Goal: Transaction & Acquisition: Subscribe to service/newsletter

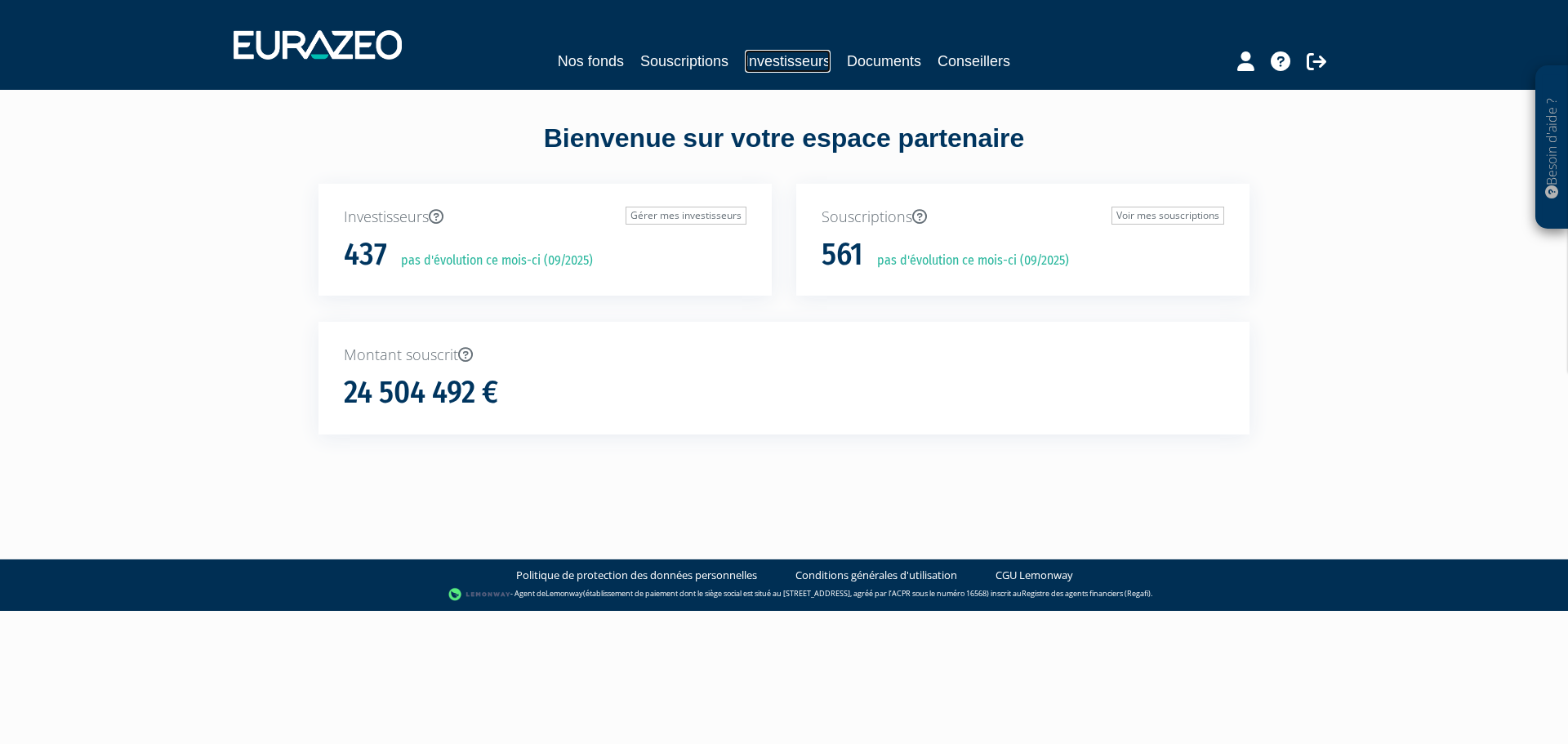
click at [793, 64] on link "Investisseurs" at bounding box center [788, 61] width 86 height 23
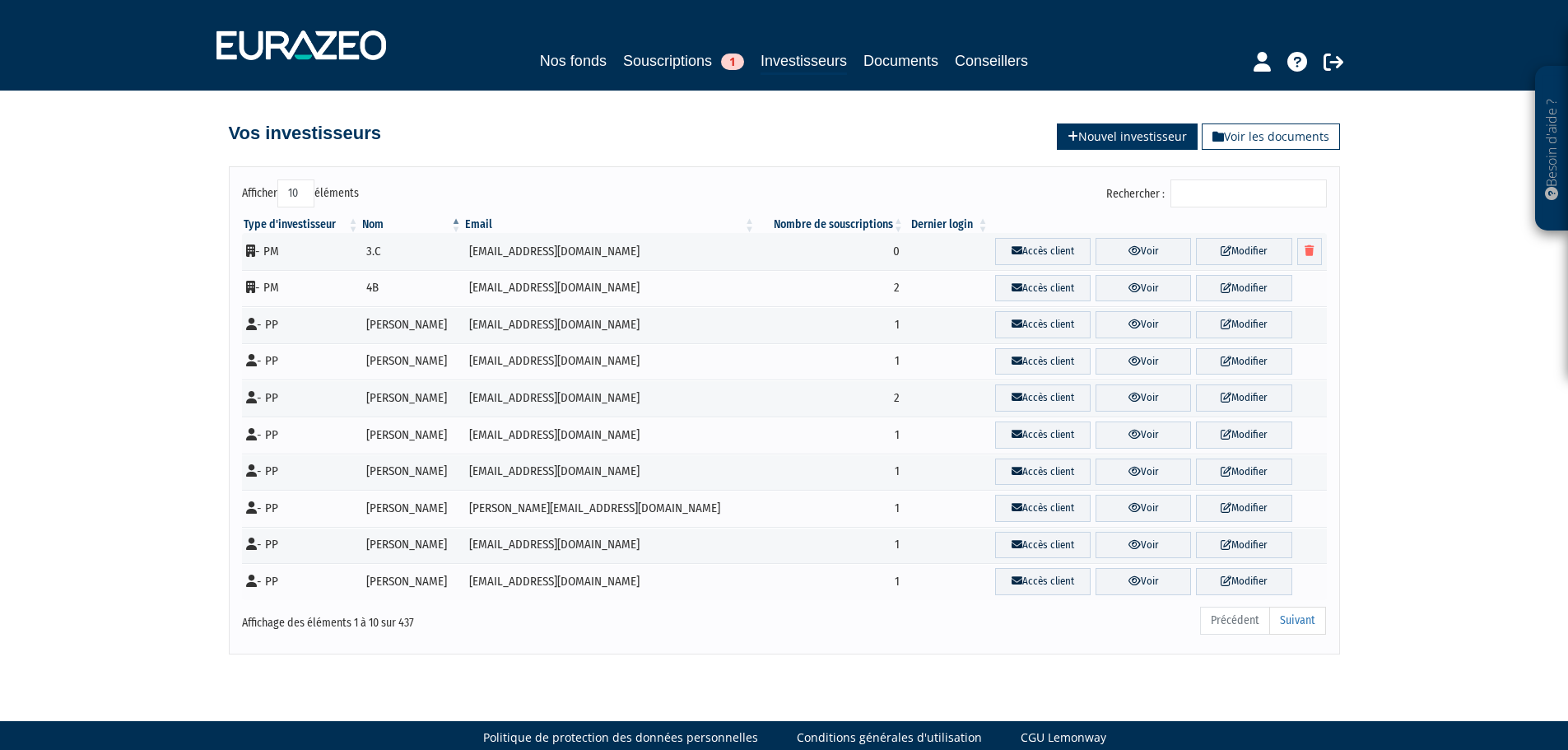
click at [1117, 133] on link "Nouvel investisseur" at bounding box center [1127, 137] width 141 height 26
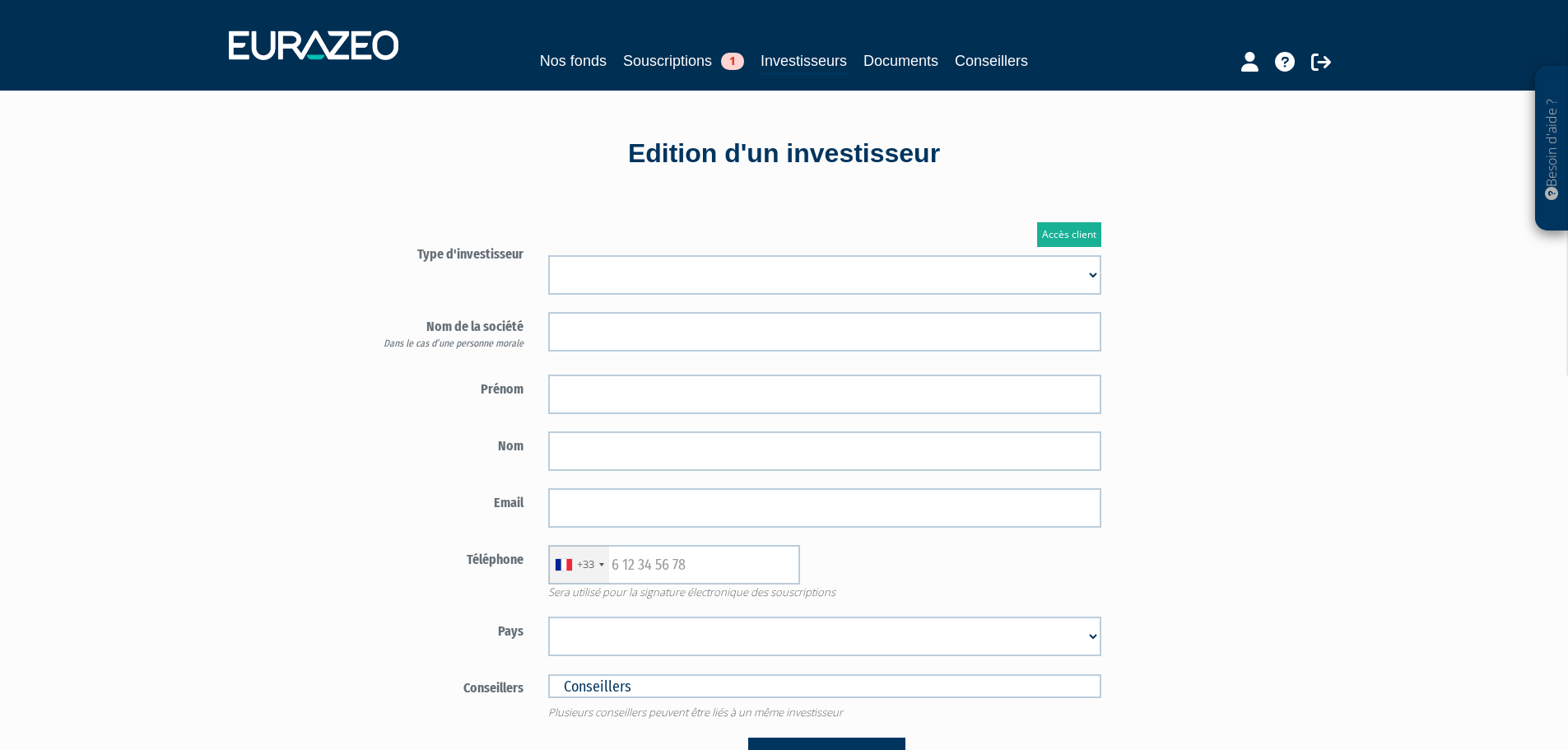
click at [643, 276] on select "Mr Mme Société" at bounding box center [825, 275] width 553 height 40
select select "1"
click at [548, 255] on select "Mr Mme Société" at bounding box center [825, 275] width 553 height 40
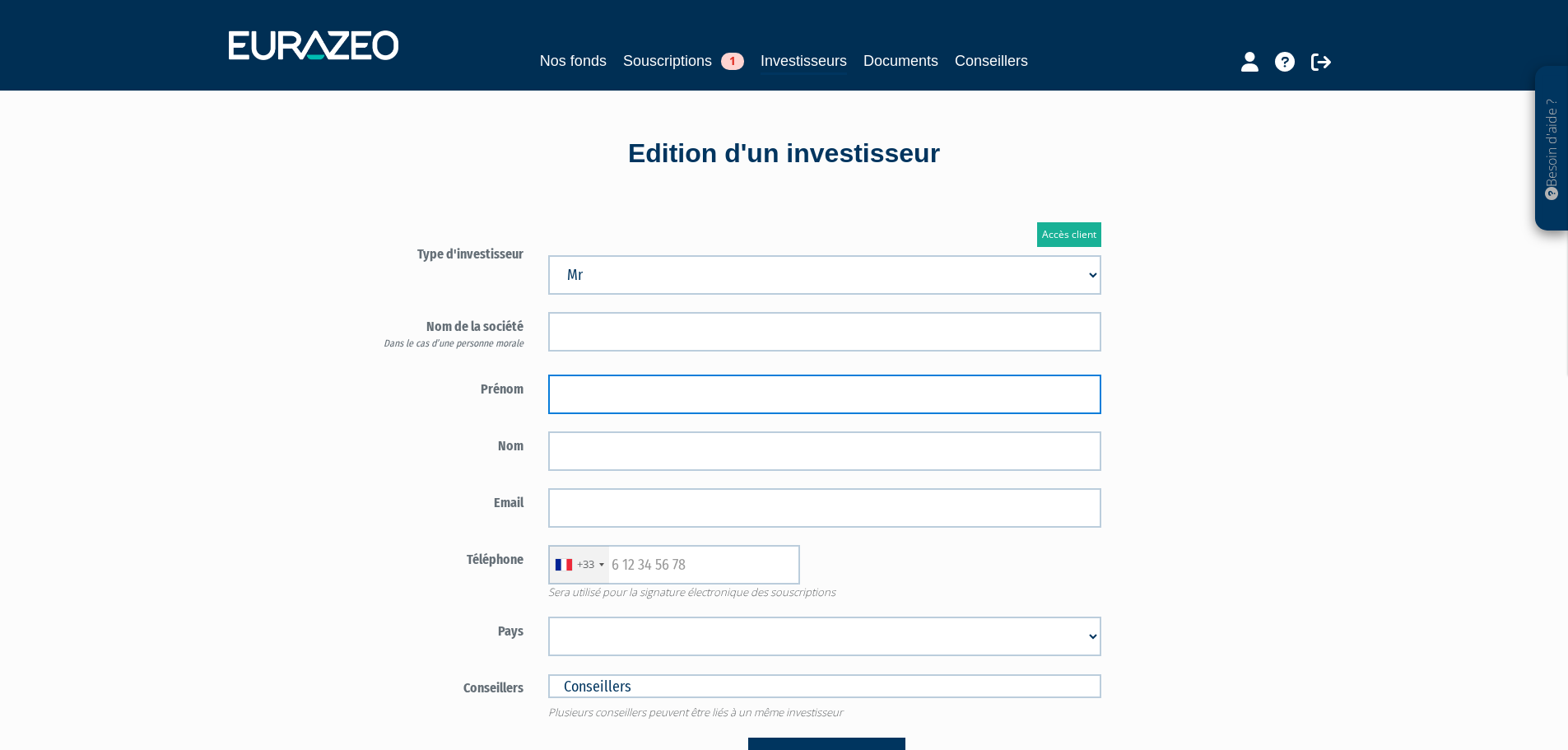
click at [593, 399] on input "text" at bounding box center [825, 394] width 553 height 40
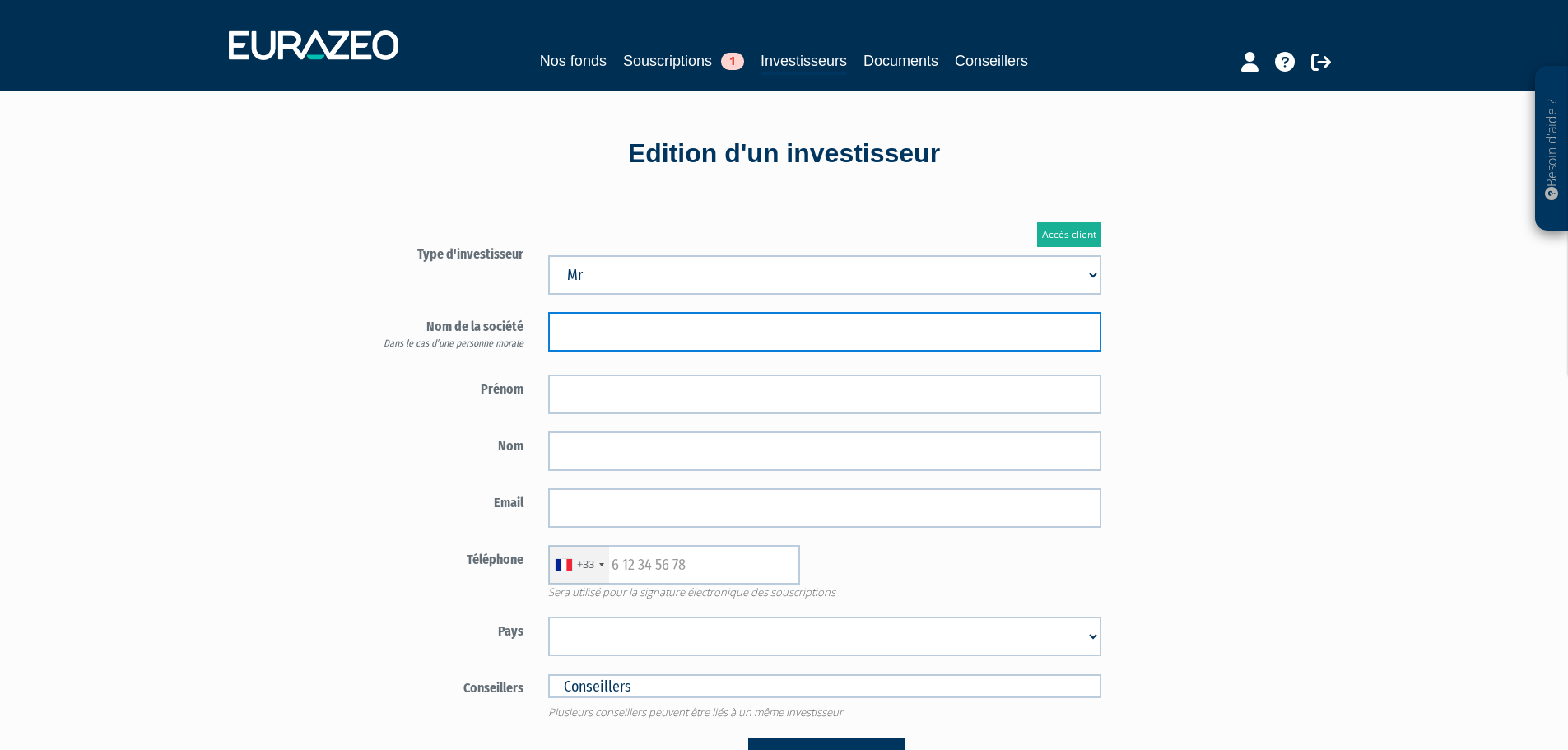
click at [578, 337] on input "text" at bounding box center [825, 332] width 553 height 40
paste input "BAZIN Sébastien"
type input "BAZIN Sébastien"
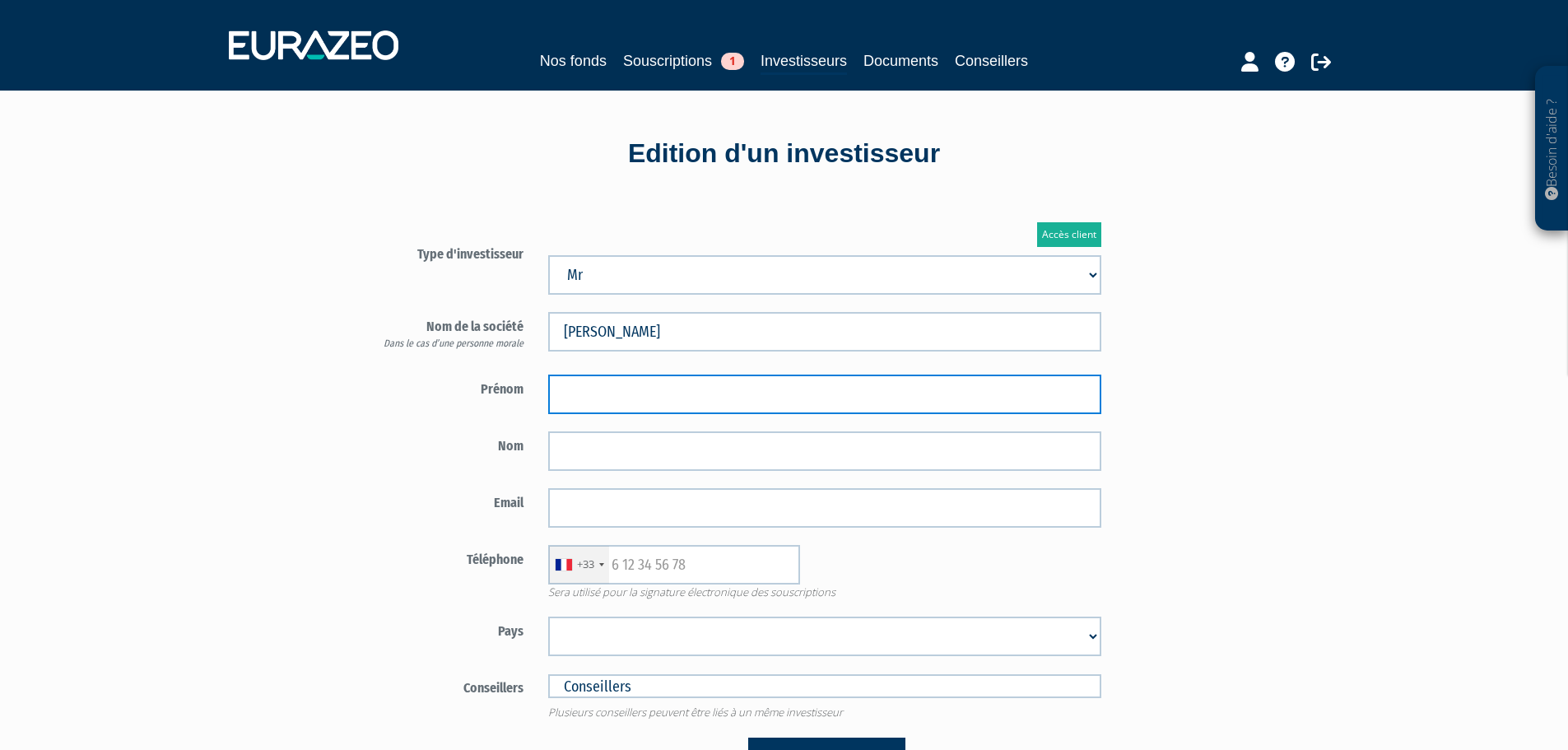
click at [586, 387] on input "text" at bounding box center [825, 394] width 553 height 40
paste input "BAZIN Sébastien"
type input "BAZIN Sébastien"
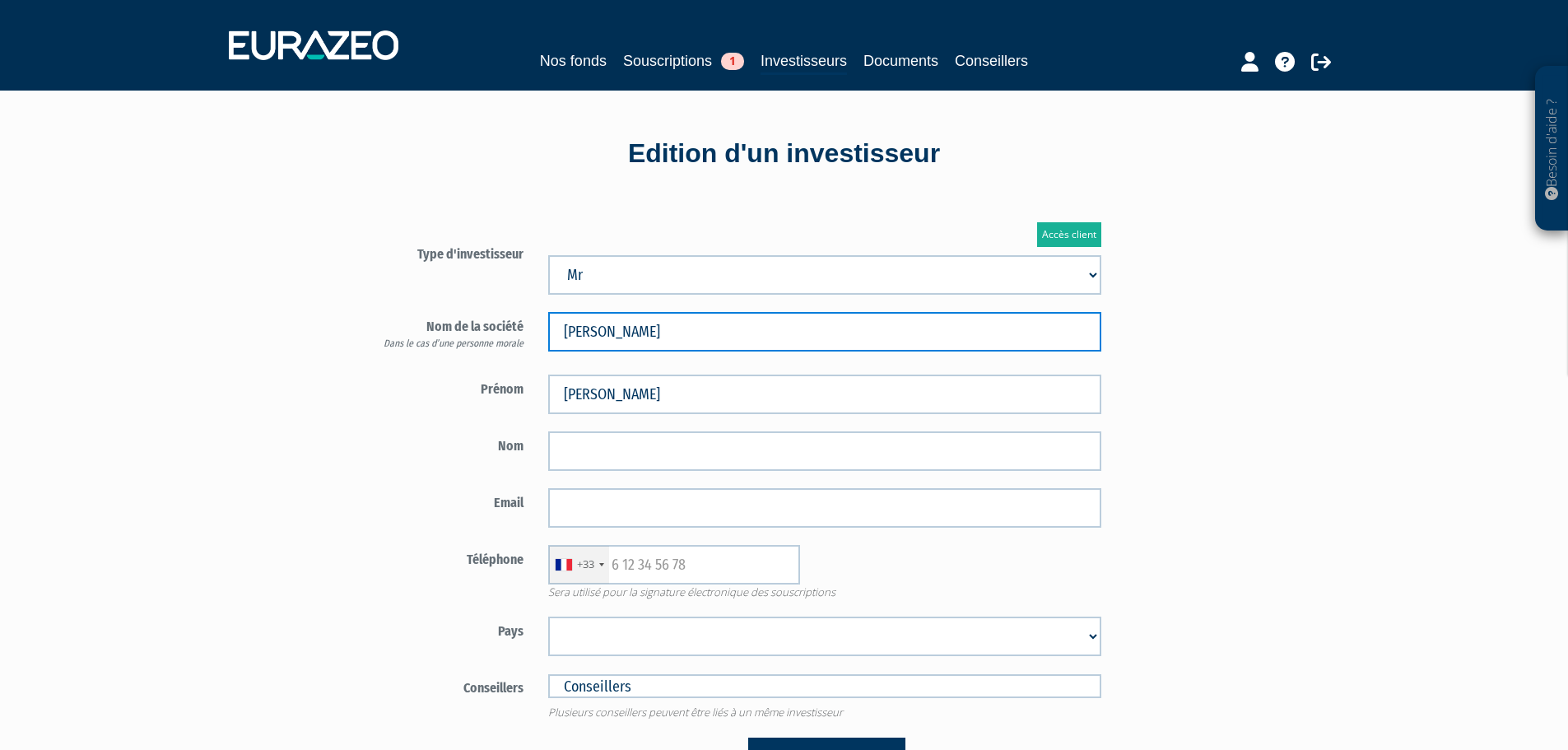
drag, startPoint x: 604, startPoint y: 325, endPoint x: 731, endPoint y: 319, distance: 127.1
click at [731, 319] on input "BAZIN Sébastien" at bounding box center [825, 332] width 553 height 40
type input "BAZIN"
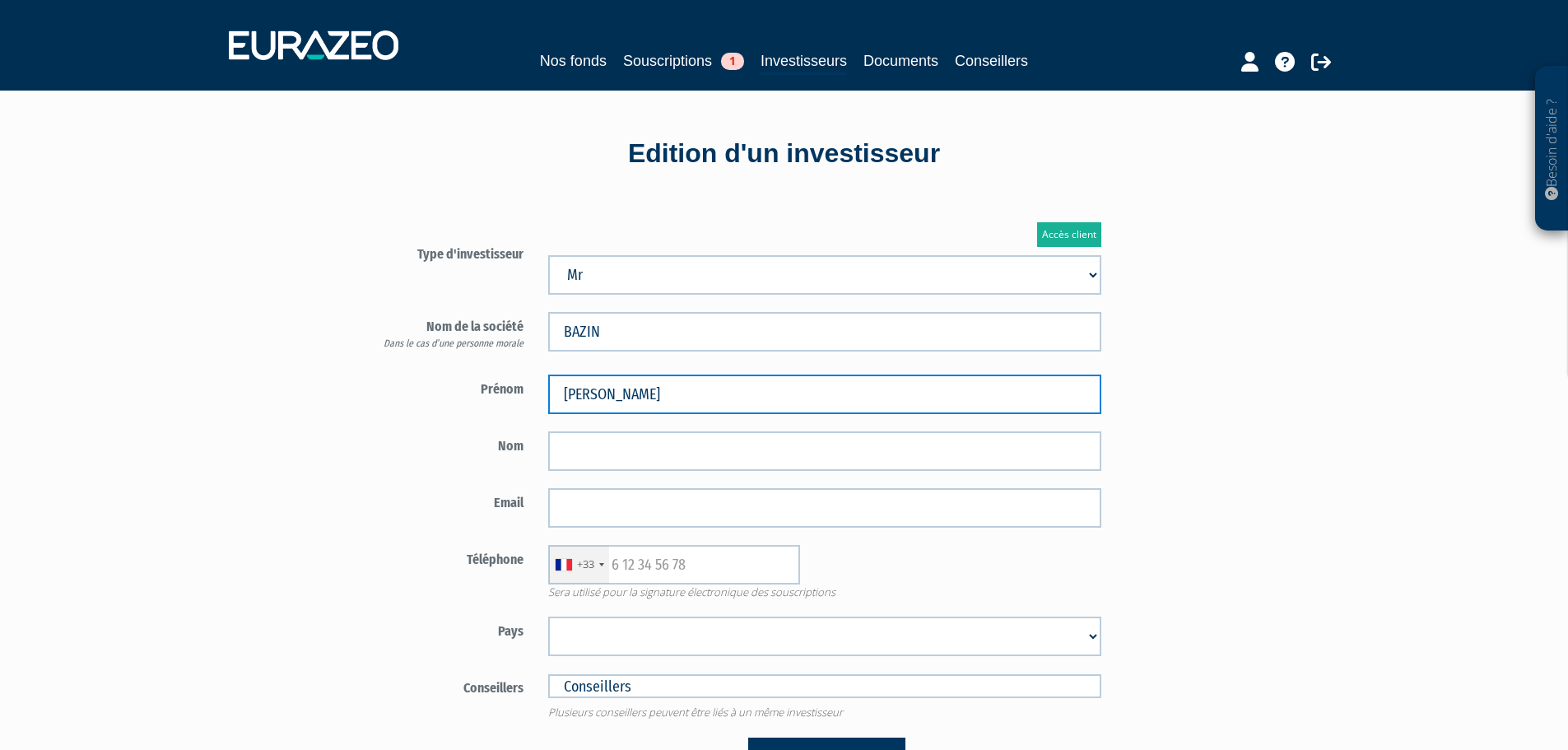
drag, startPoint x: 604, startPoint y: 394, endPoint x: 541, endPoint y: 394, distance: 63.0
click at [541, 394] on div "BAZIN Sébastien" at bounding box center [825, 394] width 578 height 40
type input "Sébastien"
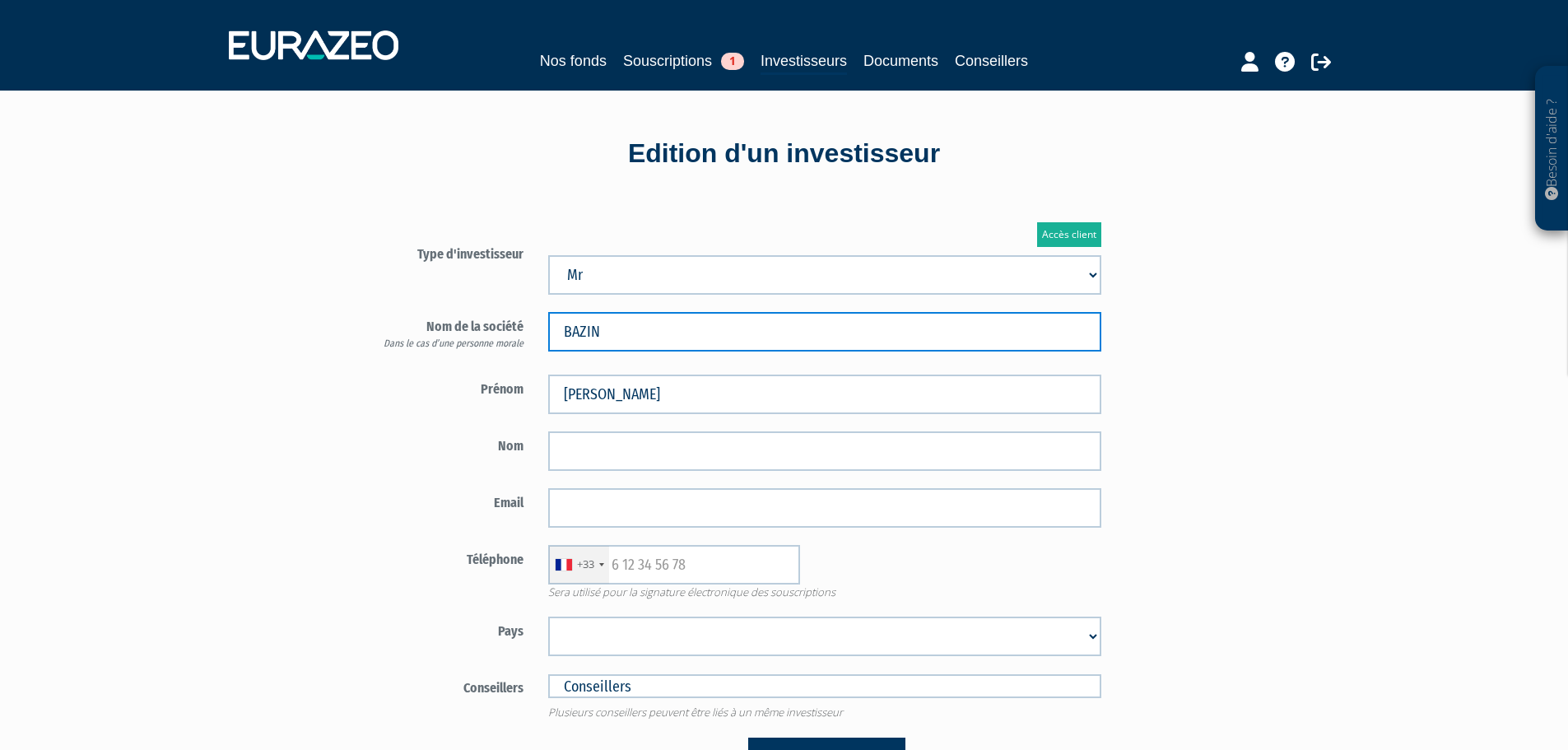
drag, startPoint x: 609, startPoint y: 328, endPoint x: 540, endPoint y: 325, distance: 69.1
click at [539, 325] on div "BAZIN" at bounding box center [825, 332] width 578 height 40
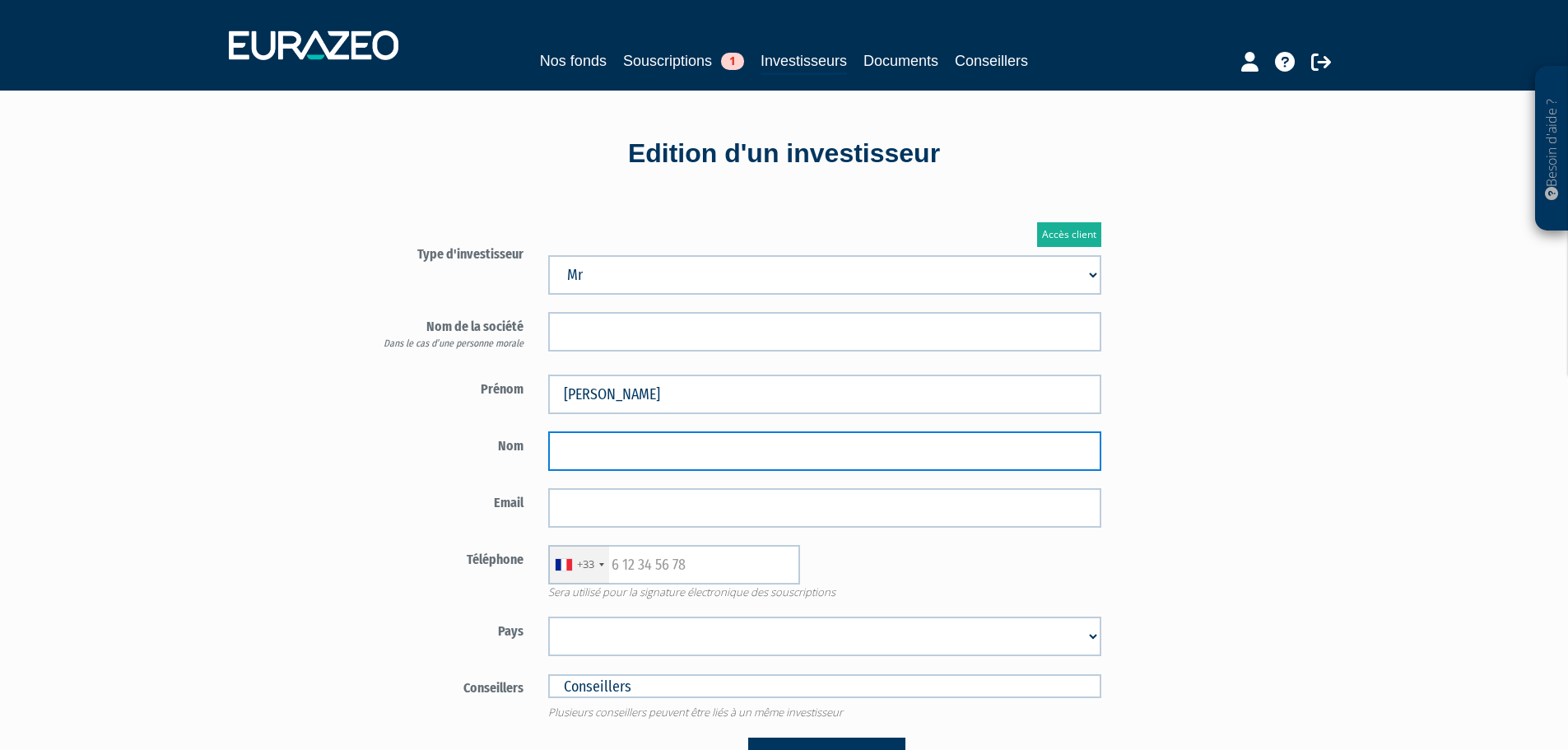
click at [600, 449] on input "text" at bounding box center [825, 451] width 553 height 40
paste input "BAZIN"
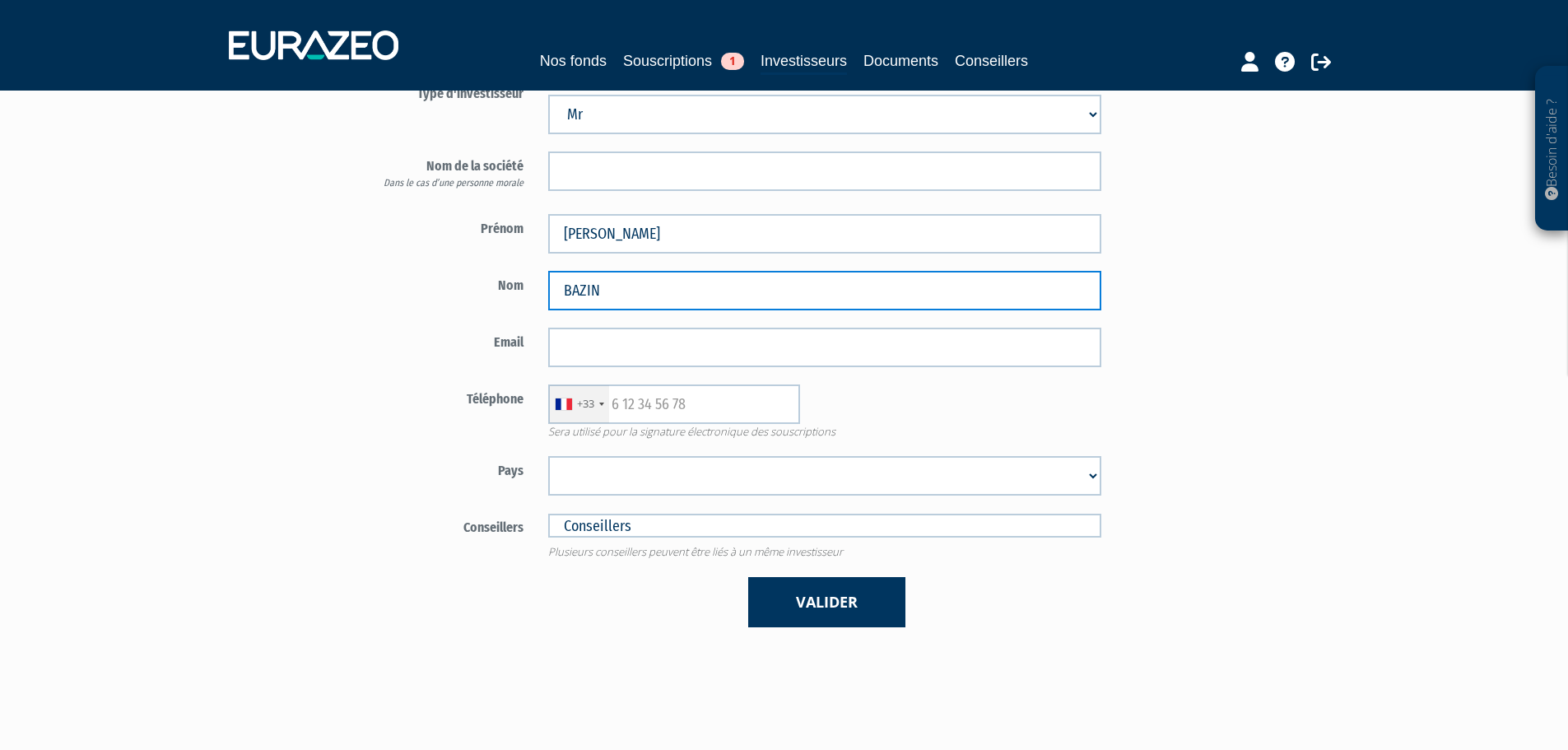
scroll to position [165, 0]
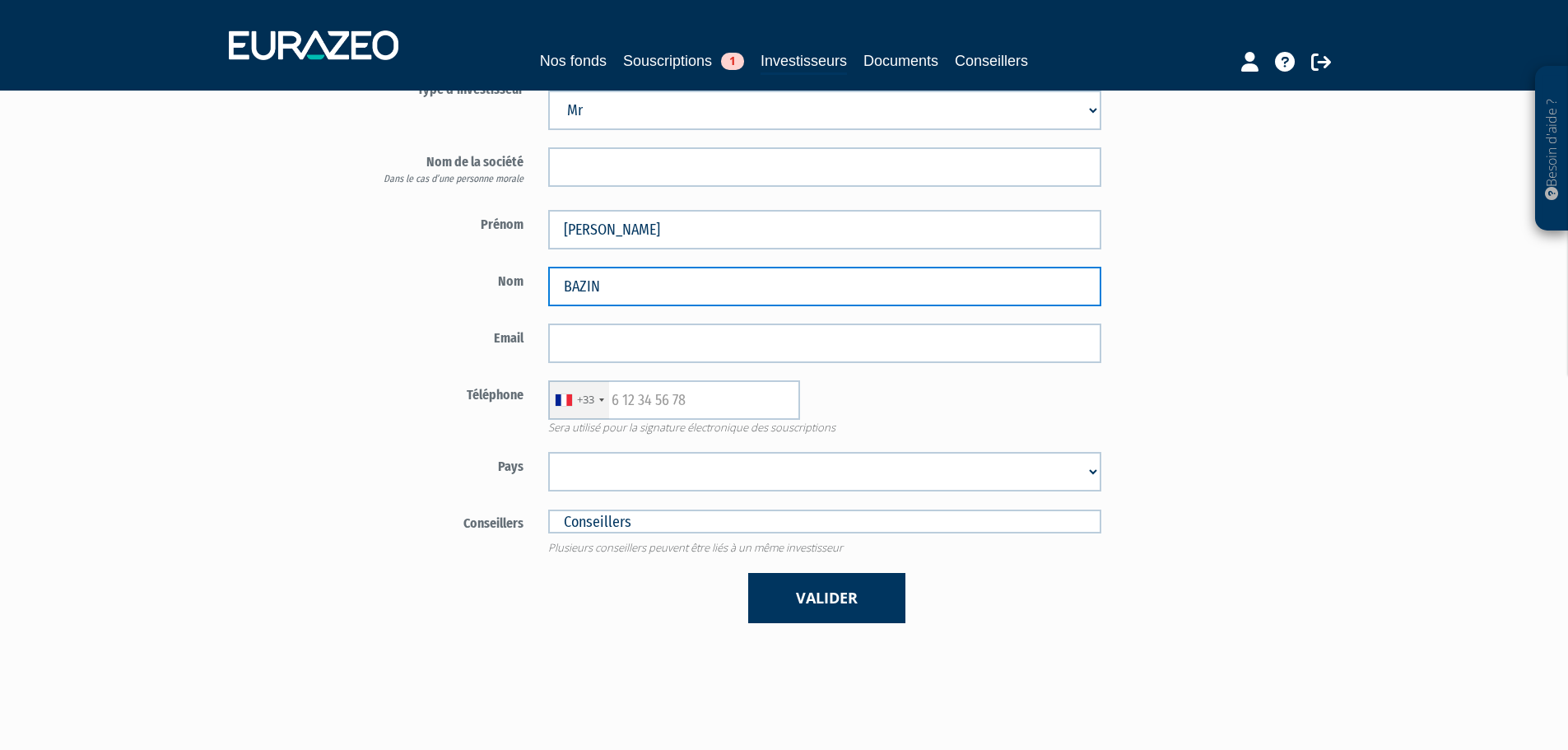
type input "BAZIN"
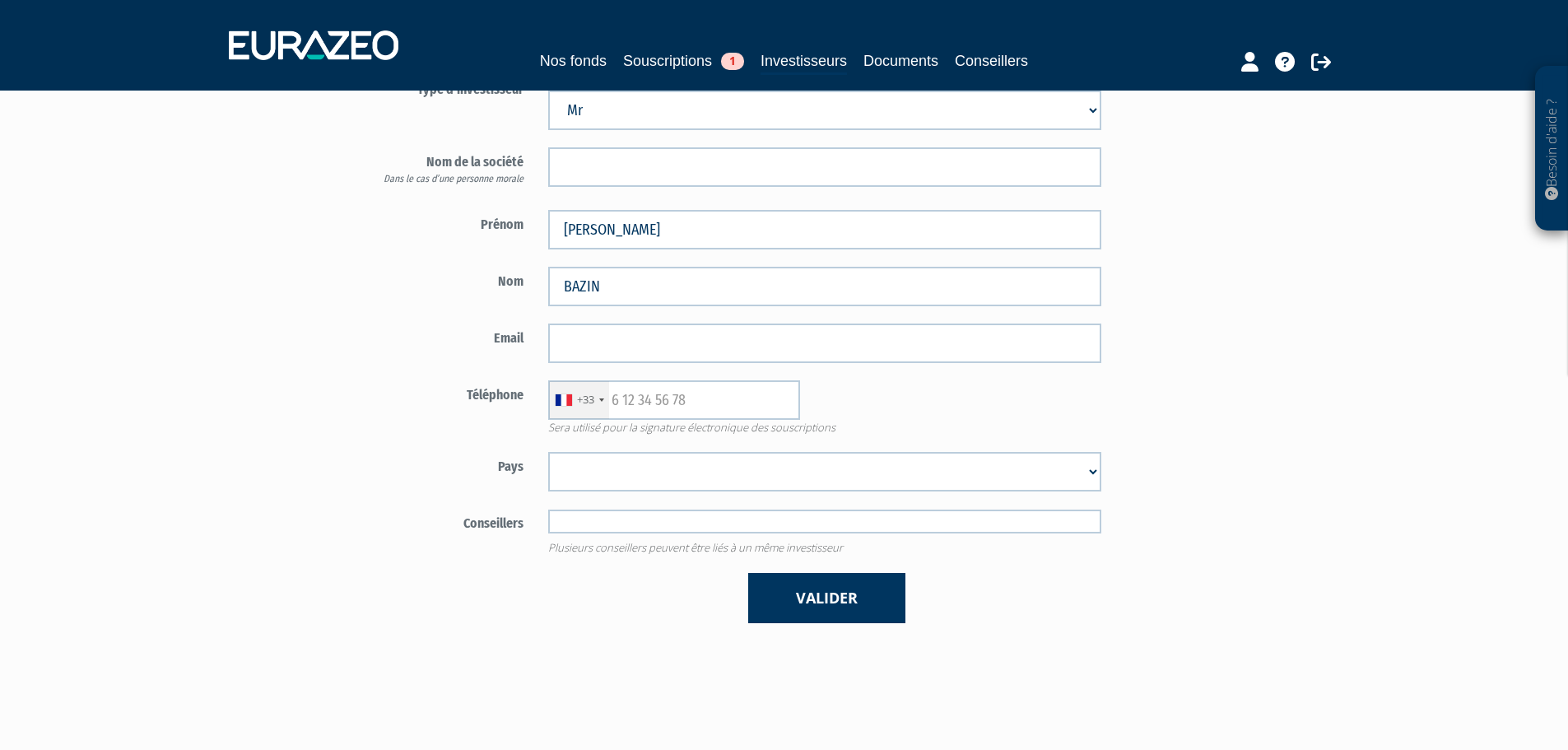
click at [636, 523] on input "text" at bounding box center [825, 521] width 553 height 24
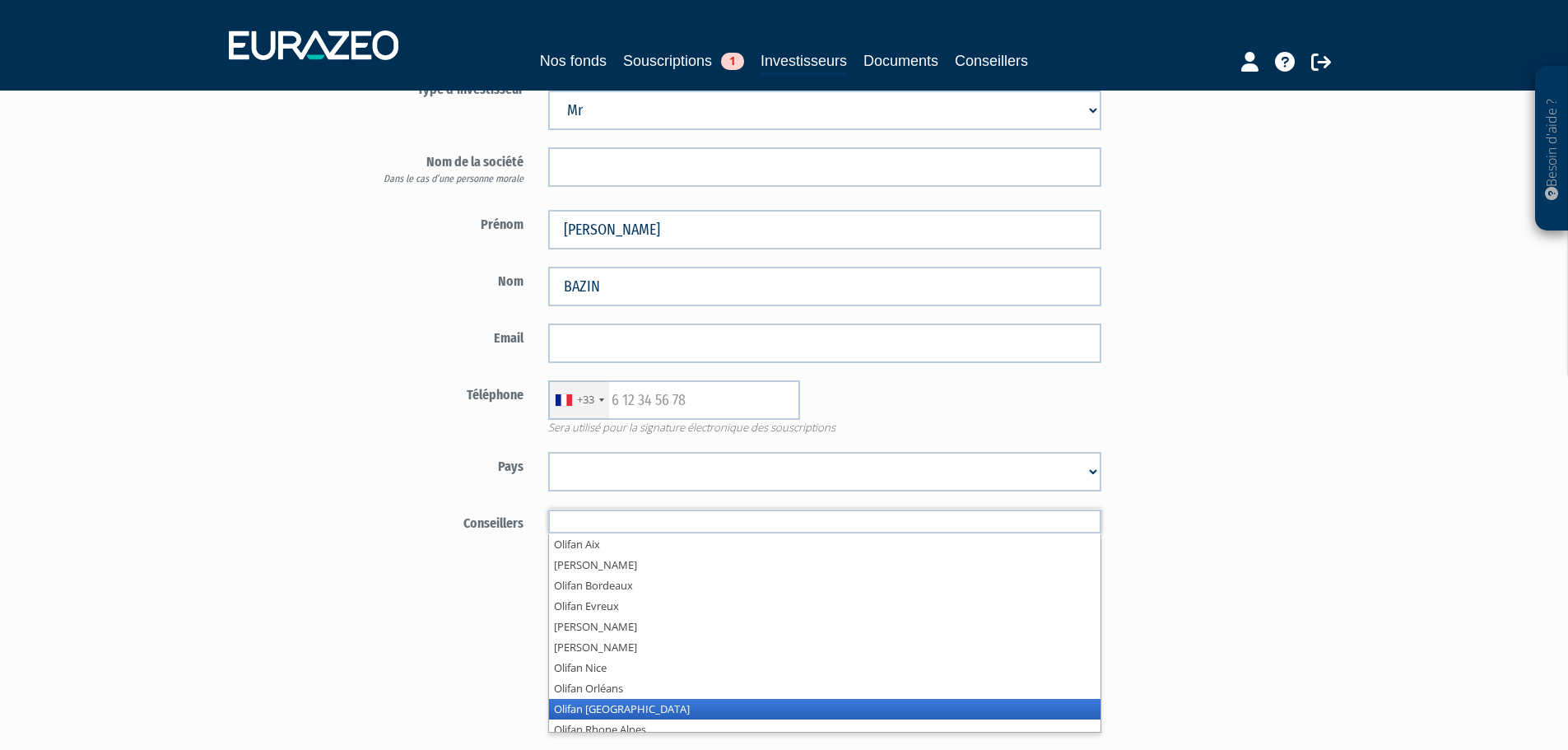
scroll to position [8, 0]
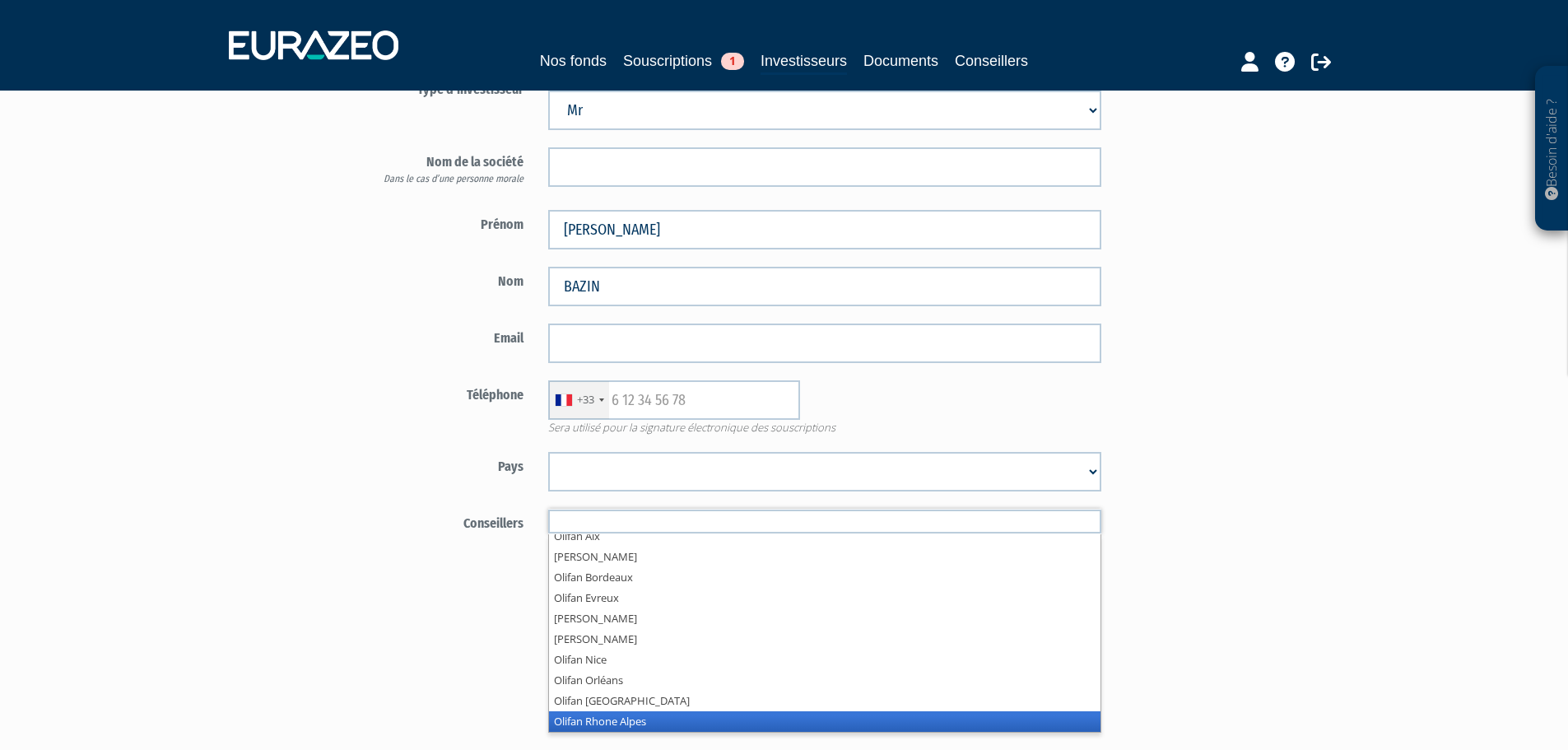
click at [611, 724] on li "Olifan Rhone Alpes" at bounding box center [825, 721] width 552 height 21
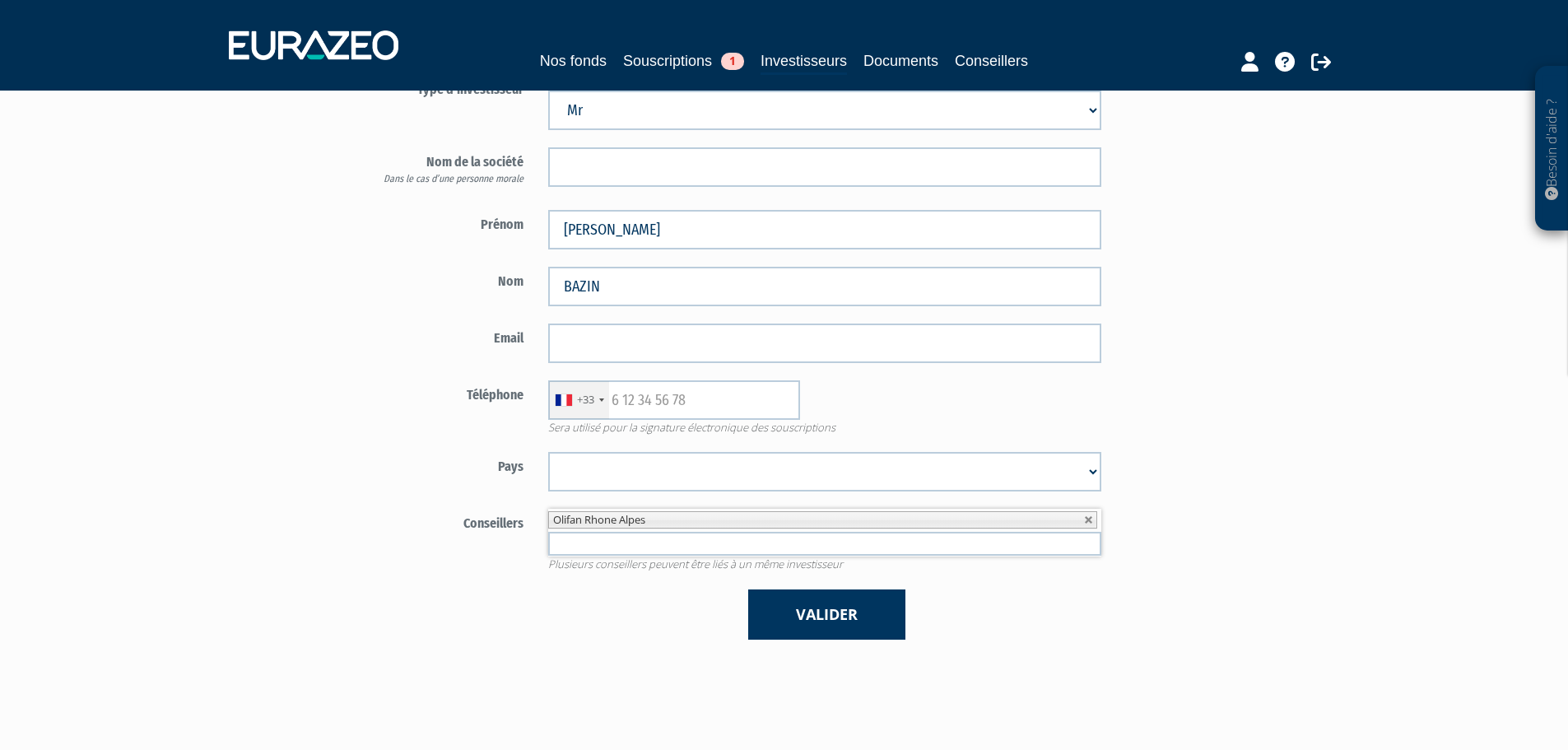
click at [434, 658] on div "Accès client Type d'investisseur Mr Mme Société Prénom Sébastien Nom BAZIN +33" at bounding box center [706, 349] width 723 height 632
click at [575, 476] on select "Afghanistan Afrique du Sud Albanie Algérie Allemagne Andorre Angola Anguilla An…" at bounding box center [825, 472] width 553 height 40
select select "75"
click at [548, 452] on select "Afghanistan Afrique du Sud Albanie Algérie Allemagne Andorre Angola Anguilla An…" at bounding box center [825, 472] width 553 height 40
click at [385, 473] on label "Pays" at bounding box center [441, 464] width 193 height 25
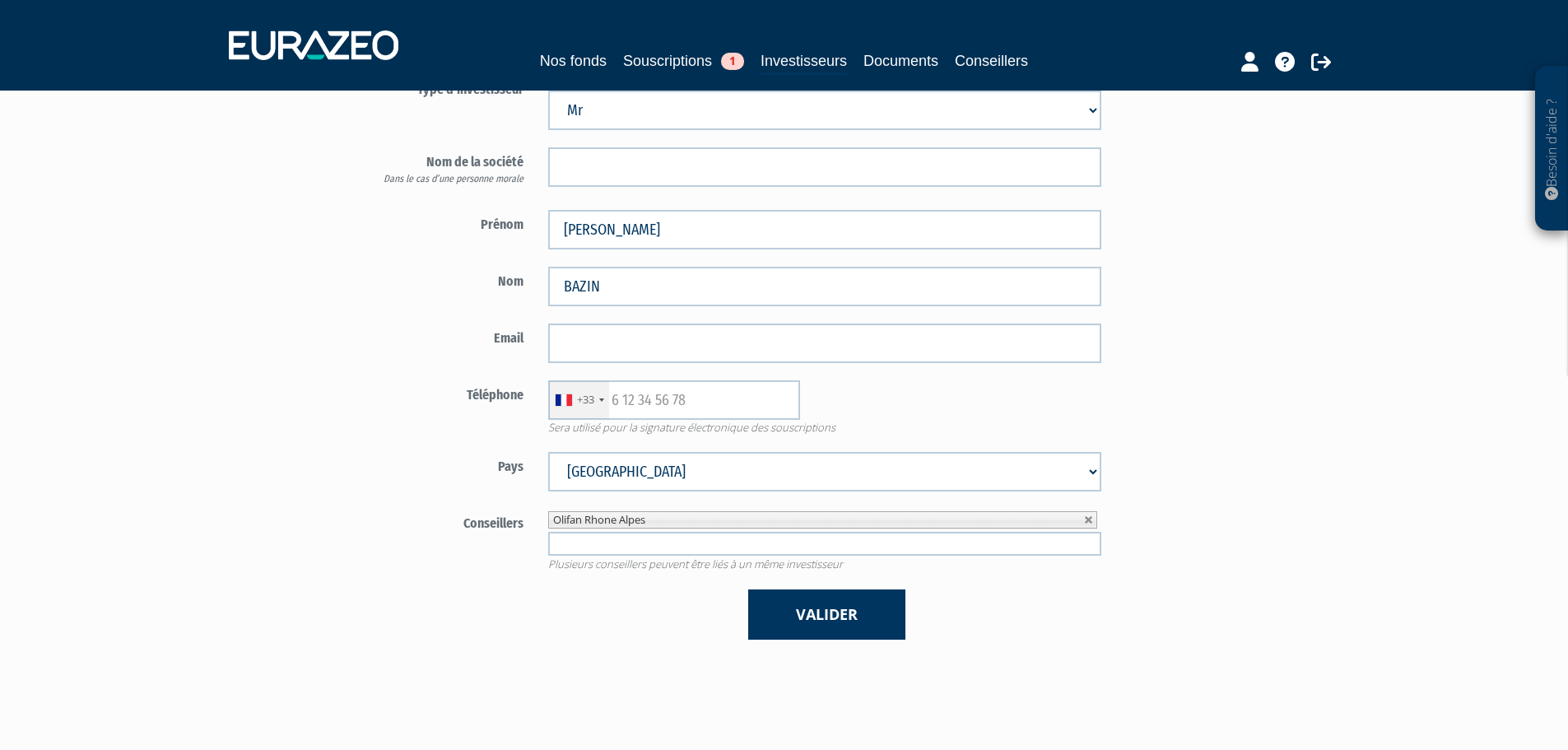
scroll to position [82, 0]
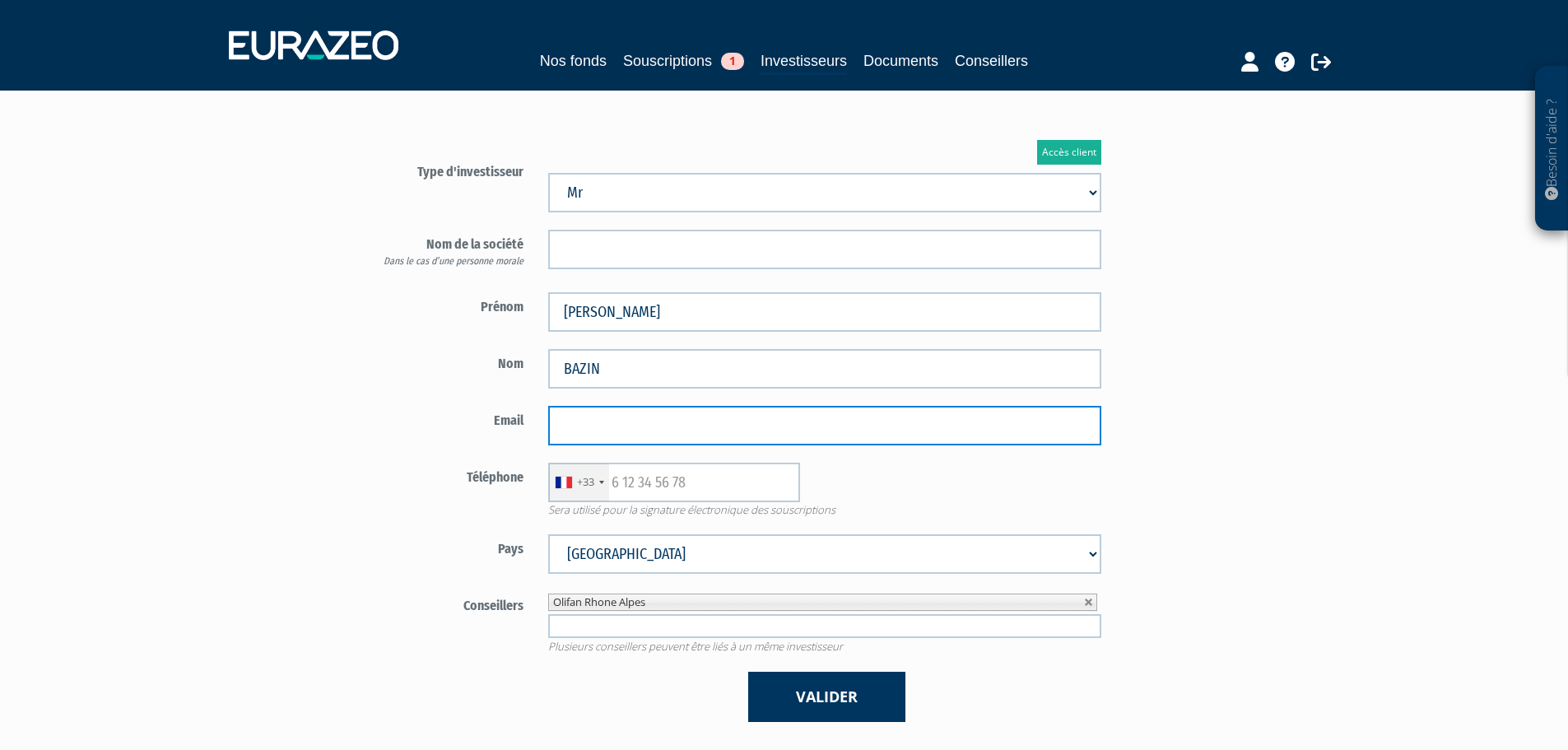
click at [595, 436] on input "email" at bounding box center [825, 426] width 553 height 40
click at [591, 441] on input "email" at bounding box center [825, 426] width 553 height 40
paste input "bazinseb@yahoo.com"
type input "bazinseb@yahoo.com"
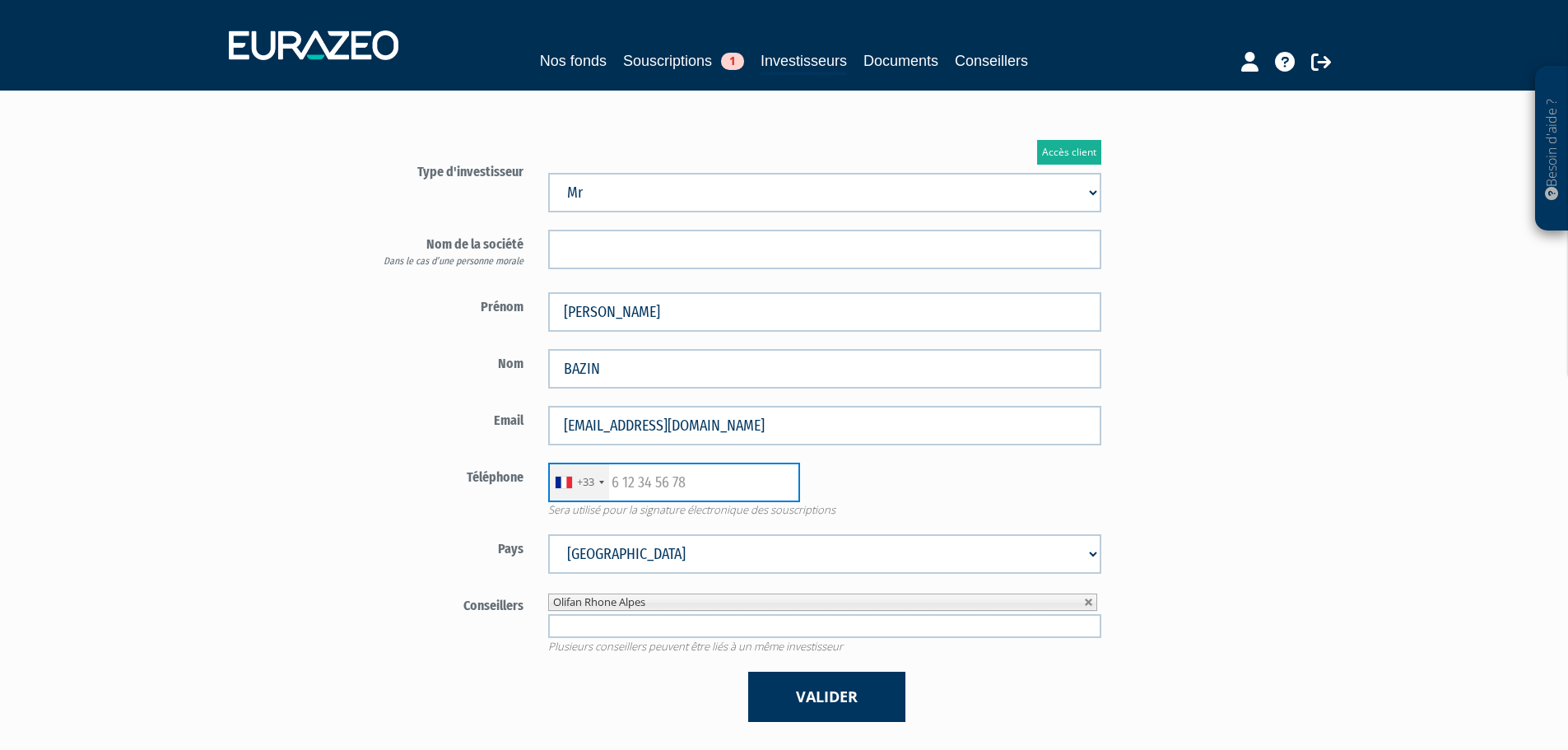
click at [646, 485] on input "text" at bounding box center [674, 482] width 252 height 40
paste input "0634494935"
click at [618, 479] on input "0634494935" at bounding box center [674, 482] width 252 height 40
type input "634494935"
click at [1211, 481] on div "Accès client Type d'investisseur Mr Mme Société" at bounding box center [826, 431] width 964 height 632
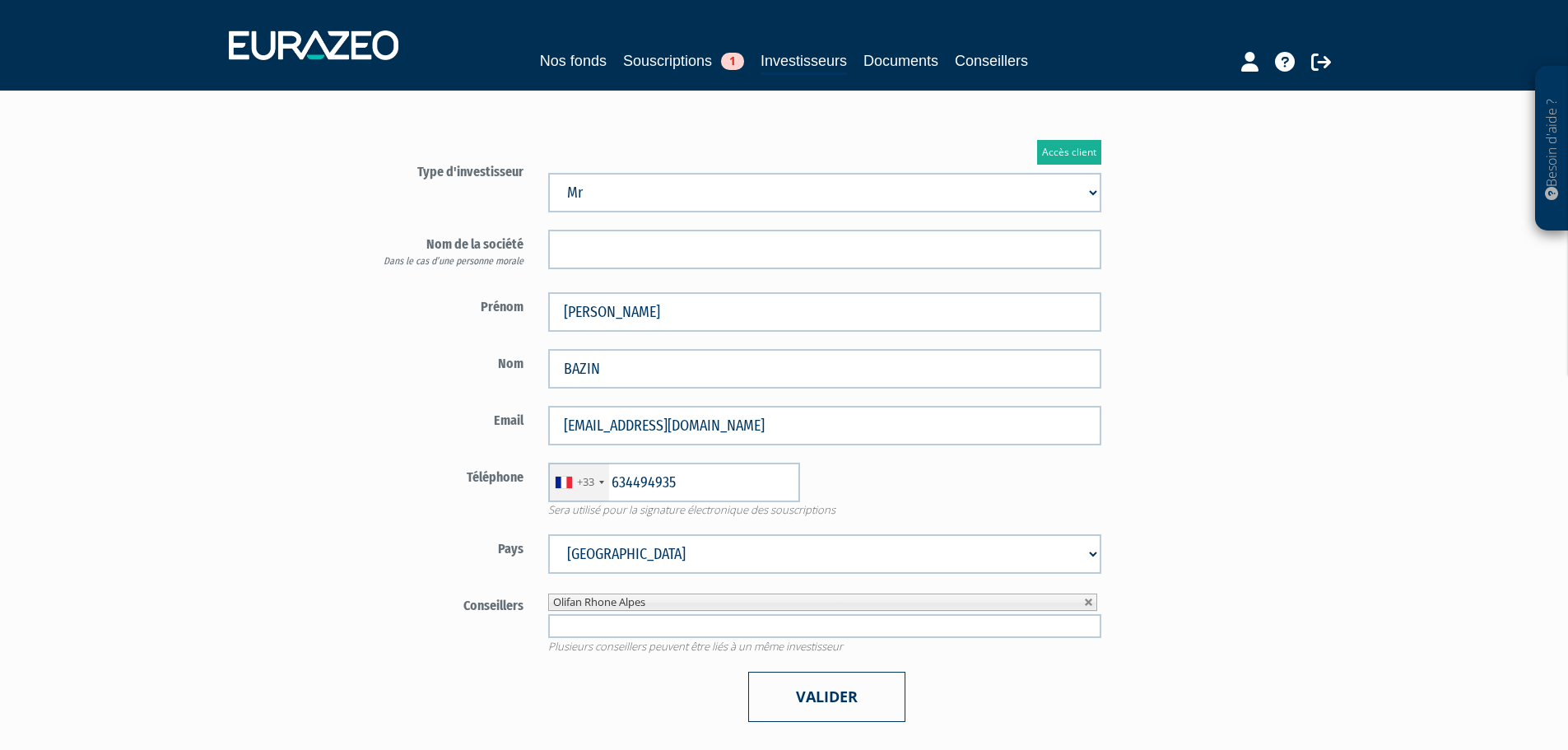
click at [817, 692] on button "Valider" at bounding box center [827, 696] width 157 height 50
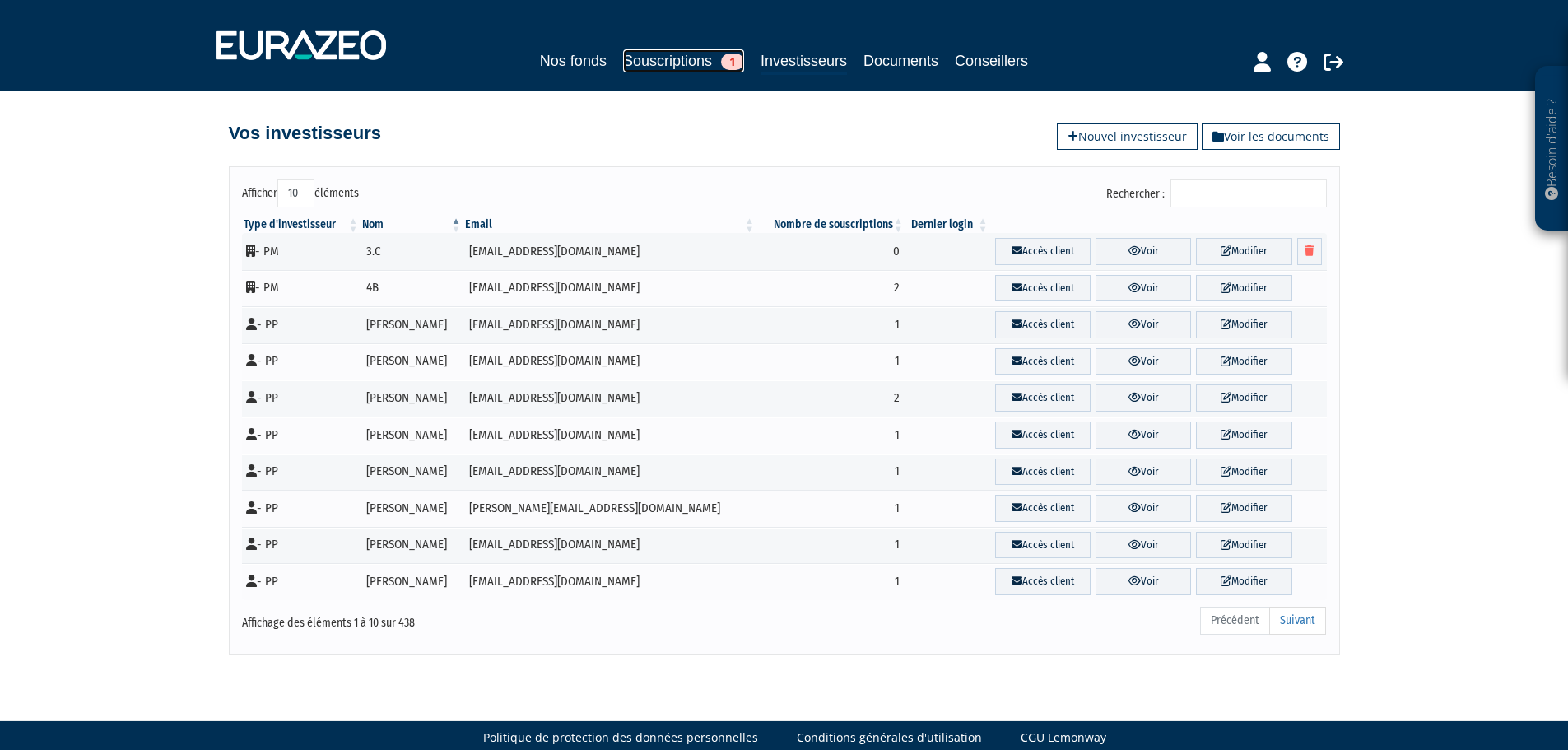
click at [671, 62] on link "Souscriptions 1" at bounding box center [684, 61] width 121 height 23
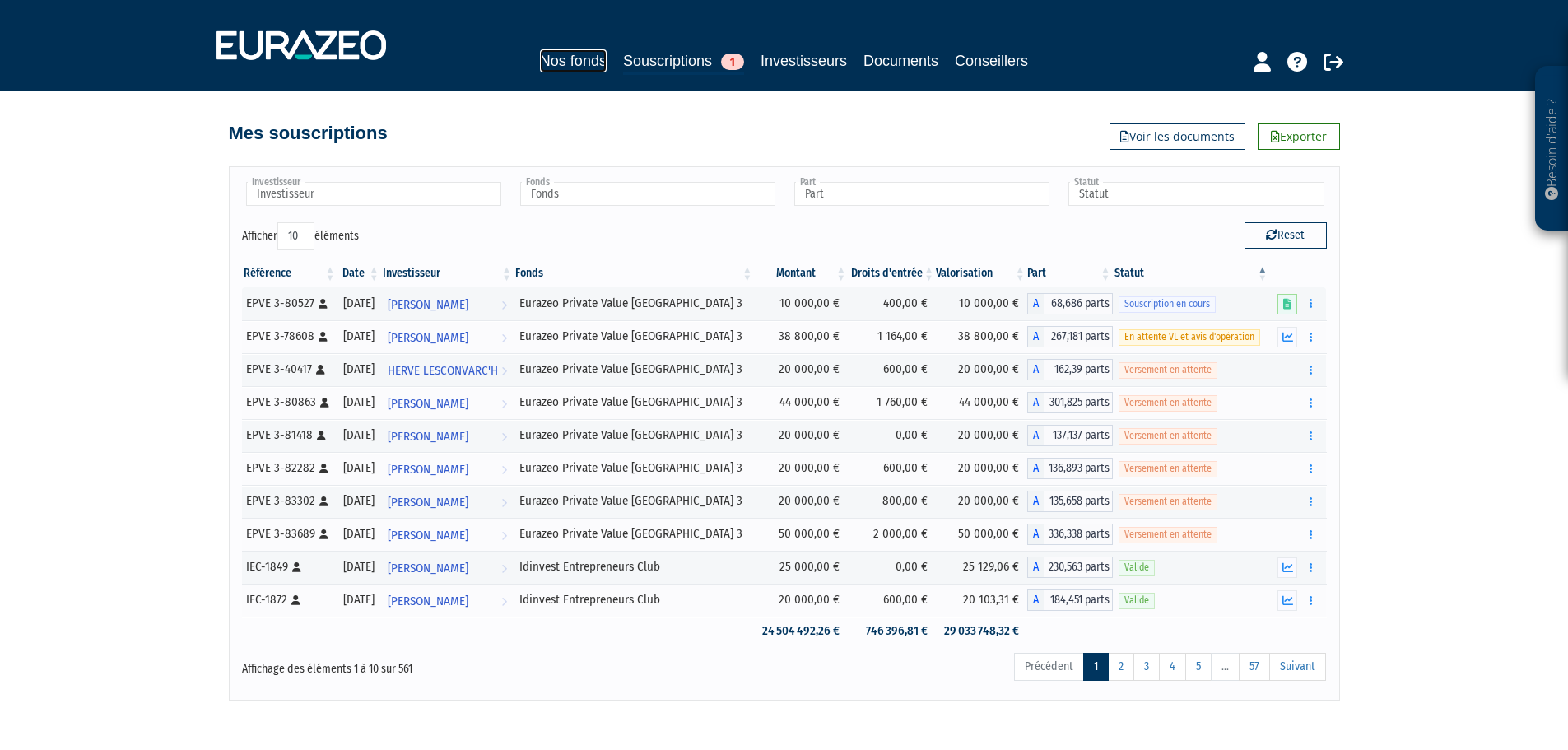
click at [576, 58] on link "Nos fonds" at bounding box center [573, 61] width 67 height 23
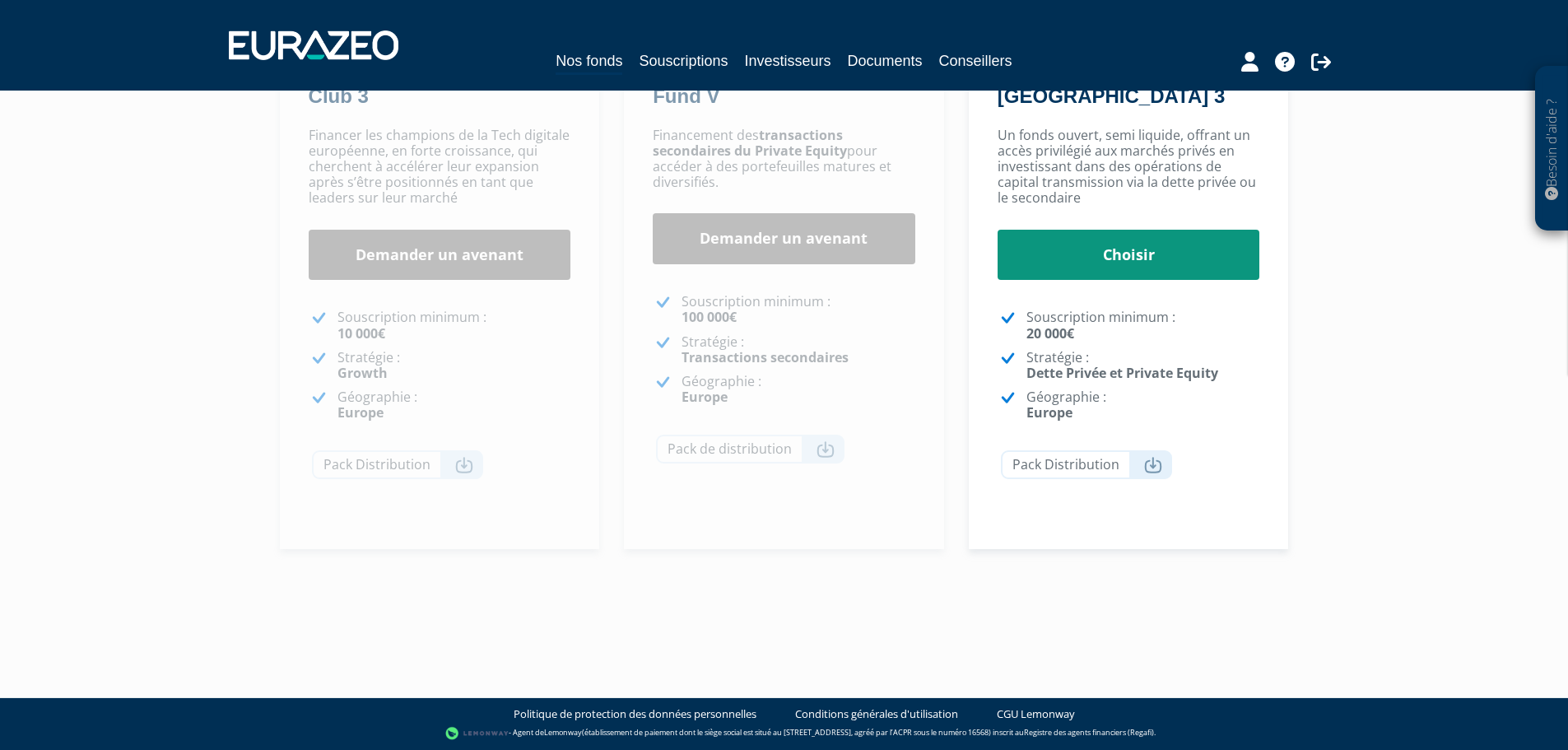
scroll to position [48, 0]
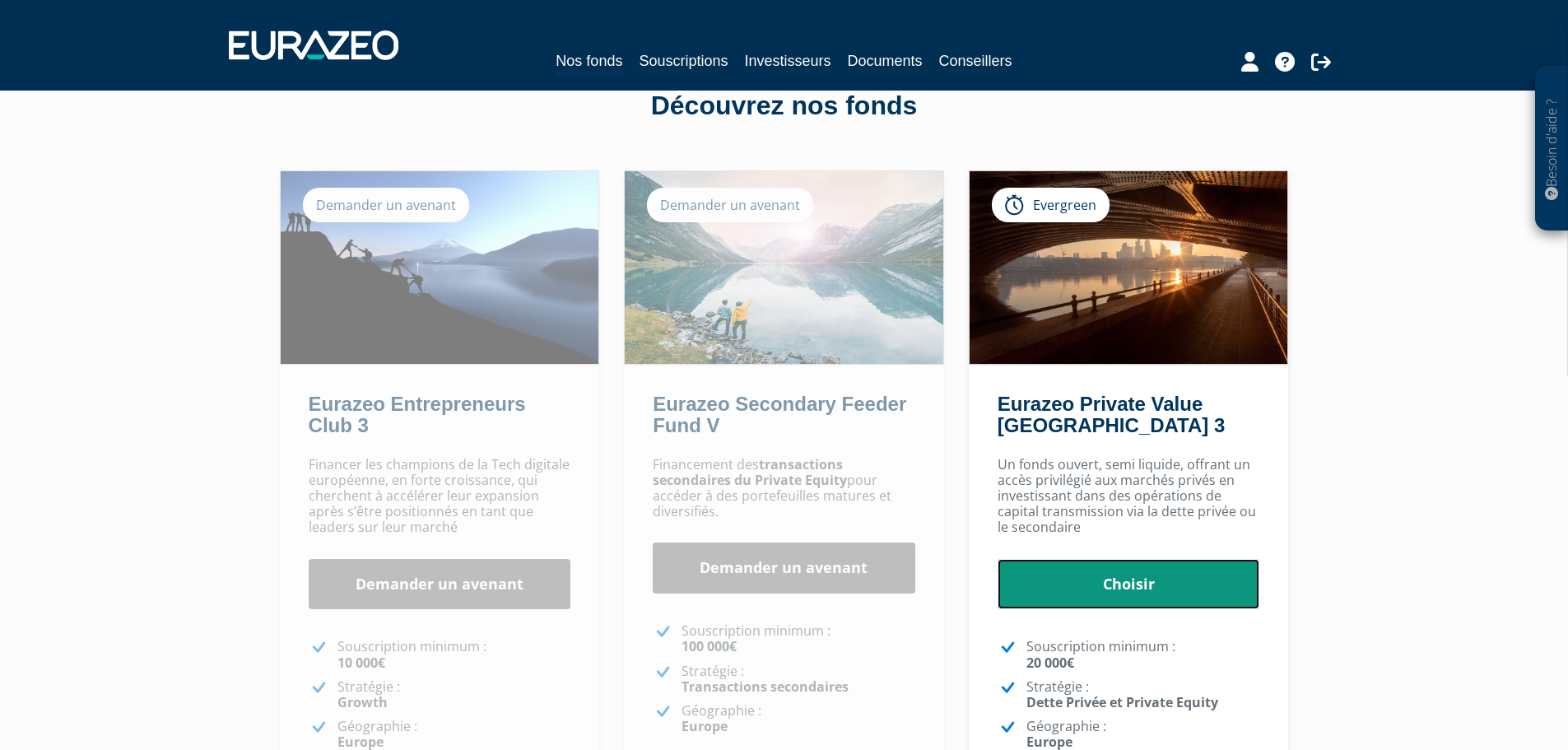
click at [1119, 584] on link "Choisir" at bounding box center [1129, 585] width 263 height 51
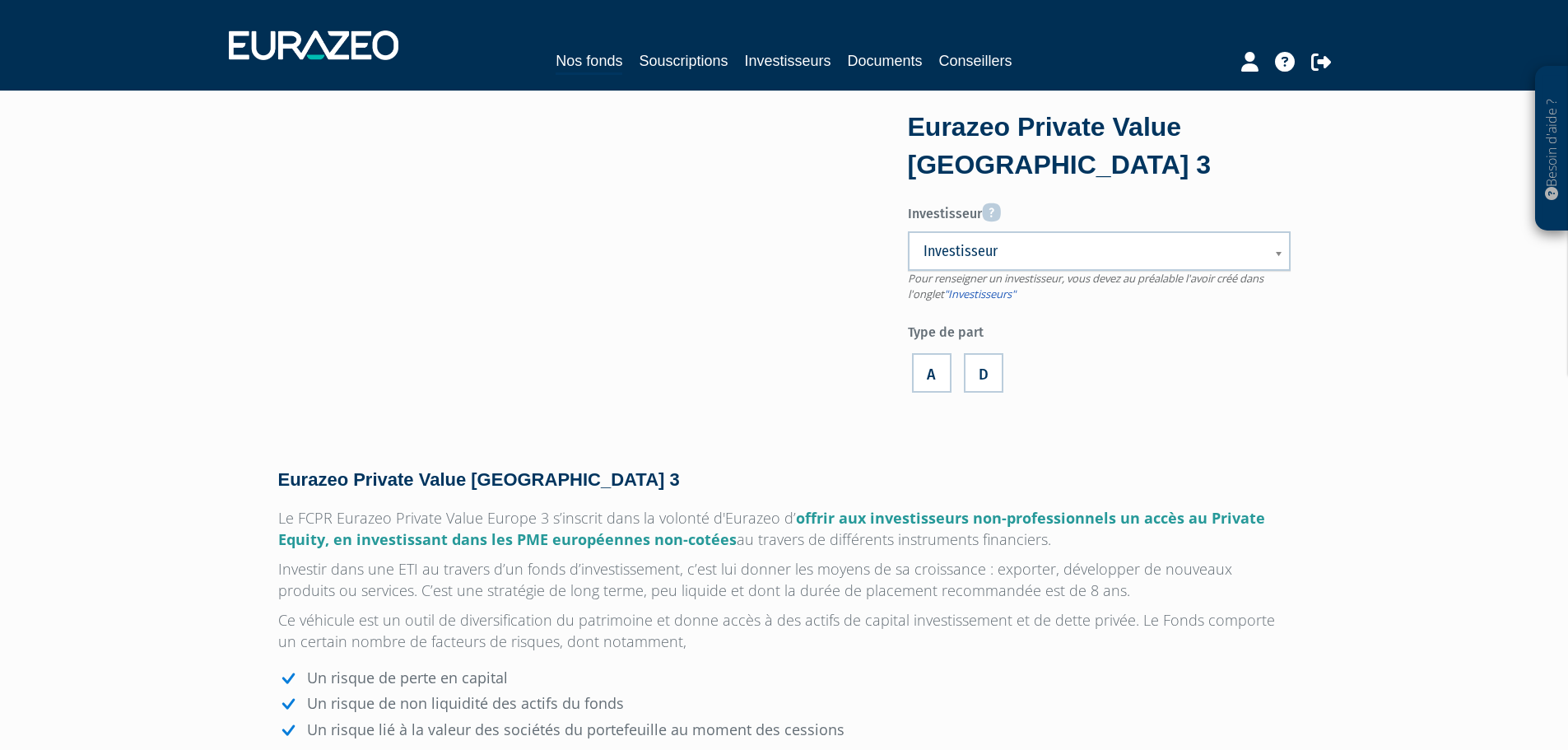
click at [1017, 267] on link "Investisseur" at bounding box center [1099, 251] width 383 height 40
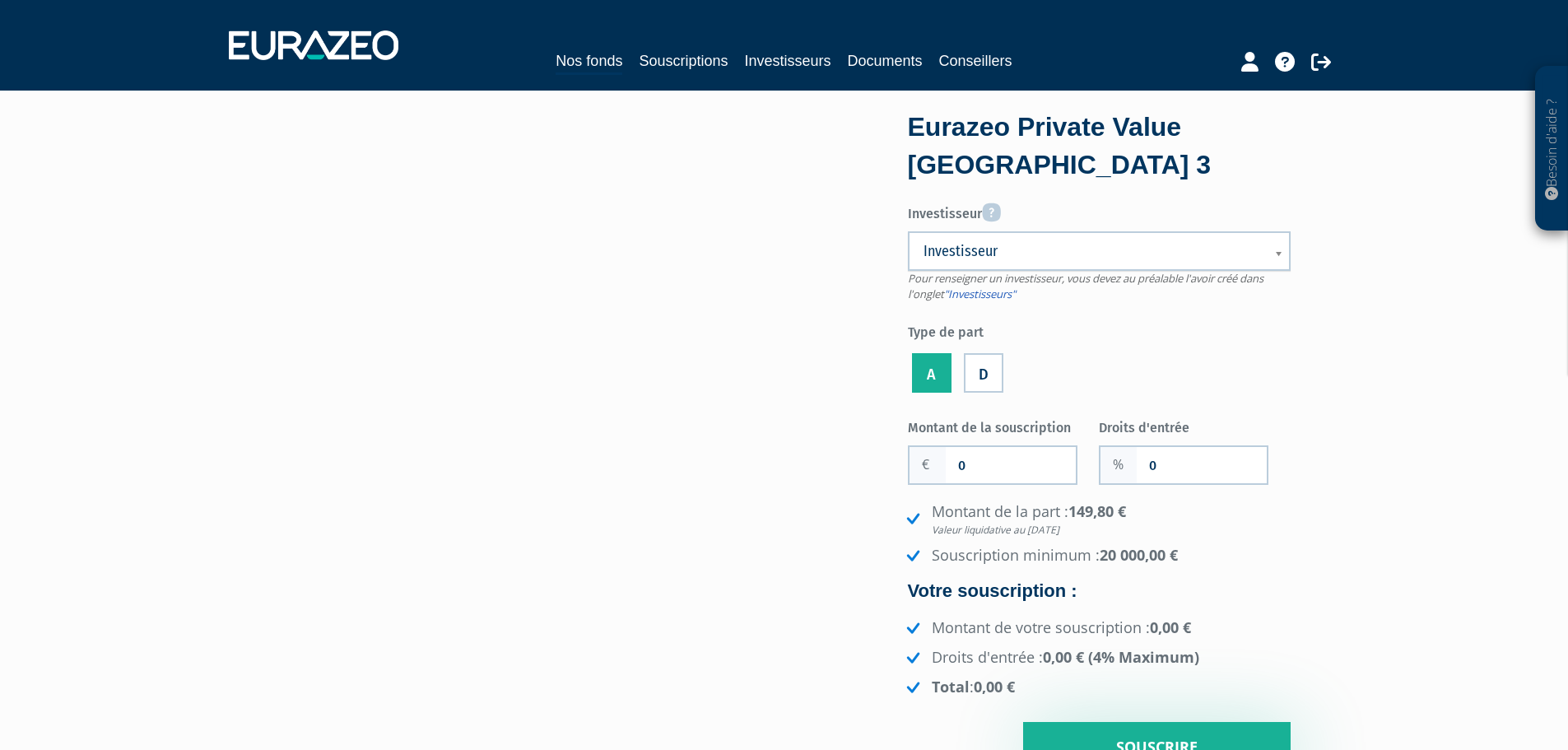
click at [973, 252] on span "Investisseur" at bounding box center [1089, 251] width 330 height 20
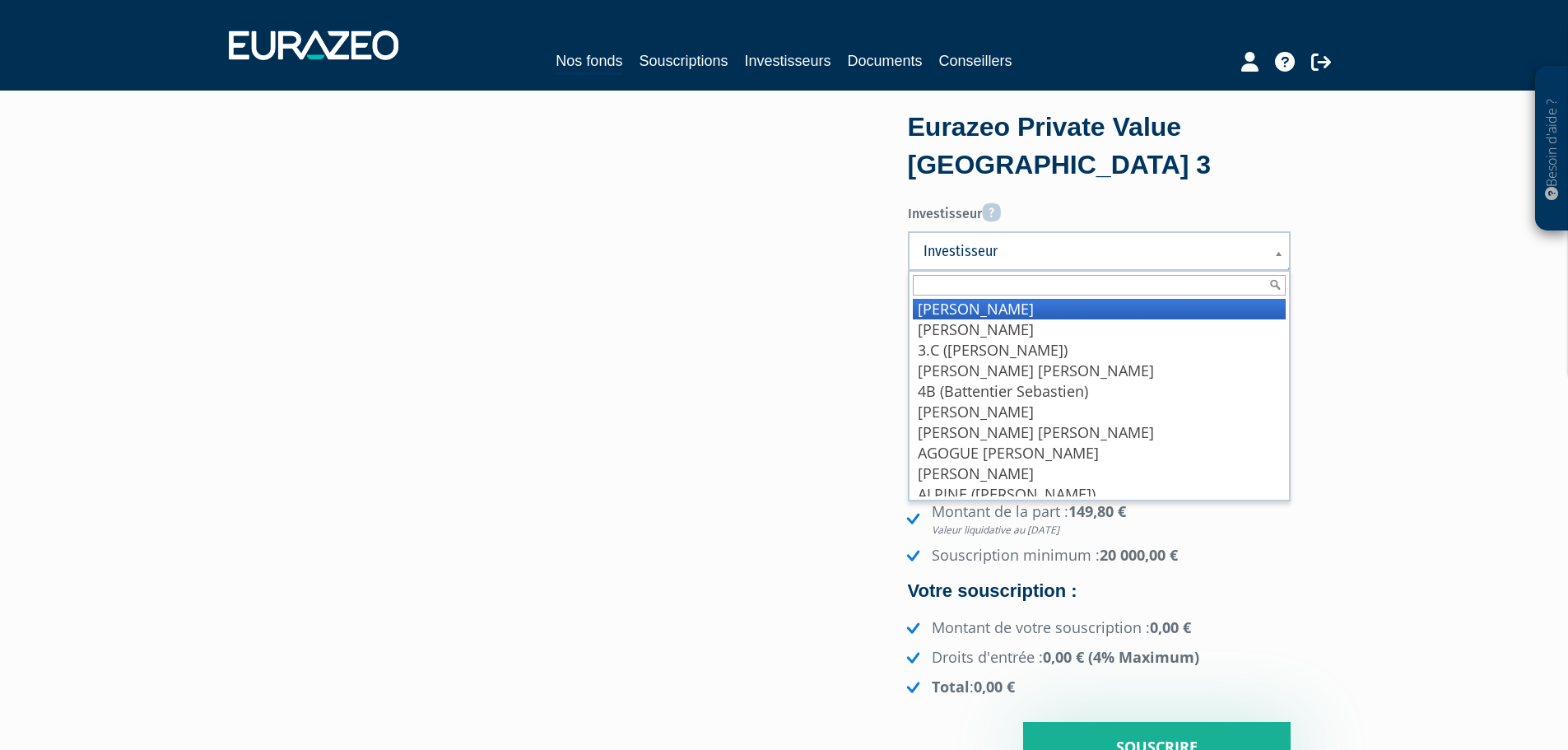
click at [944, 288] on input "text" at bounding box center [1099, 285] width 373 height 21
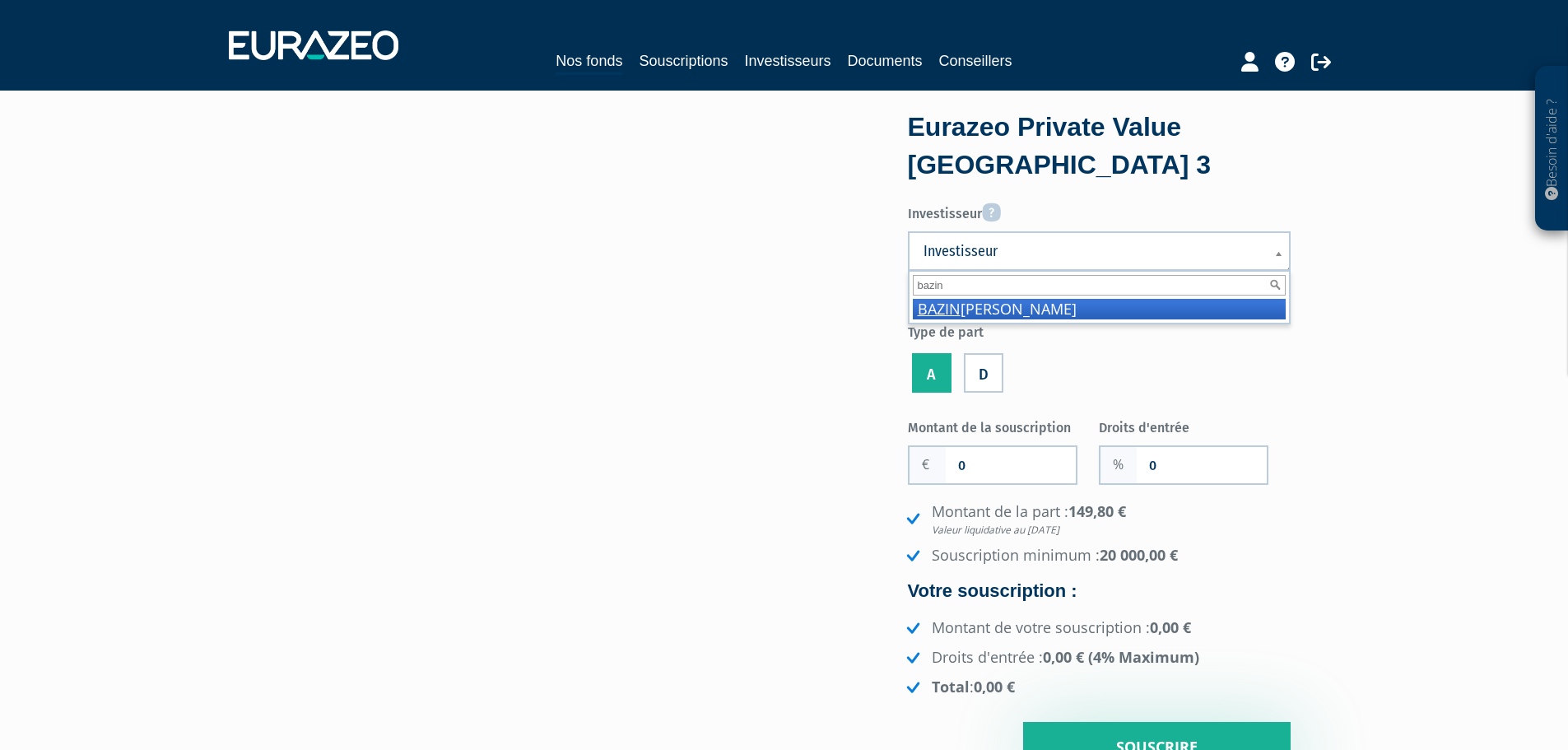
type input "bazin"
click at [946, 307] on em "BAZIN" at bounding box center [940, 309] width 43 height 20
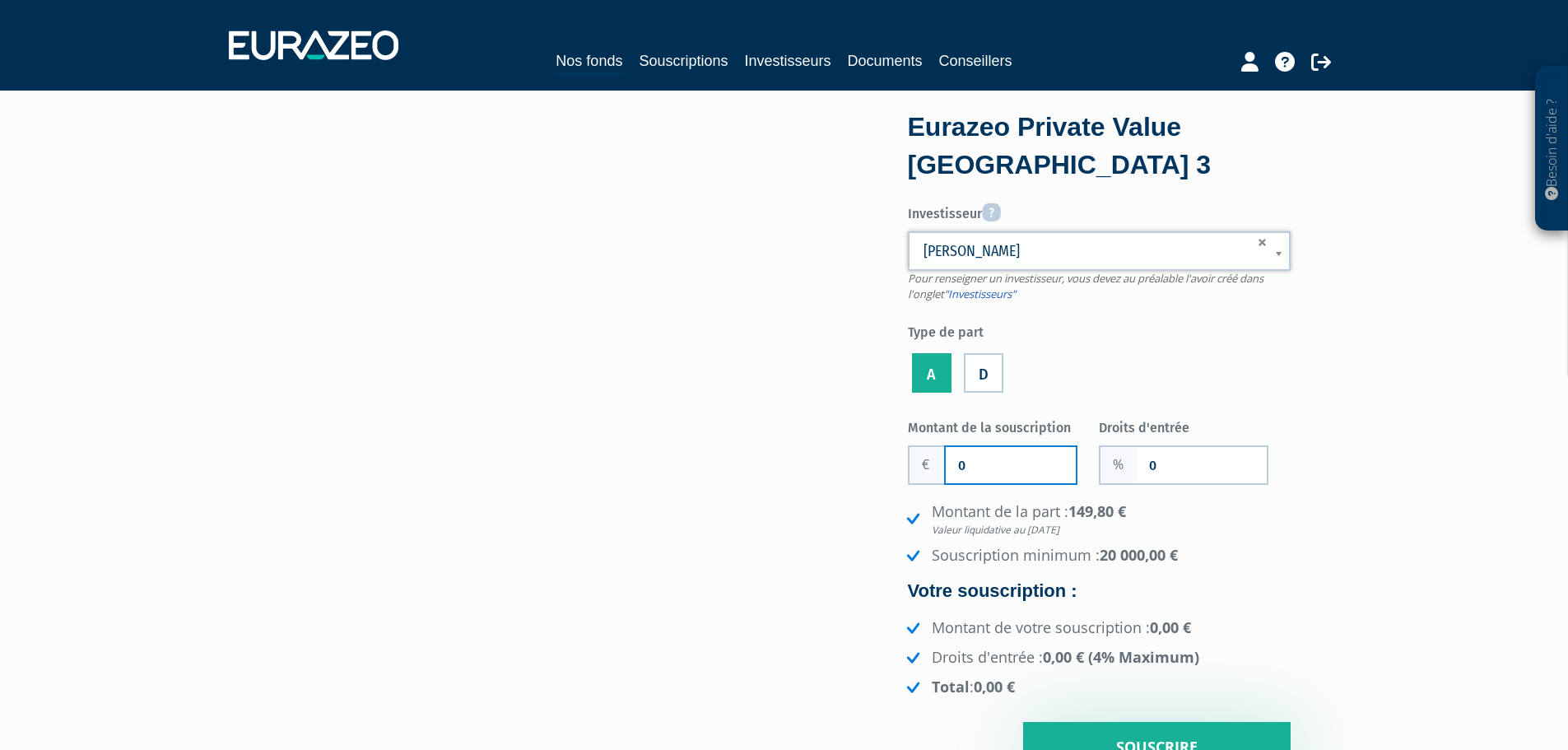
click at [1005, 462] on input "0" at bounding box center [1011, 465] width 130 height 36
drag, startPoint x: 1005, startPoint y: 462, endPoint x: 934, endPoint y: 462, distance: 71.0
click at [934, 462] on div "0" at bounding box center [993, 465] width 170 height 40
type input "20 000"
drag, startPoint x: 1174, startPoint y: 463, endPoint x: 1102, endPoint y: 468, distance: 72.2
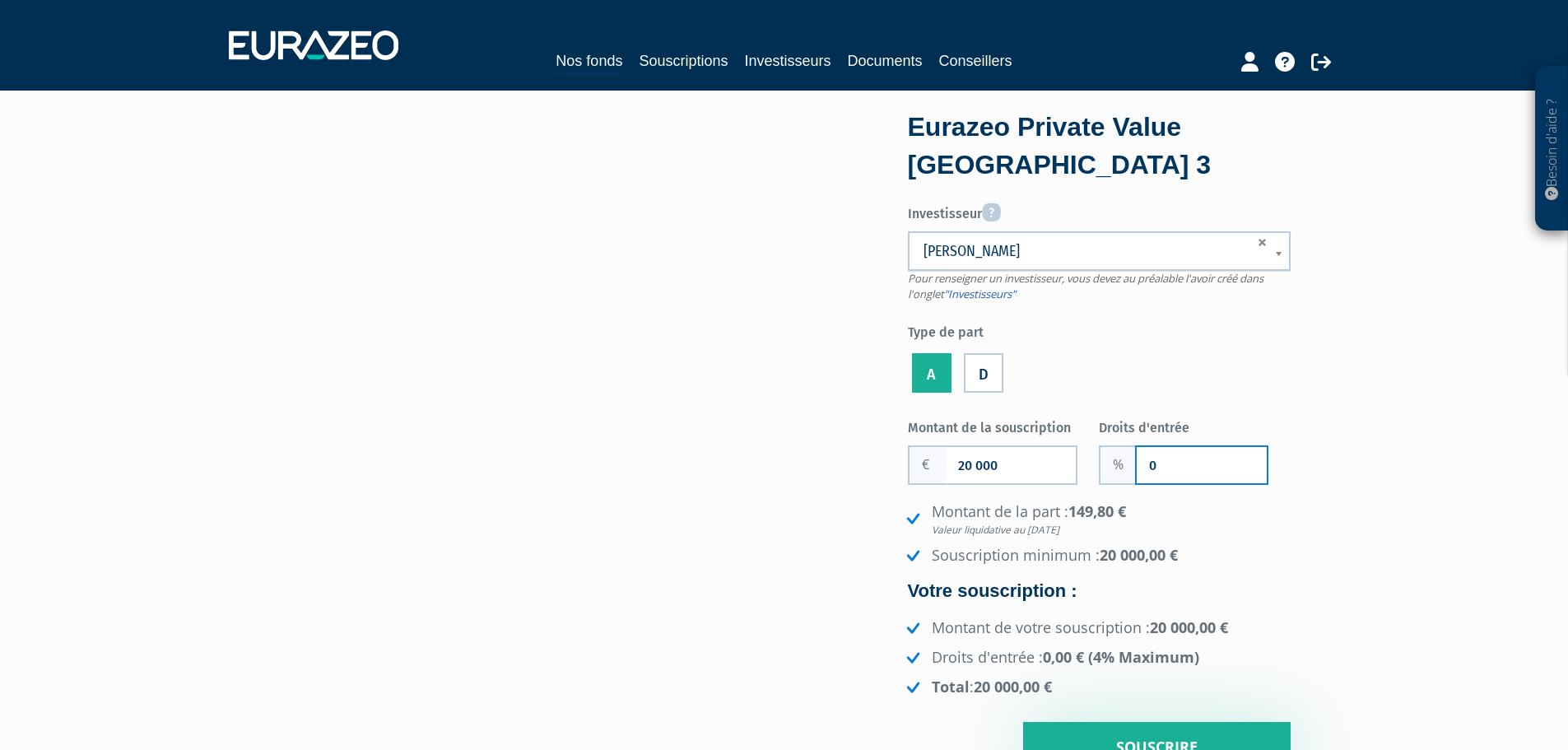
click at [1102, 468] on div "0" at bounding box center [1184, 465] width 170 height 40
type input "4"
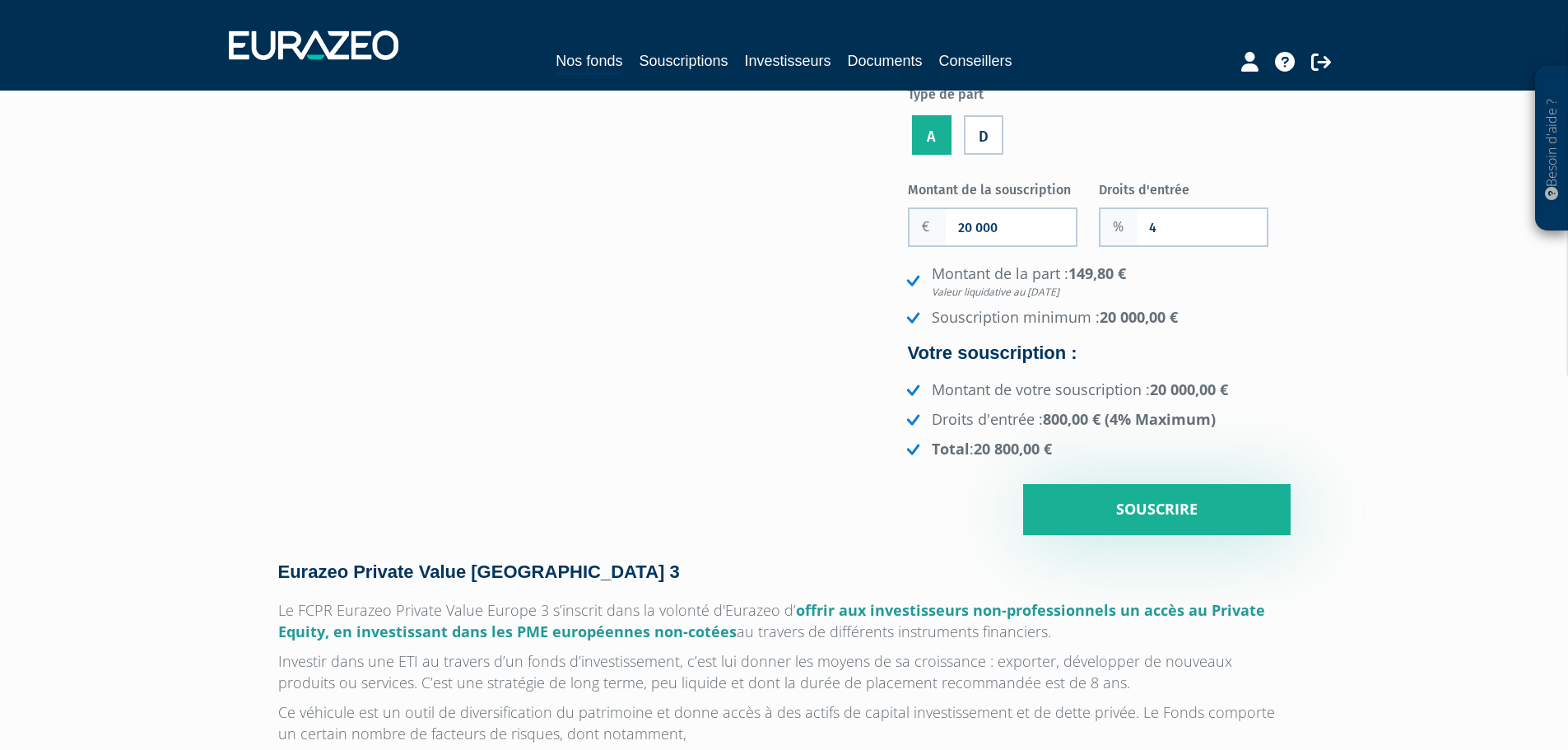
scroll to position [247, 0]
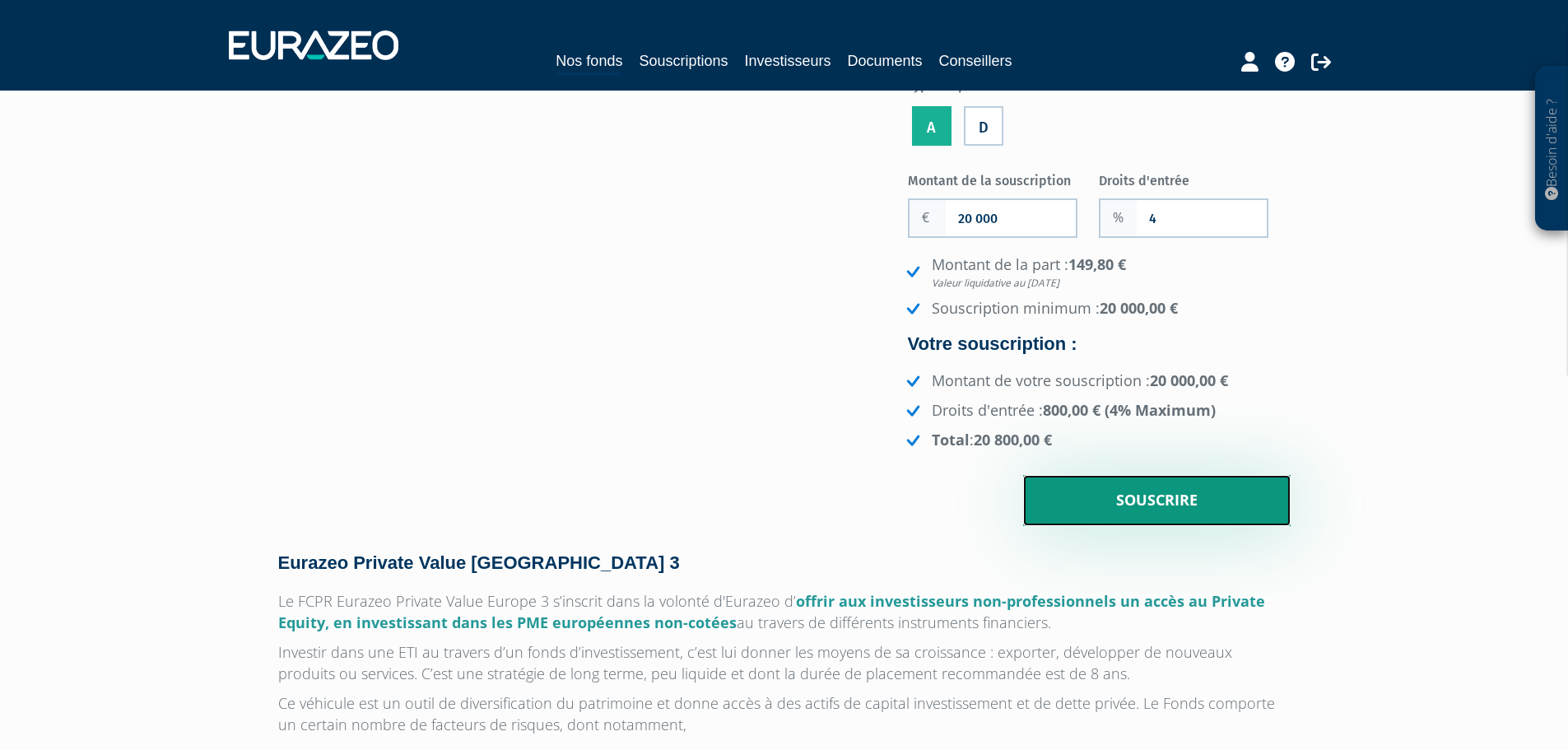
click at [1145, 501] on input "Souscrire" at bounding box center [1157, 501] width 268 height 51
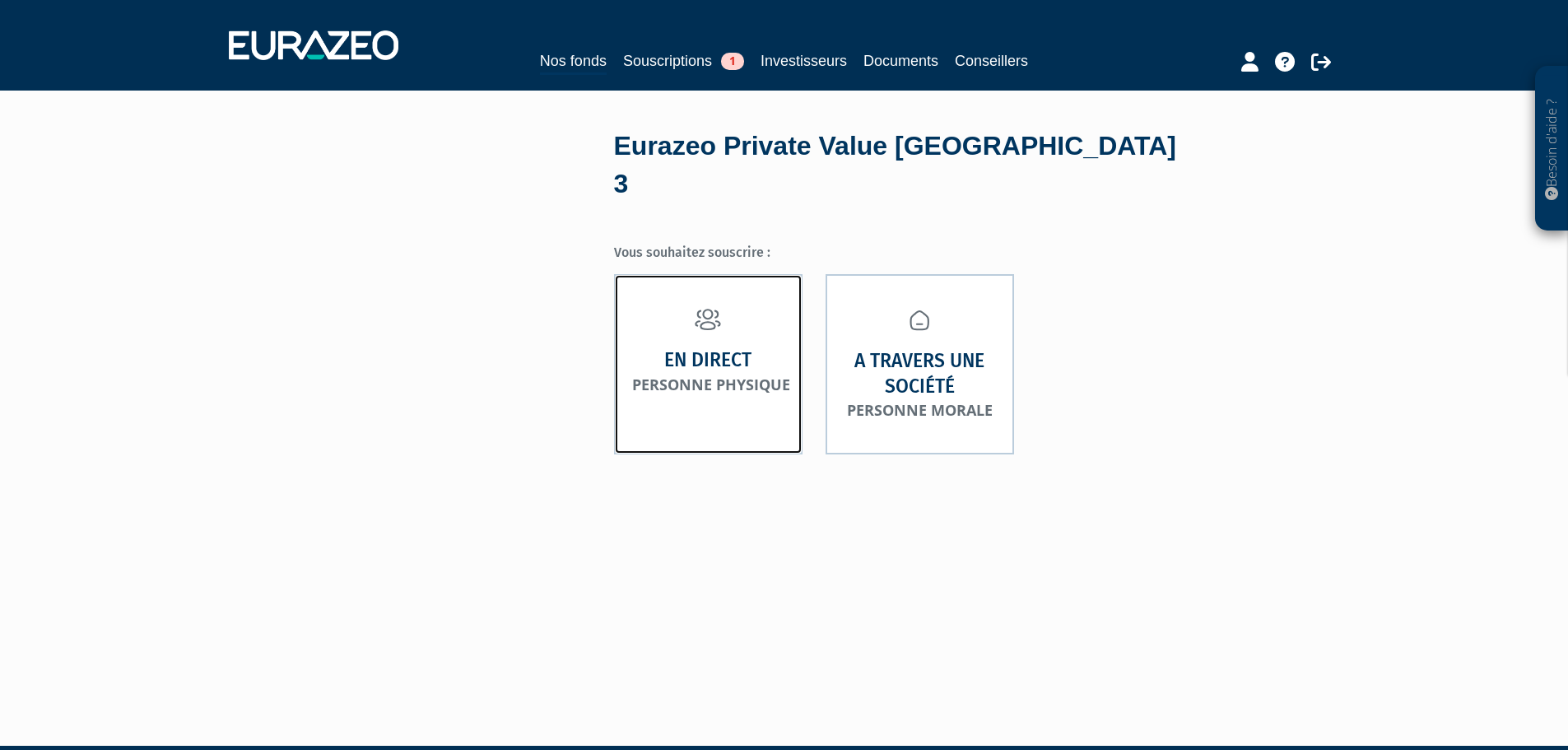
click at [712, 347] on strong "En direct" at bounding box center [708, 360] width 87 height 26
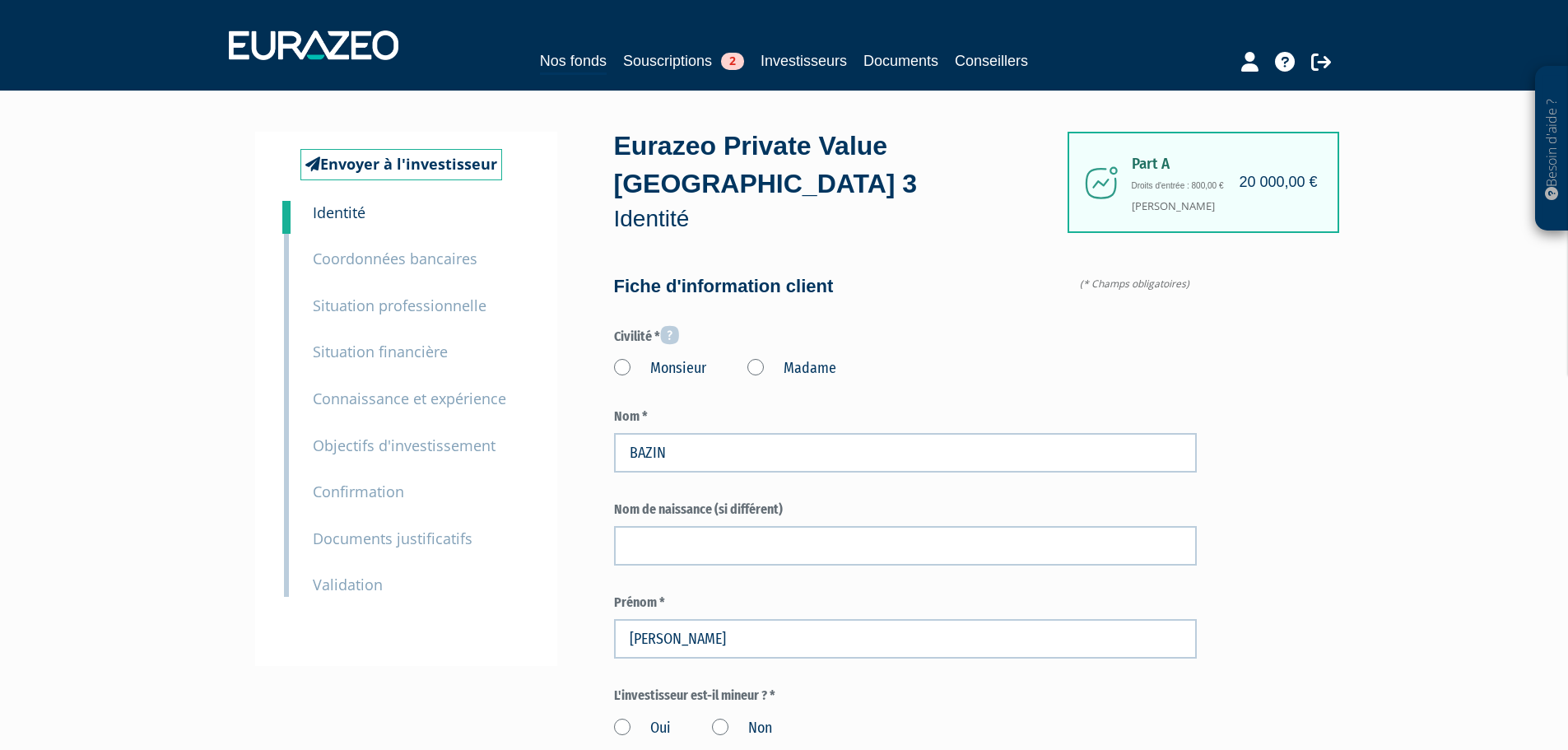
click at [623, 358] on label "Monsieur" at bounding box center [660, 369] width 92 height 21
click at [0, 0] on input "Monsieur" at bounding box center [0, 0] width 0 height 0
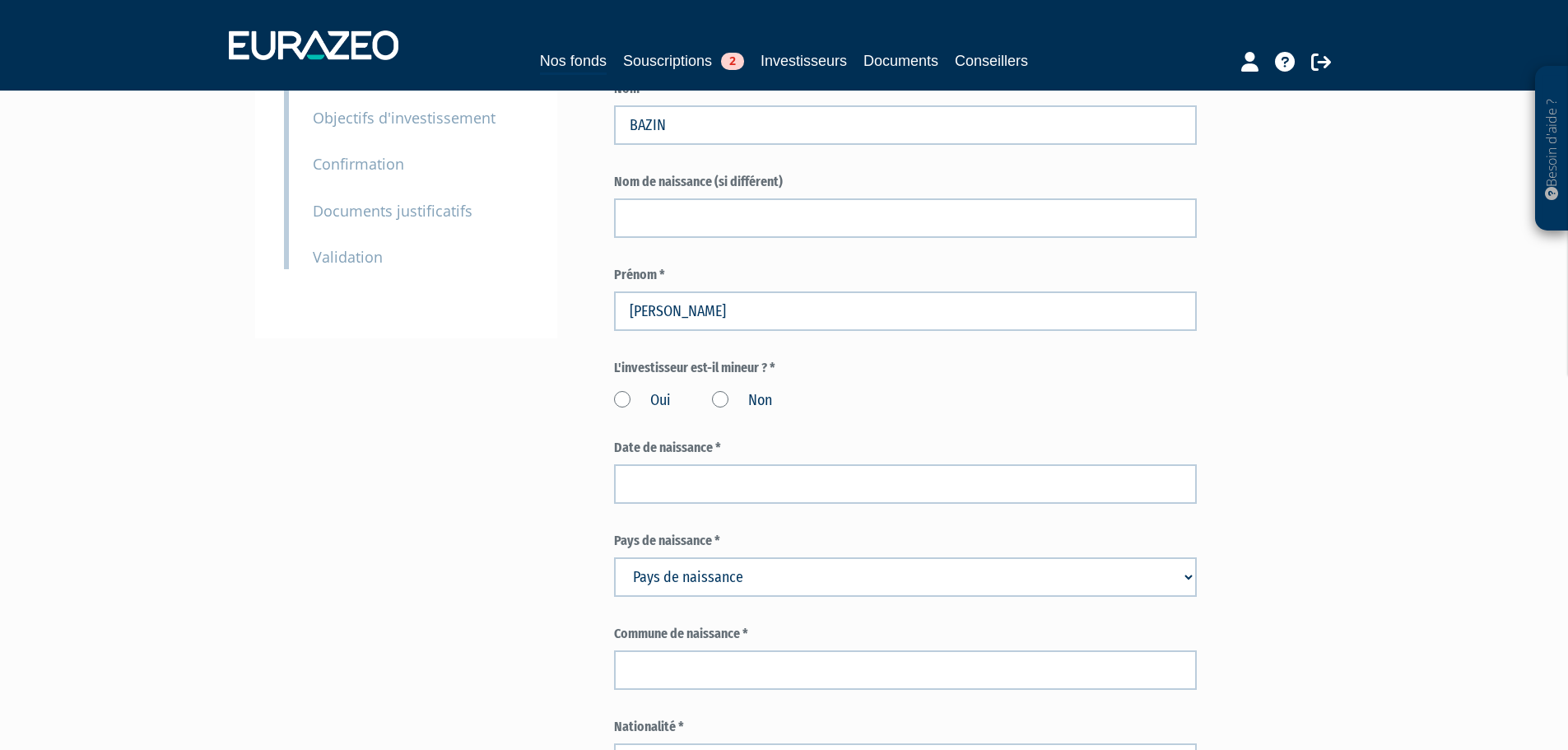
scroll to position [329, 0]
click at [723, 389] on label "Non" at bounding box center [742, 399] width 60 height 21
click at [0, 0] on input "Non" at bounding box center [0, 0] width 0 height 0
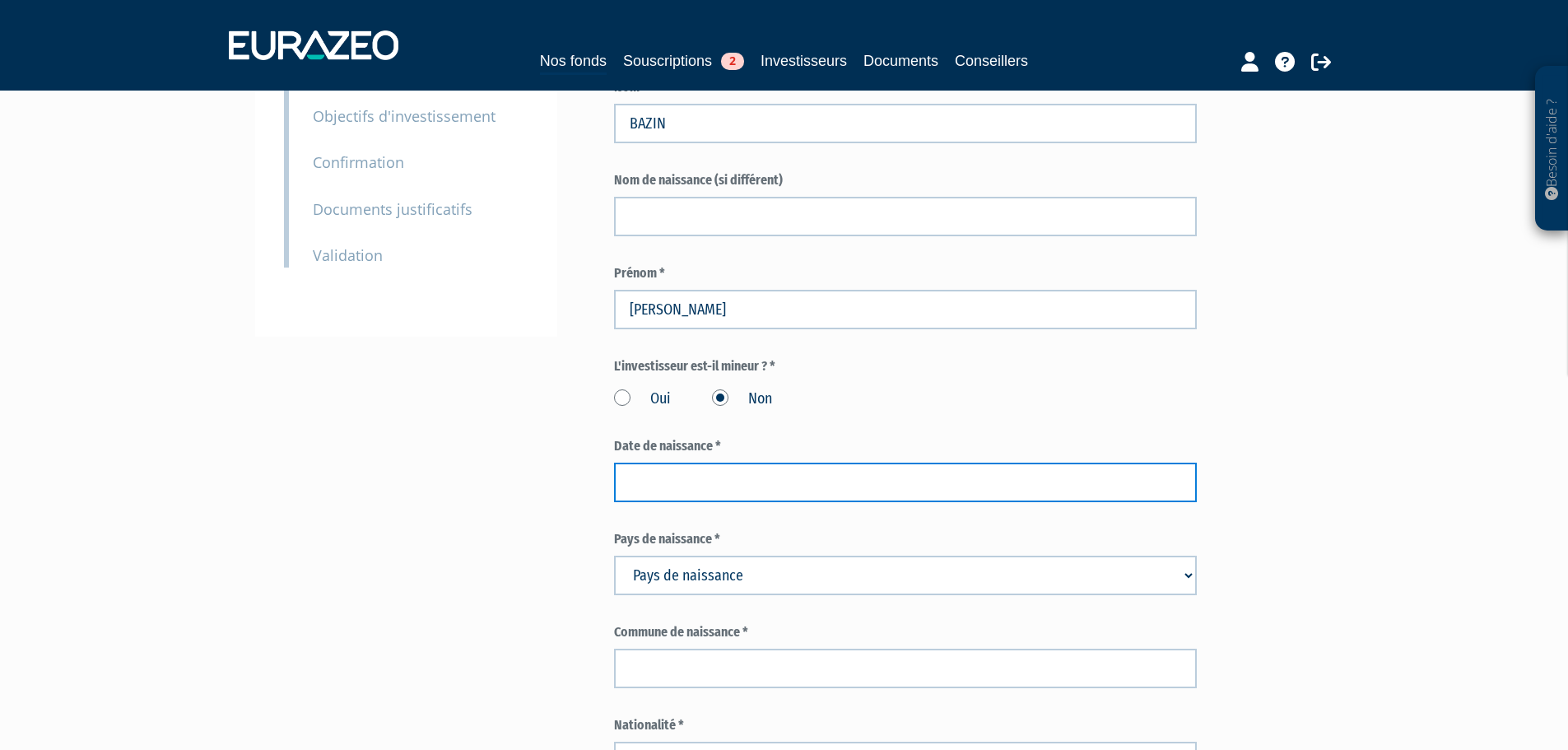
click at [680, 463] on input at bounding box center [906, 482] width 583 height 40
click at [649, 463] on input at bounding box center [906, 482] width 583 height 40
paste input "14/12/1985"
type input "14/12/1985"
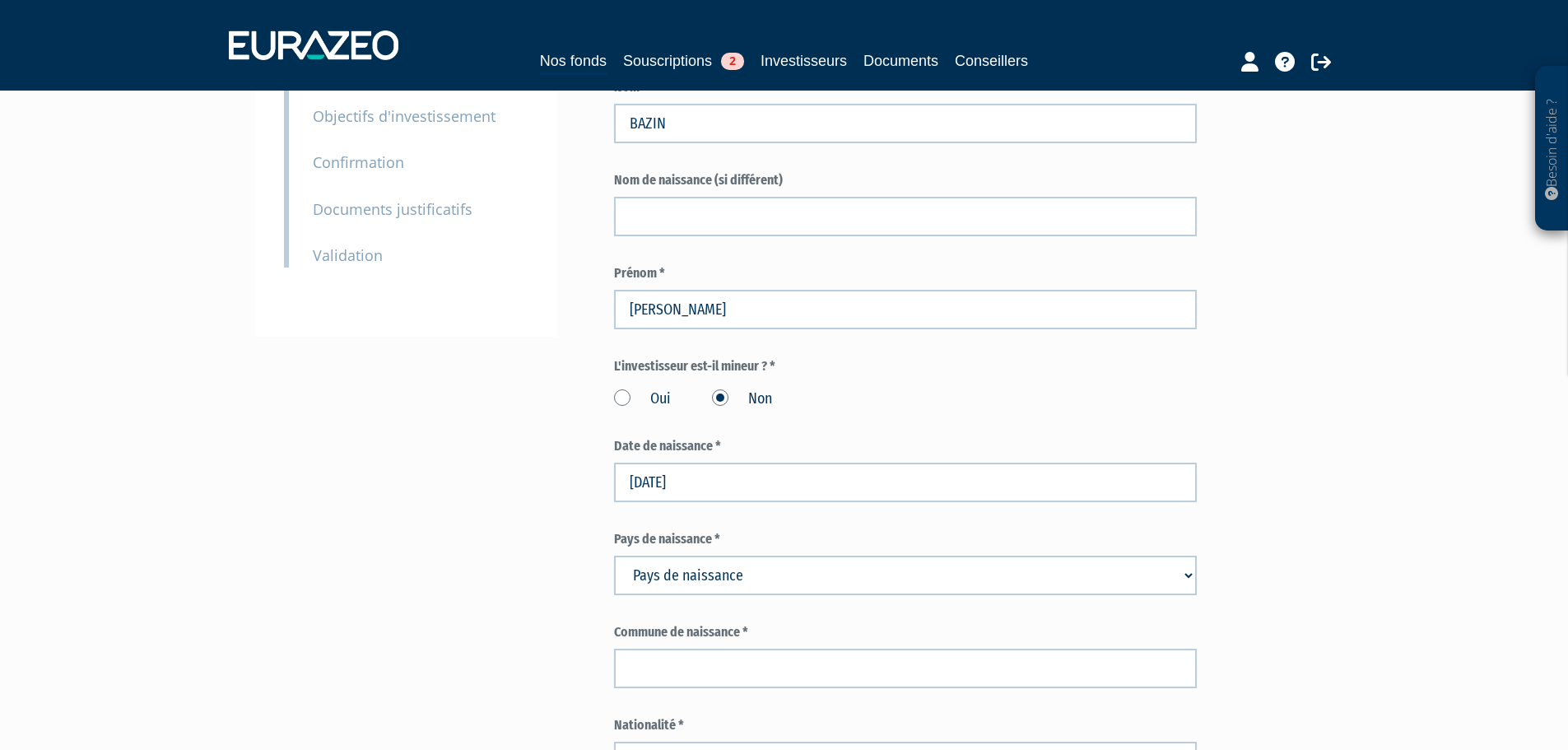
click at [646, 556] on select "Pays de naissance Afghanistan Afrique du Sud Albanie Algérie Allemagne Andorre" at bounding box center [906, 575] width 583 height 40
select select "75"
click at [614, 556] on select "Pays de naissance Afghanistan Afrique du Sud Albanie Algérie Allemagne Andorre" at bounding box center [906, 575] width 583 height 40
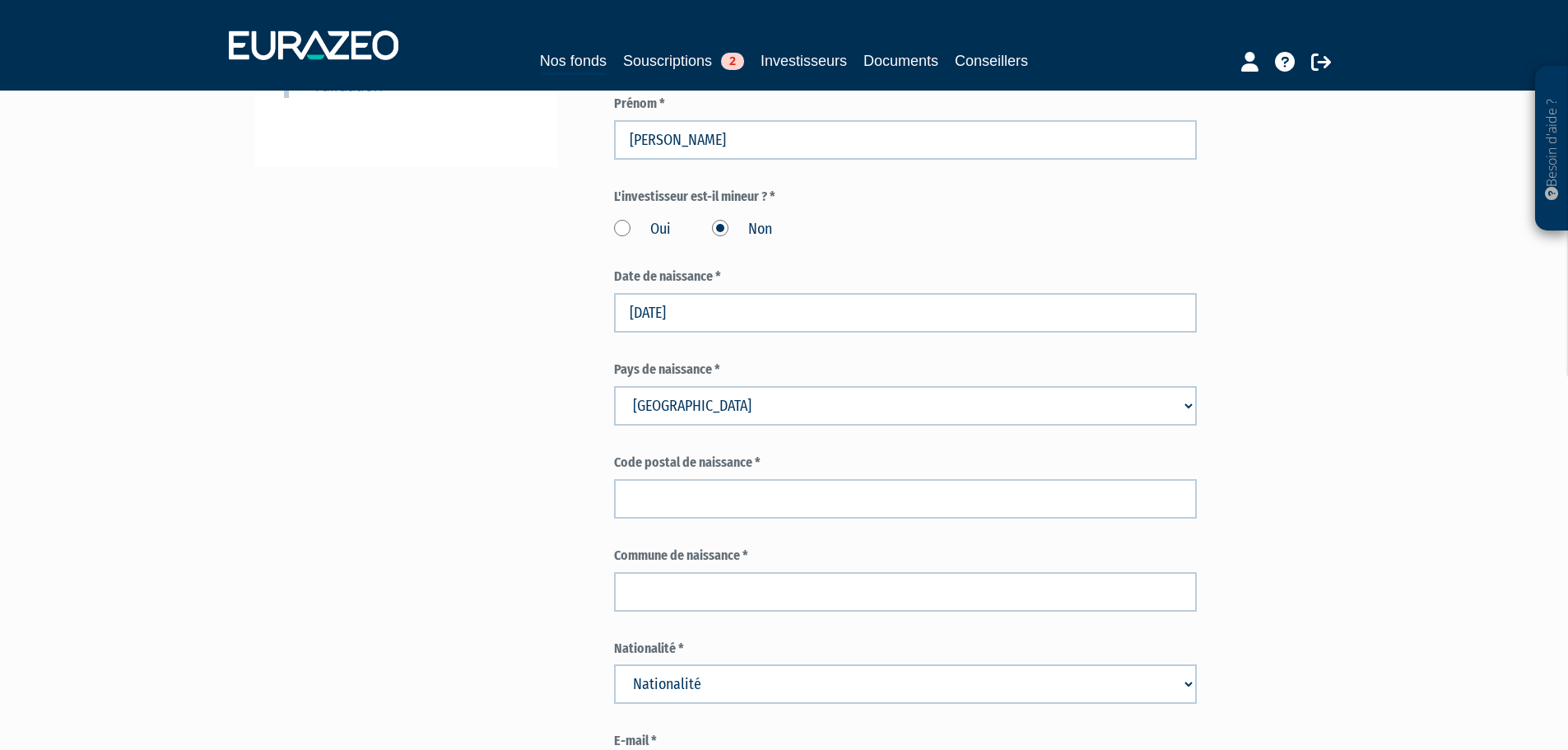
scroll to position [576, 0]
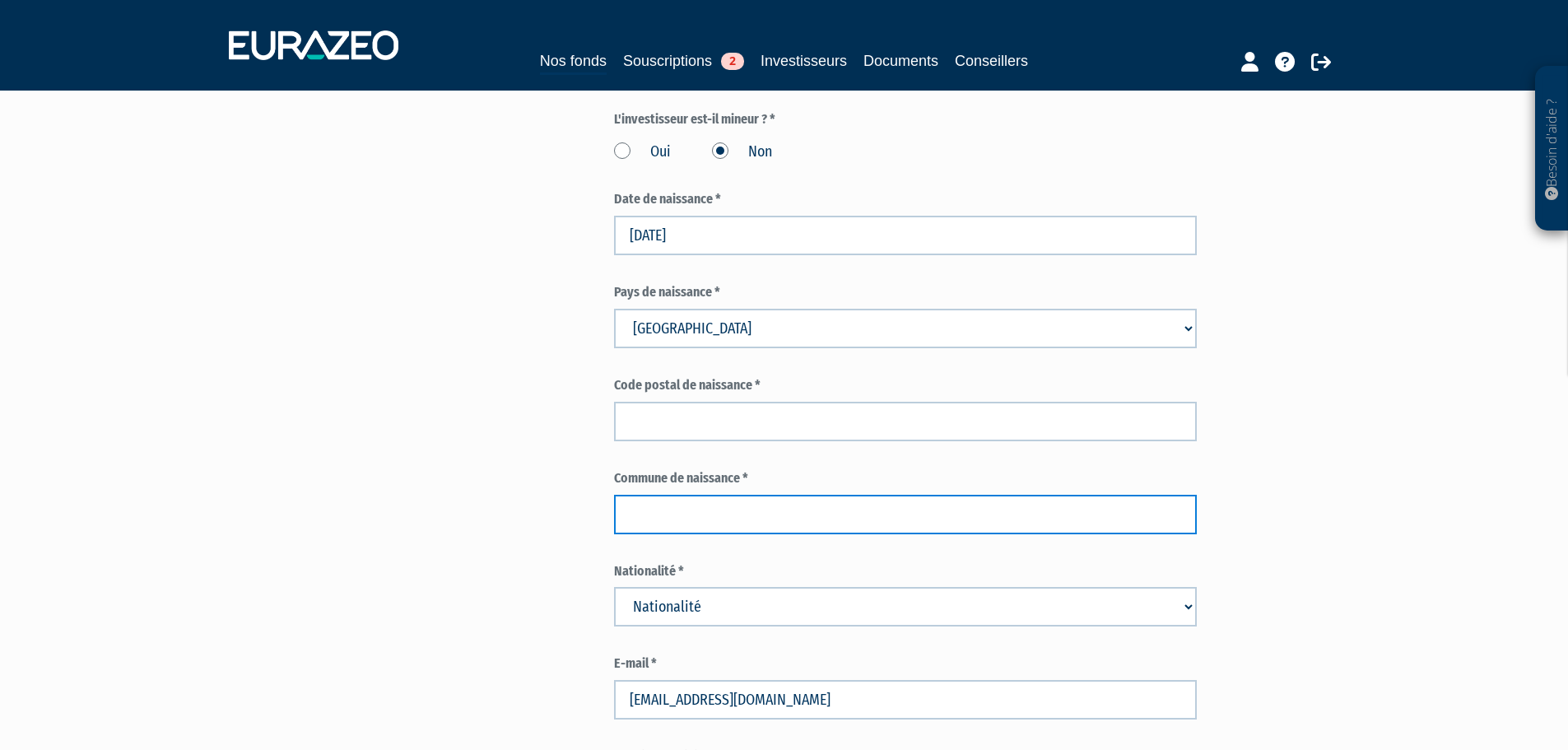
click at [663, 495] on input "text" at bounding box center [906, 515] width 583 height 40
paste input "ANNECY"
type input "ANNECY"
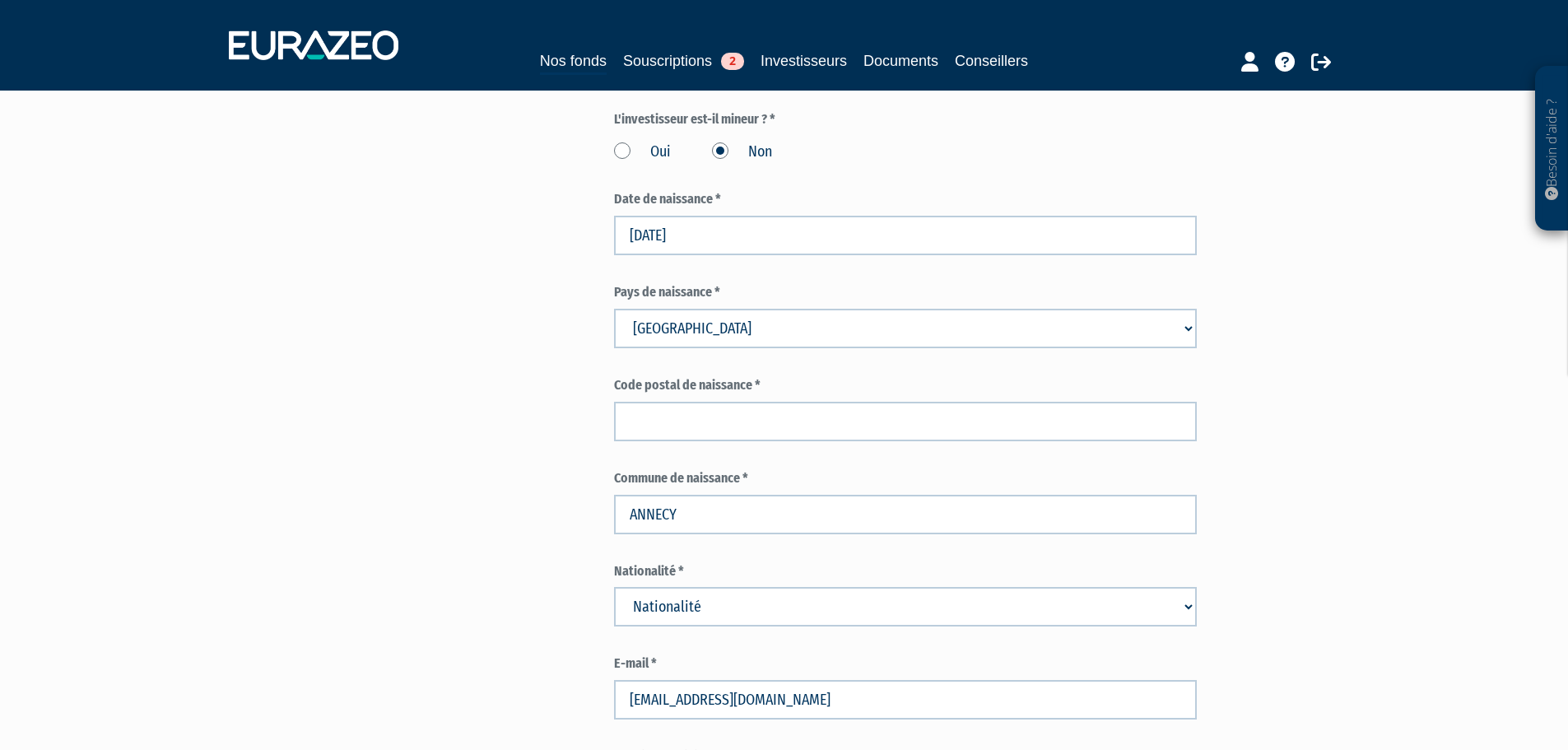
click at [680, 587] on select "Nationalité Afghanistan Afrique du Sud Albanie Algérie Allemagne Andorre" at bounding box center [906, 607] width 583 height 40
select select "75"
click at [614, 587] on select "Nationalité Afghanistan Afrique du Sud Albanie Algérie Allemagne Andorre" at bounding box center [906, 607] width 583 height 40
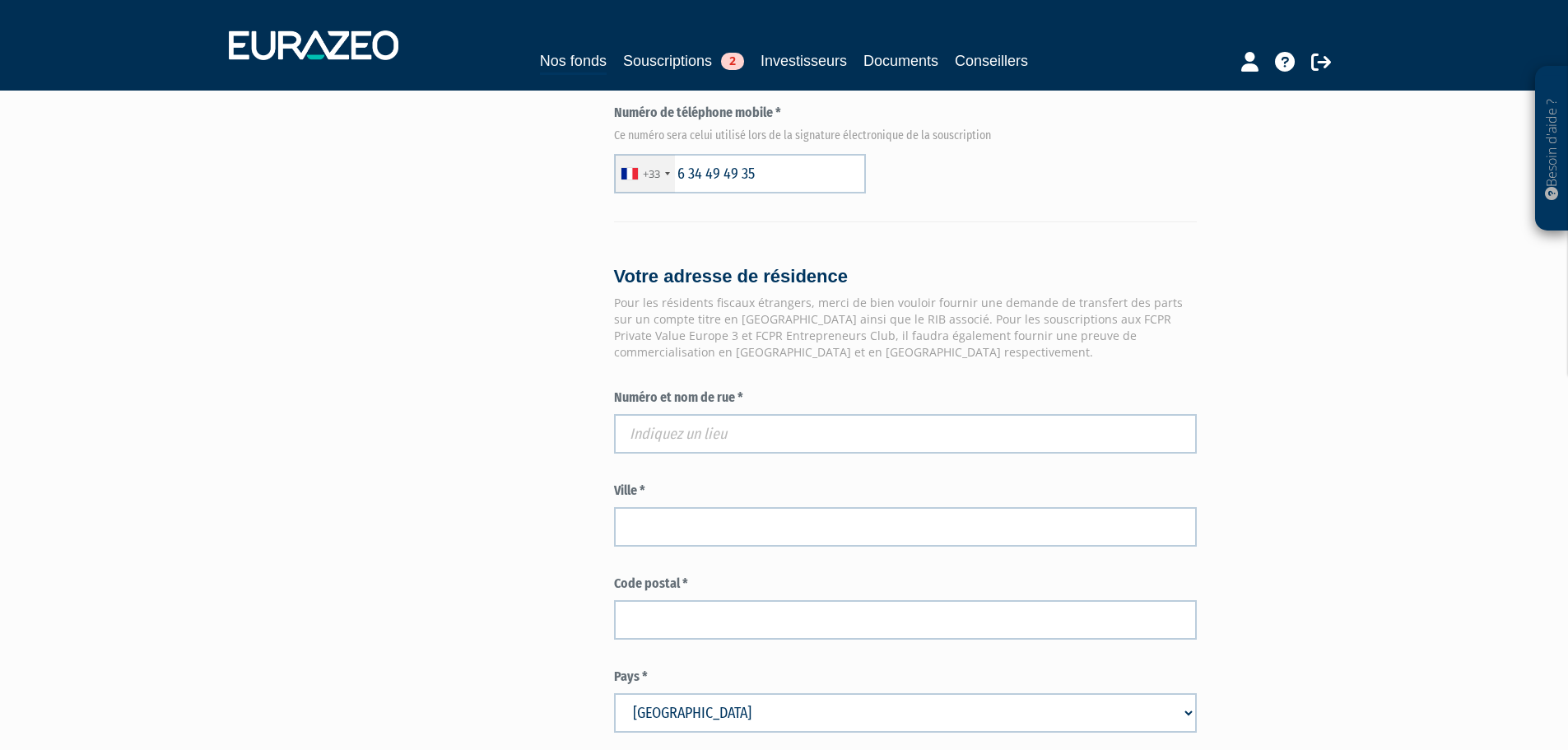
scroll to position [1235, 0]
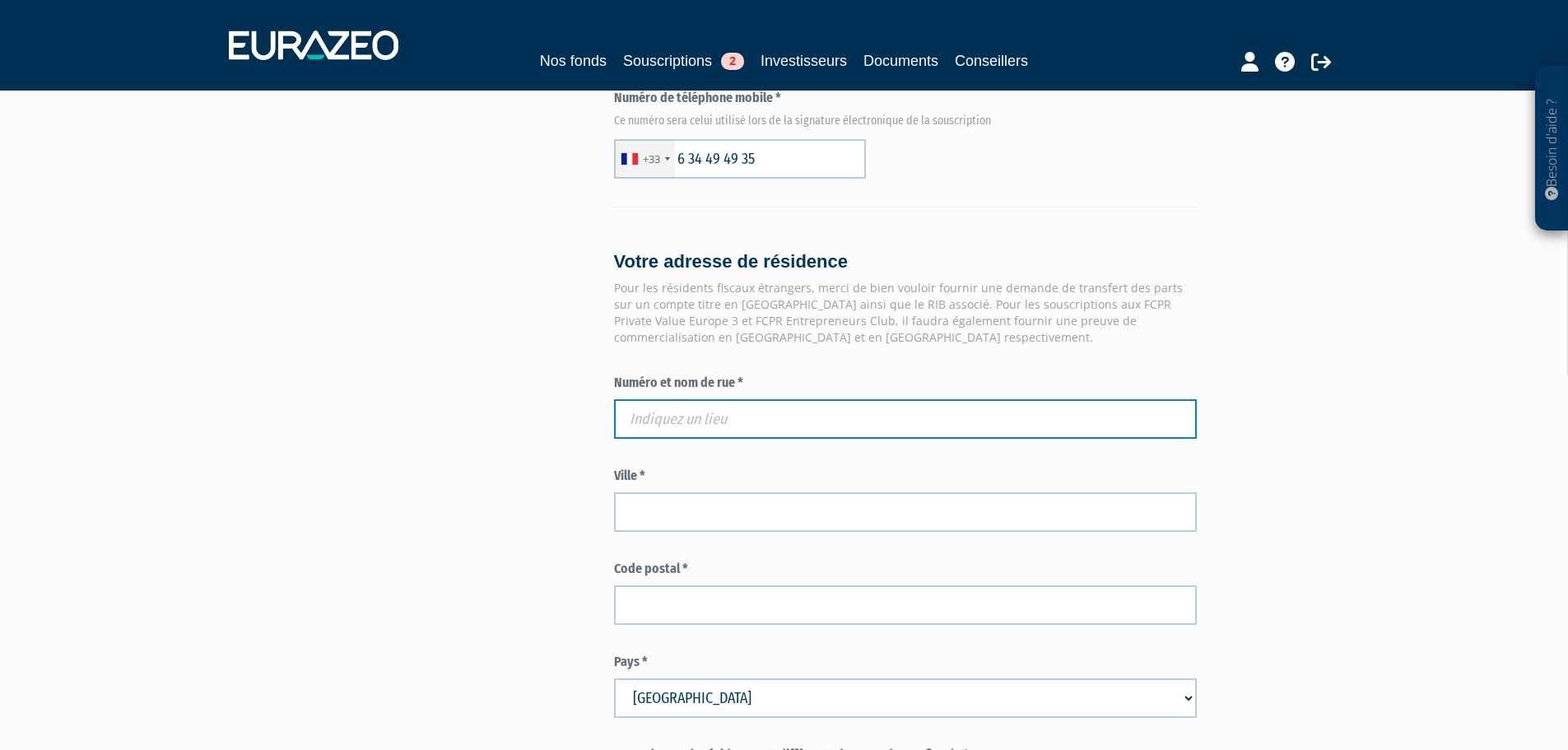
click at [691, 399] on input "text" at bounding box center [906, 419] width 583 height 40
paste input "19 route de Frangy"
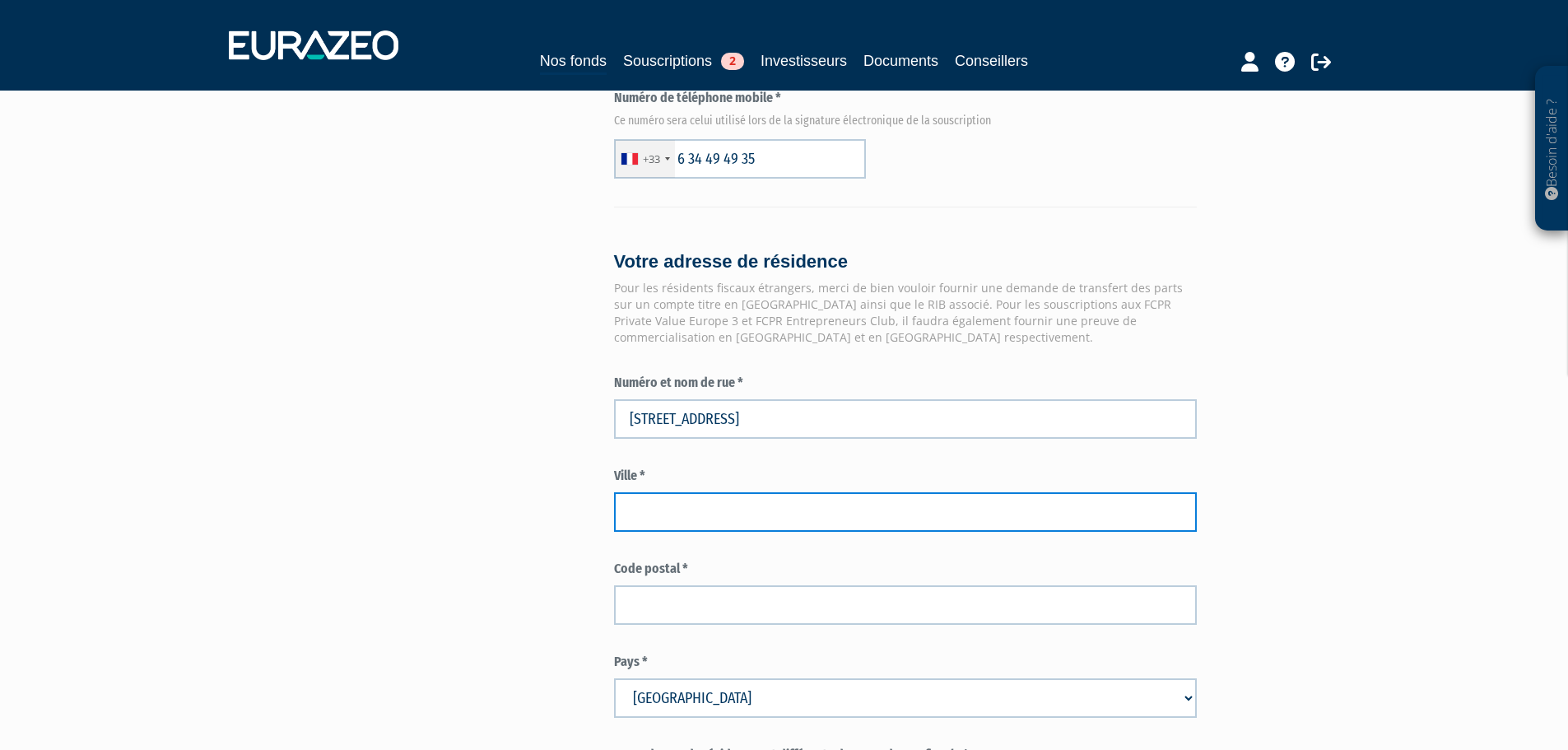
type input "19 Route de Frangy, Allonzier-la-Caille, France"
type input "Allonzier-la-Caille"
type input "74350"
type input "19 Route de Frangy"
paste input "Annecy Meythet"
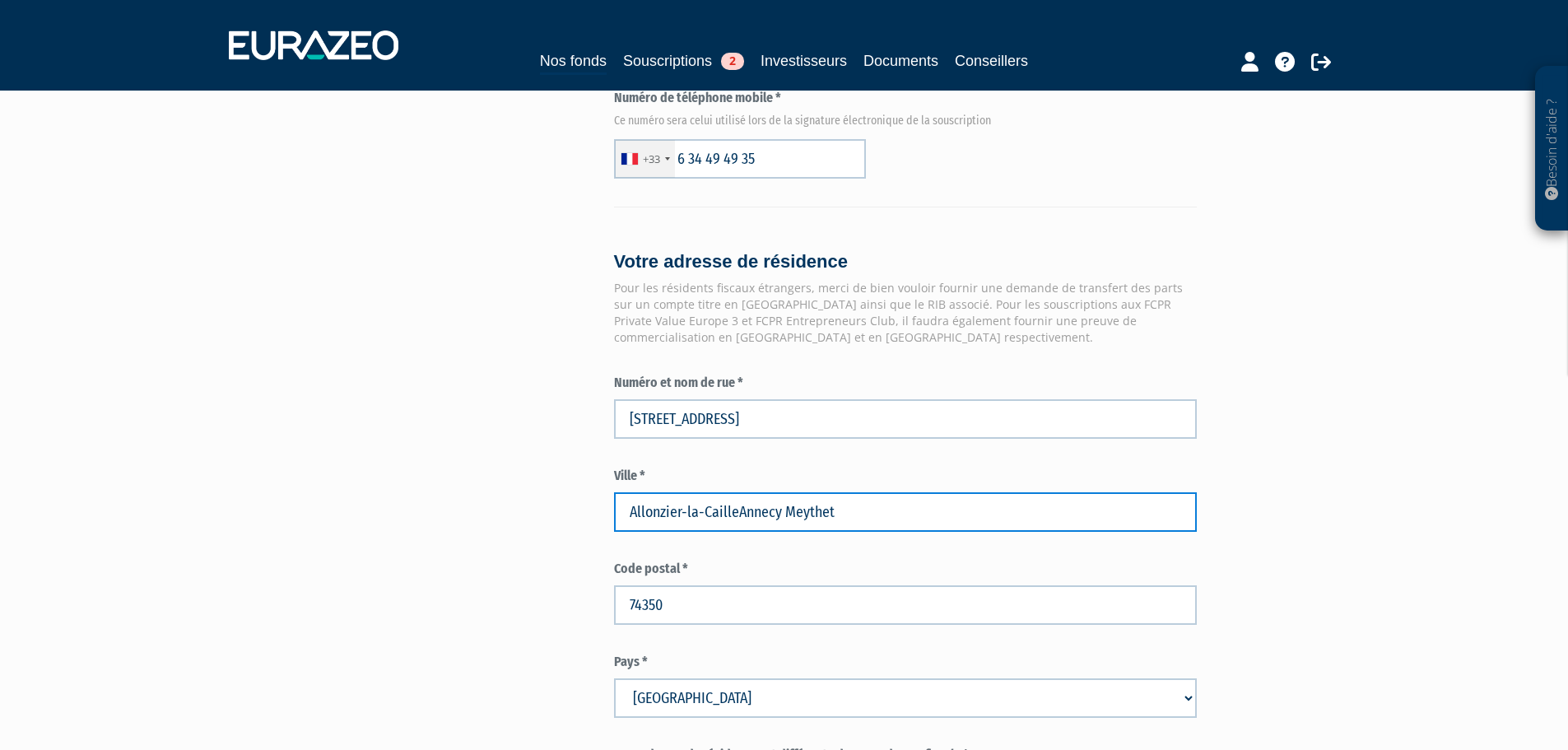
drag, startPoint x: 736, startPoint y: 471, endPoint x: 619, endPoint y: 469, distance: 117.0
click at [619, 492] on input "Allonzier-la-CailleAnnecy Meythet" at bounding box center [906, 512] width 583 height 40
type input "Annecy Meythet"
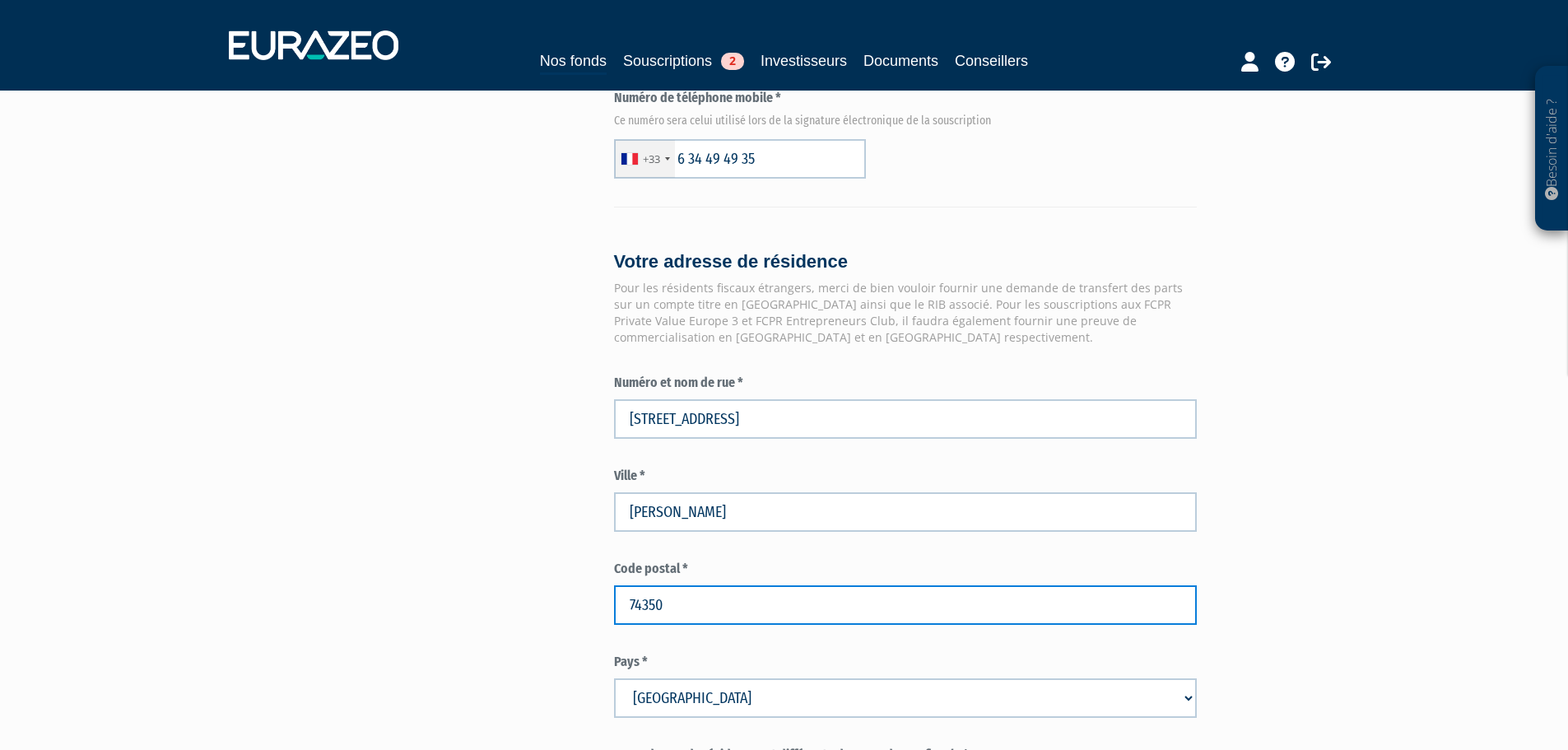
drag, startPoint x: 695, startPoint y: 571, endPoint x: 583, endPoint y: 571, distance: 112.0
click at [592, 571] on div "Envoyer à l'investisseur 1 Identité 2 Coordonnées bancaires 3 Situation profess…" at bounding box center [785, 73] width 1034 height 2354
paste input "96"
type input "74960"
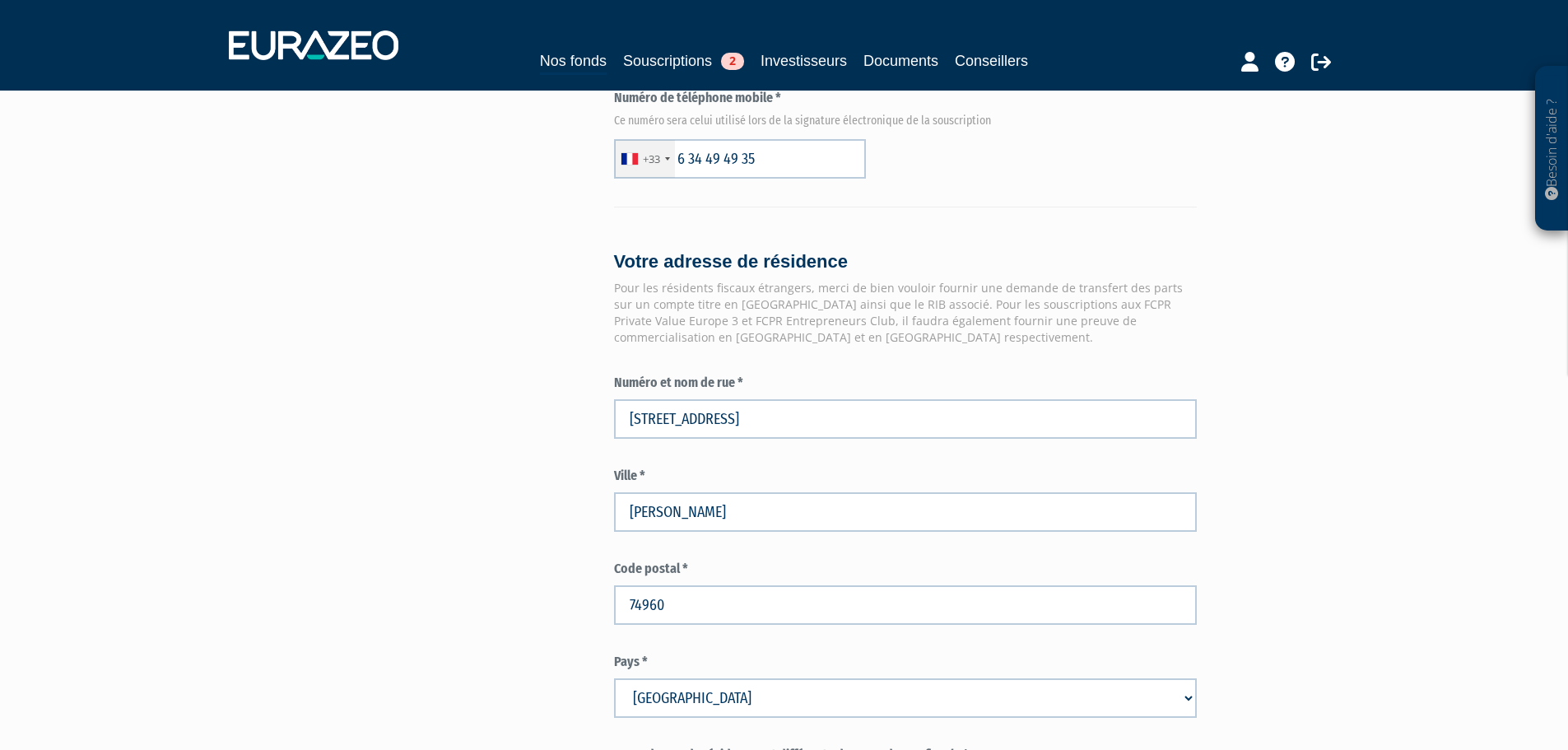
click at [460, 566] on div "Envoyer à l'investisseur 1 Identité 2 Coordonnées bancaires 3 Situation profess…" at bounding box center [785, 73] width 1034 height 2354
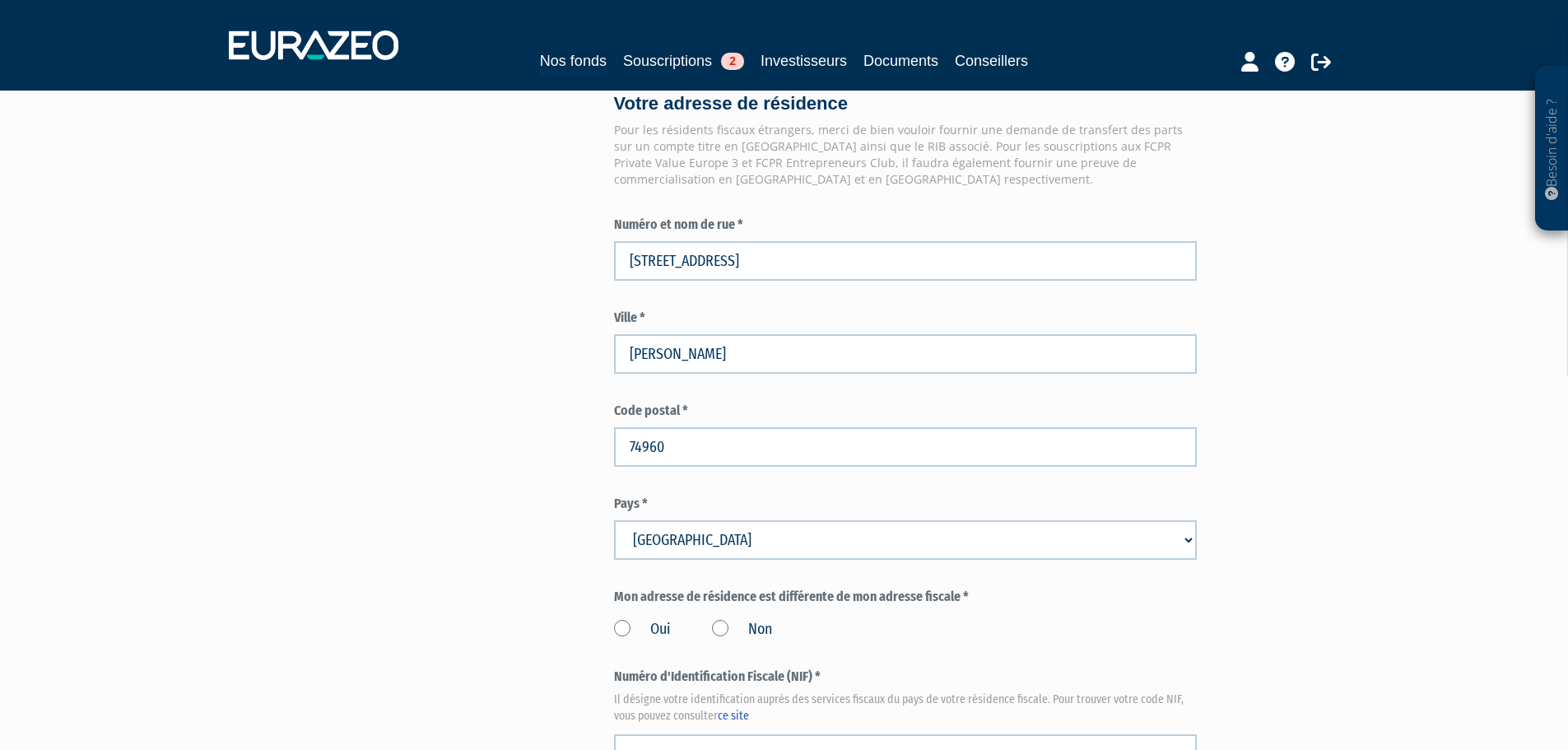
scroll to position [1400, 0]
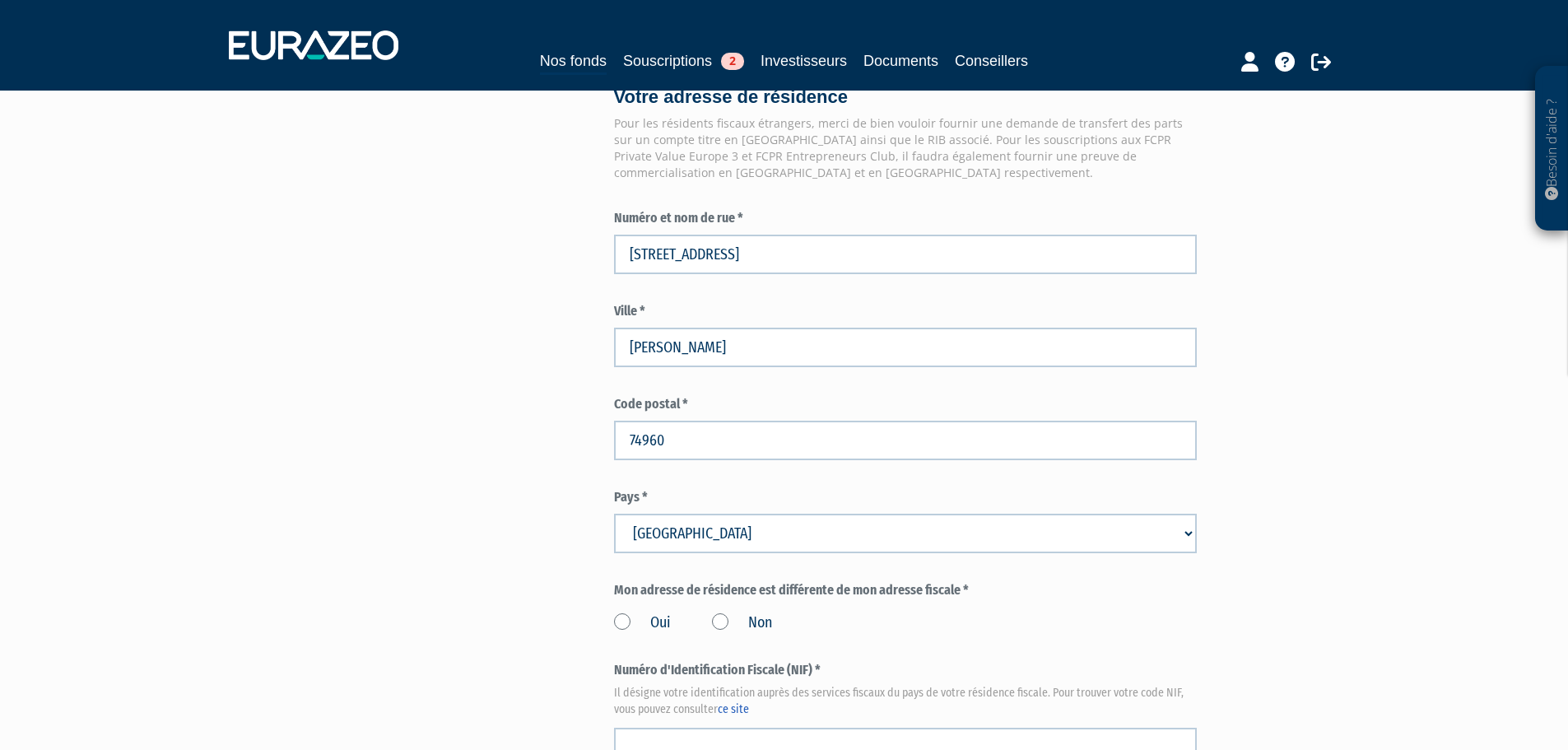
click at [721, 613] on label "Non" at bounding box center [742, 623] width 60 height 21
click at [0, 0] on input "Non" at bounding box center [0, 0] width 0 height 0
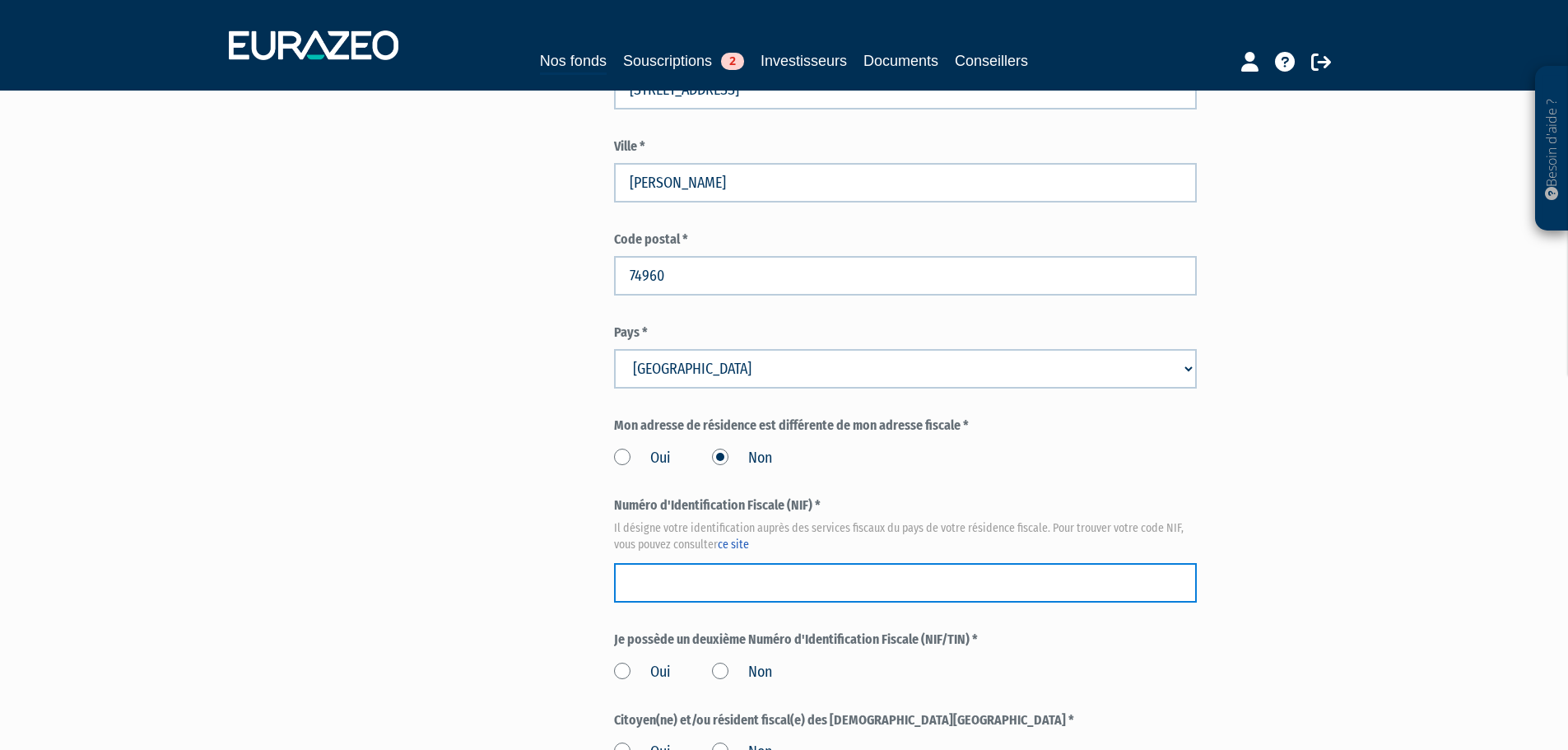
click at [663, 563] on input "text" at bounding box center [906, 583] width 583 height 40
paste input "00 72 082 063 403"
type input "00 72 082 063 403"
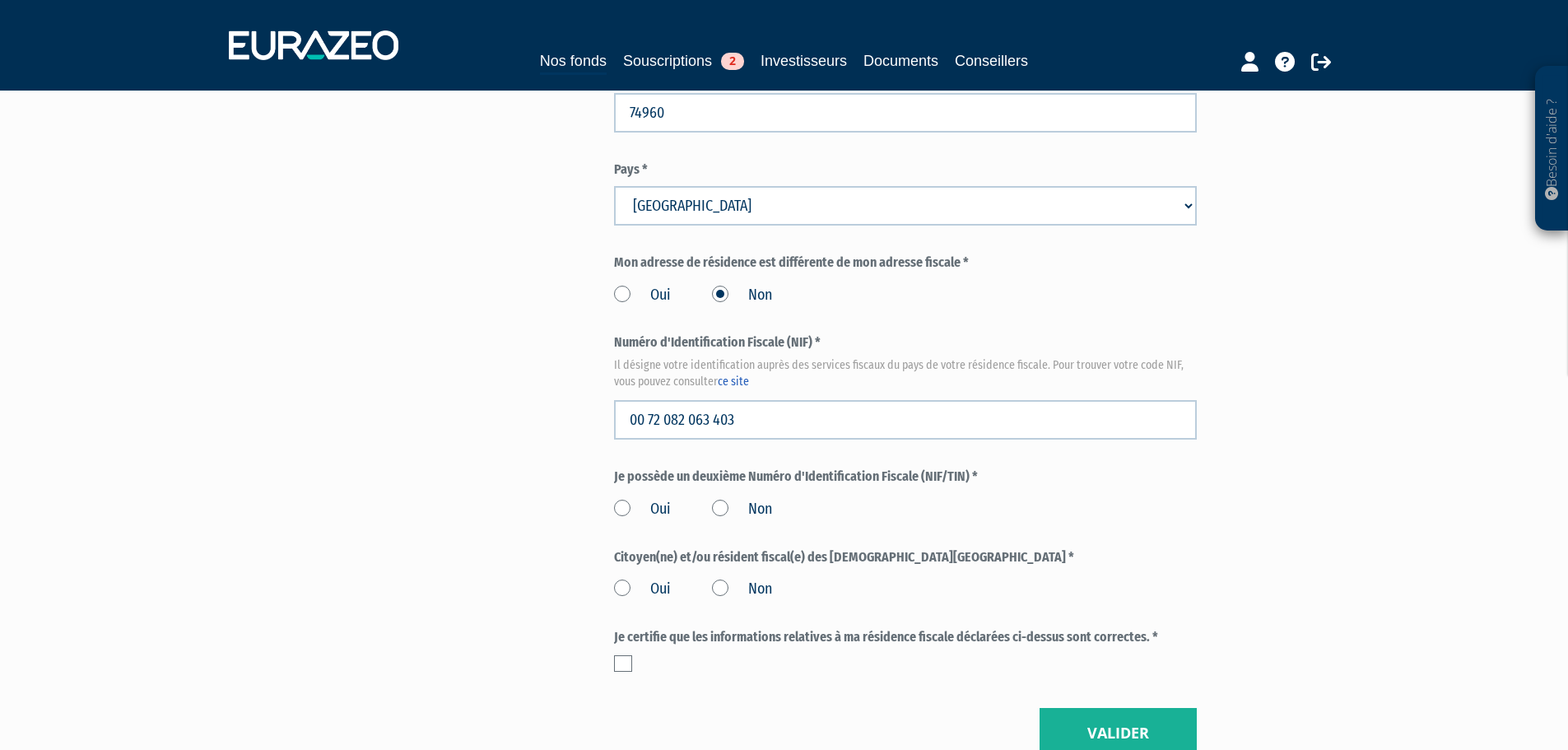
scroll to position [1728, 0]
click at [726, 497] on label "Non" at bounding box center [742, 508] width 60 height 21
click at [0, 0] on input "Non" at bounding box center [0, 0] width 0 height 0
click at [717, 577] on label "Non" at bounding box center [742, 588] width 60 height 21
click at [0, 0] on input "Non" at bounding box center [0, 0] width 0 height 0
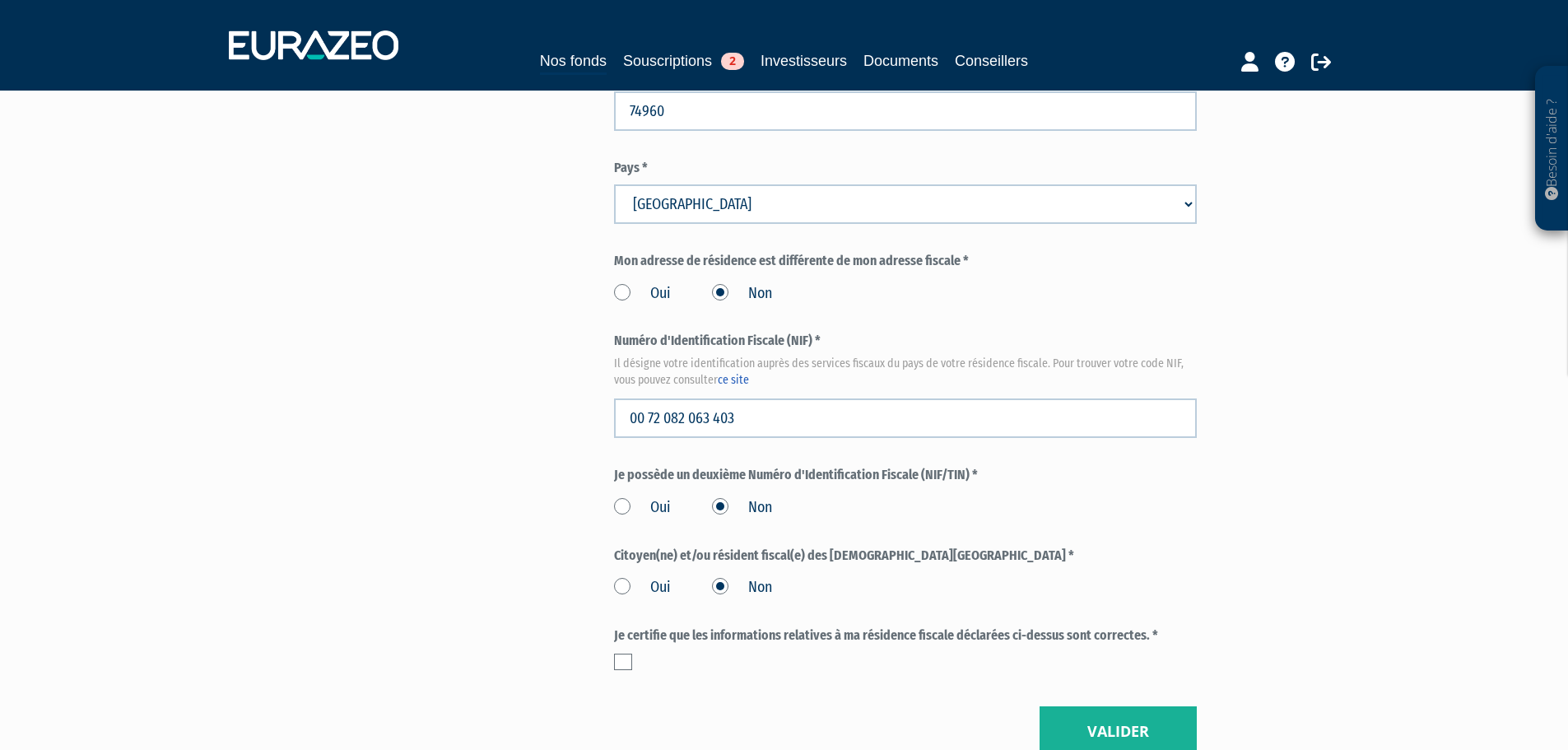
click at [625, 654] on label at bounding box center [623, 662] width 18 height 16
click at [0, 0] on input "checkbox" at bounding box center [0, 0] width 0 height 0
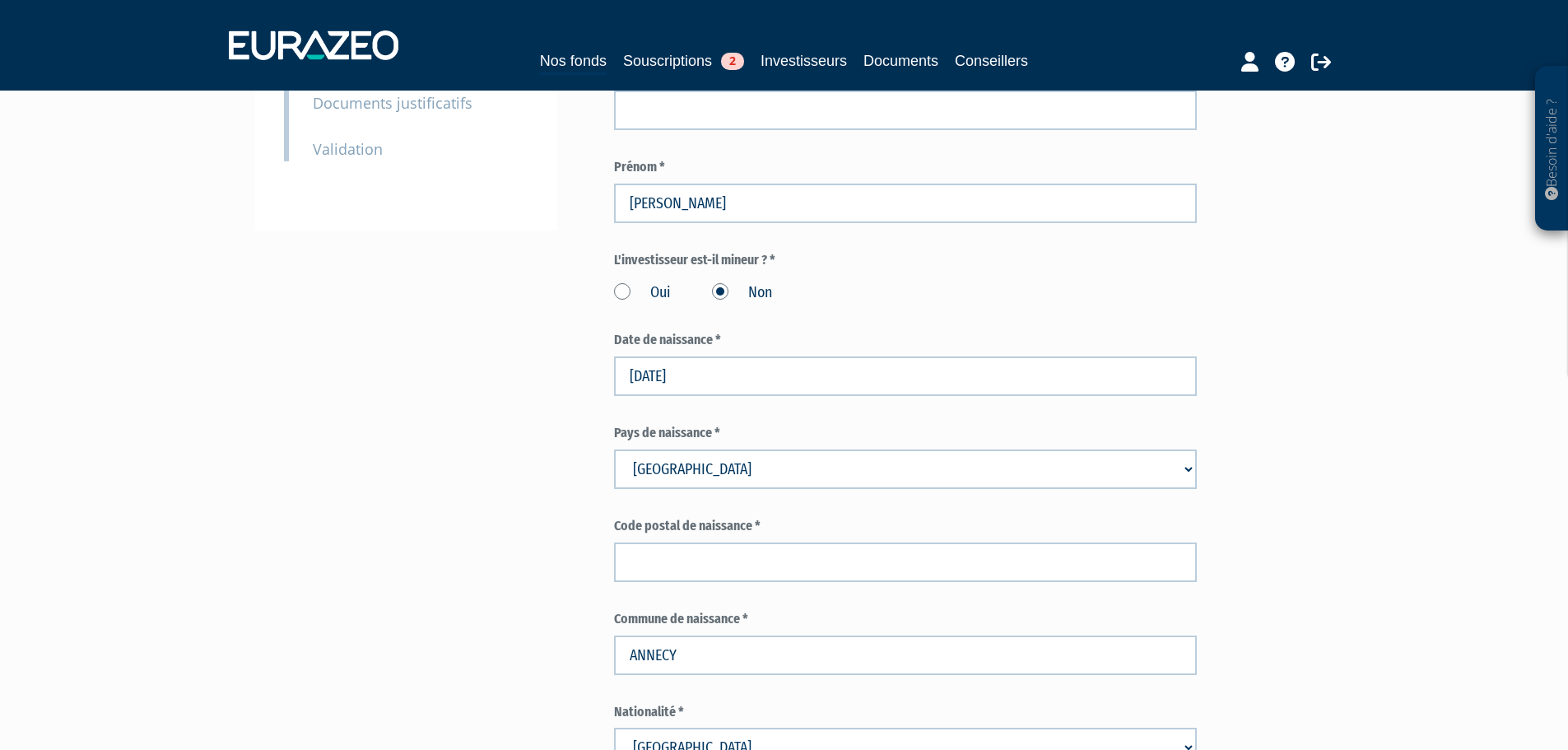
scroll to position [412, 0]
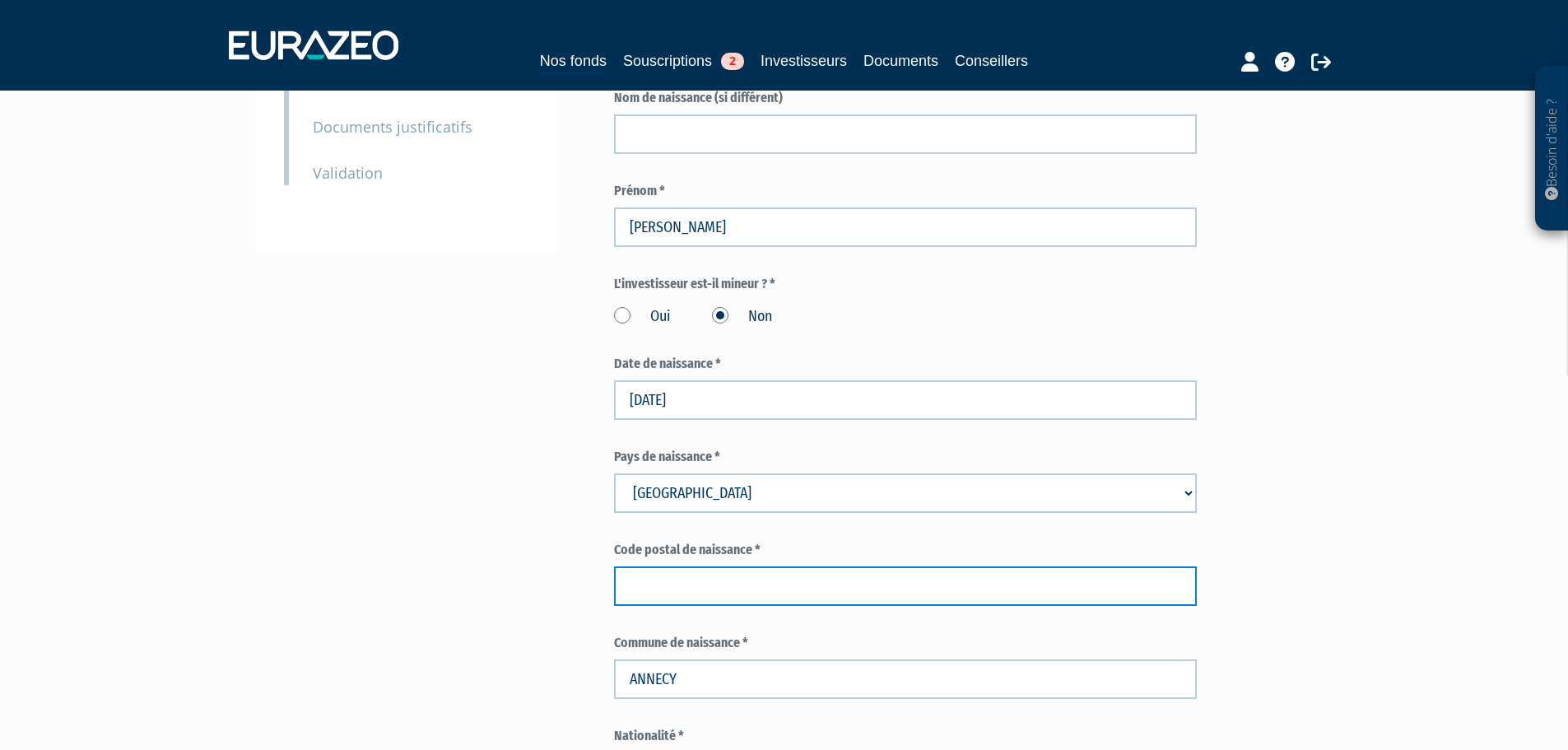
click at [716, 566] on input "text" at bounding box center [906, 586] width 583 height 40
type input "74000"
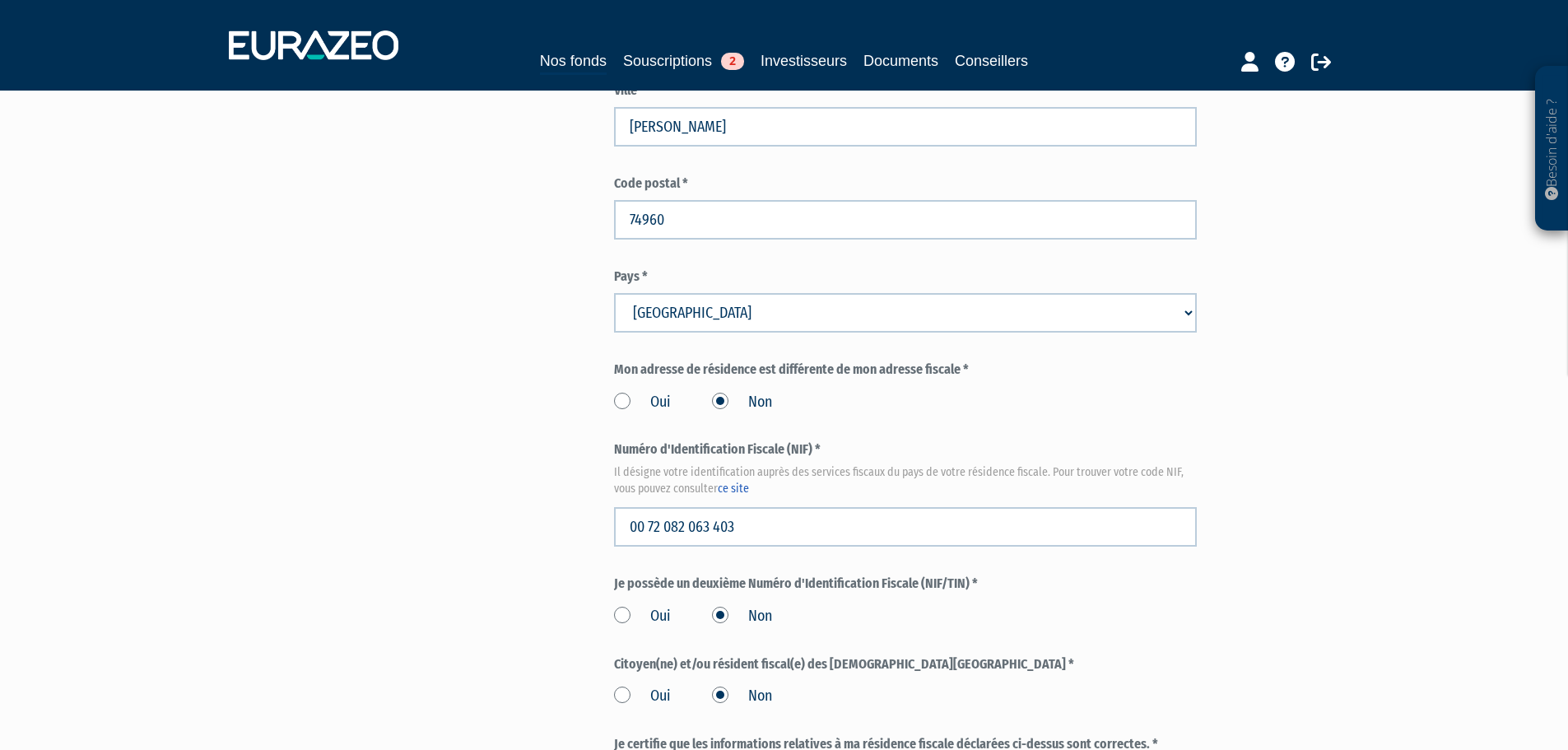
scroll to position [1857, 0]
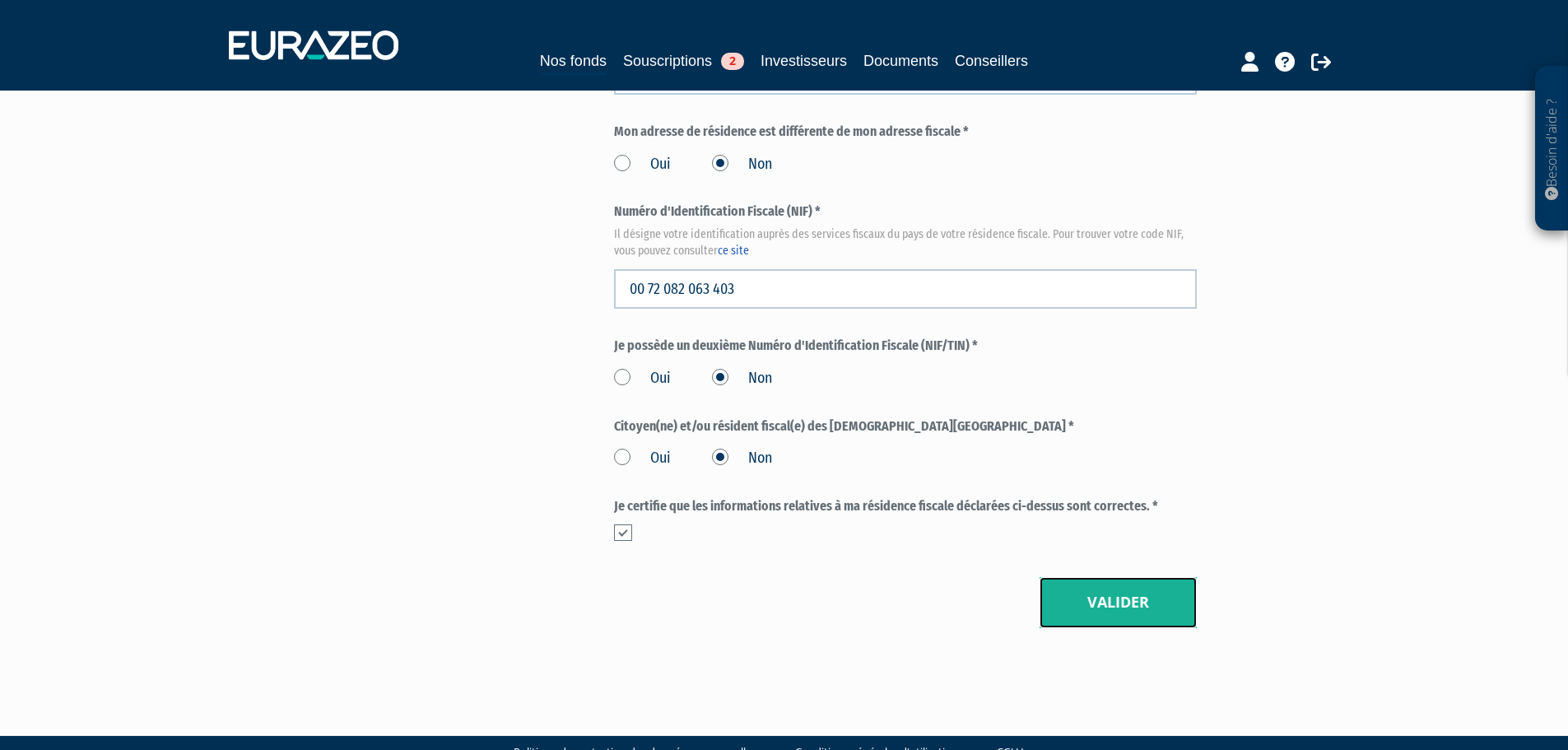
click at [1119, 577] on button "Valider" at bounding box center [1118, 603] width 157 height 51
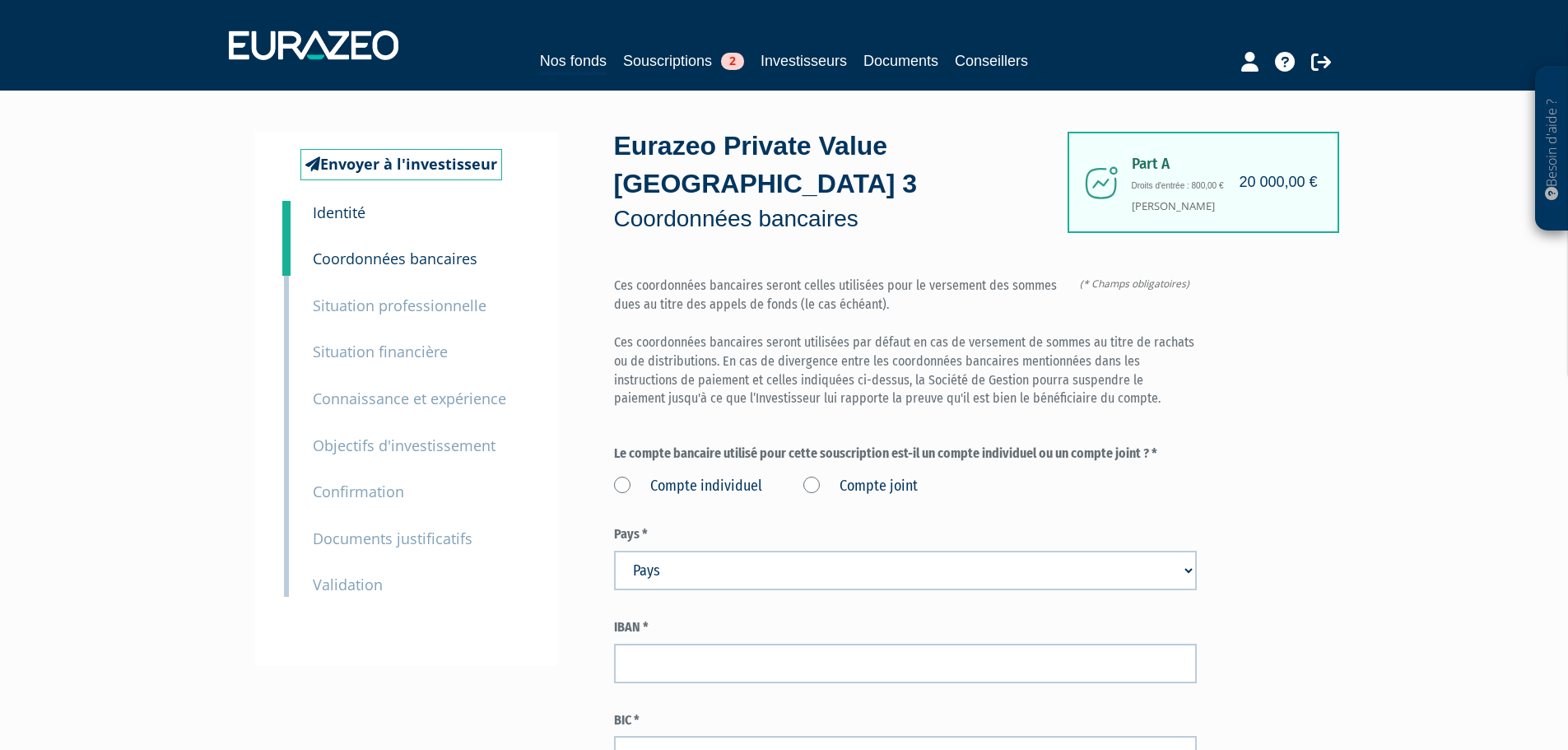
click at [623, 476] on label "Compte individuel" at bounding box center [688, 487] width 148 height 21
click at [0, 0] on individuel "Compte individuel" at bounding box center [0, 0] width 0 height 0
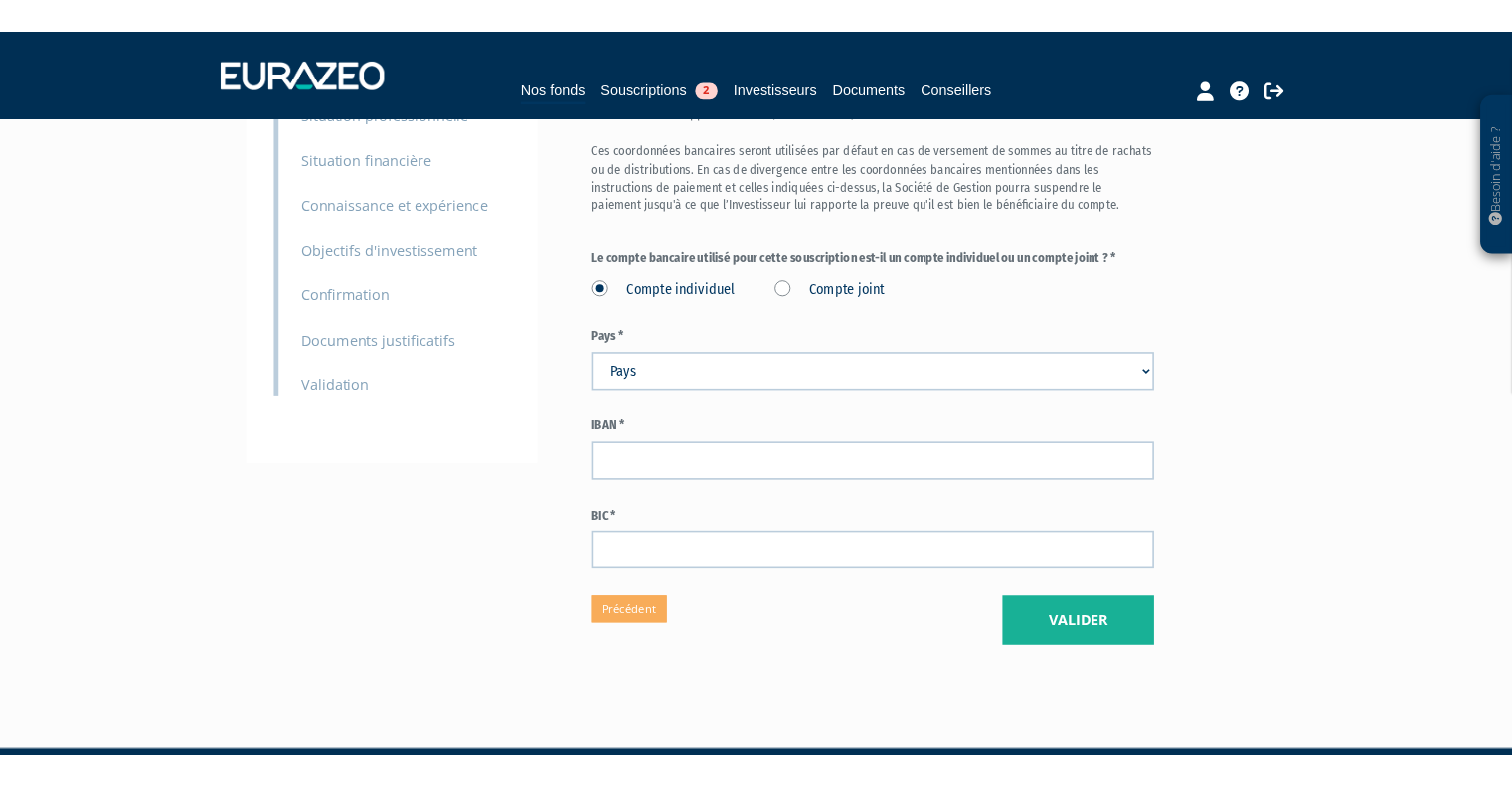
scroll to position [274, 0]
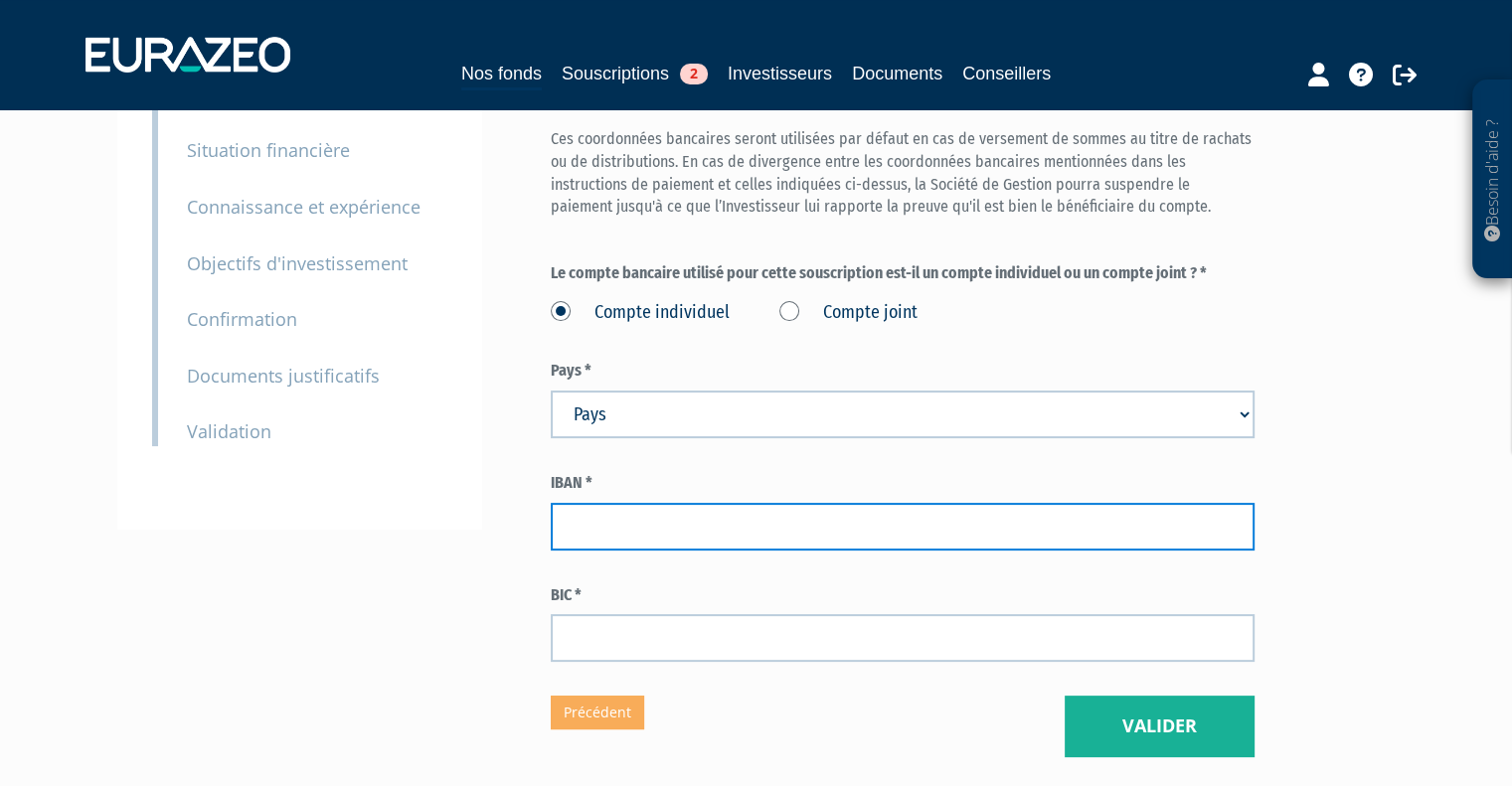
click at [592, 518] on input "text" at bounding box center [903, 527] width 704 height 48
paste input "ANNECY"
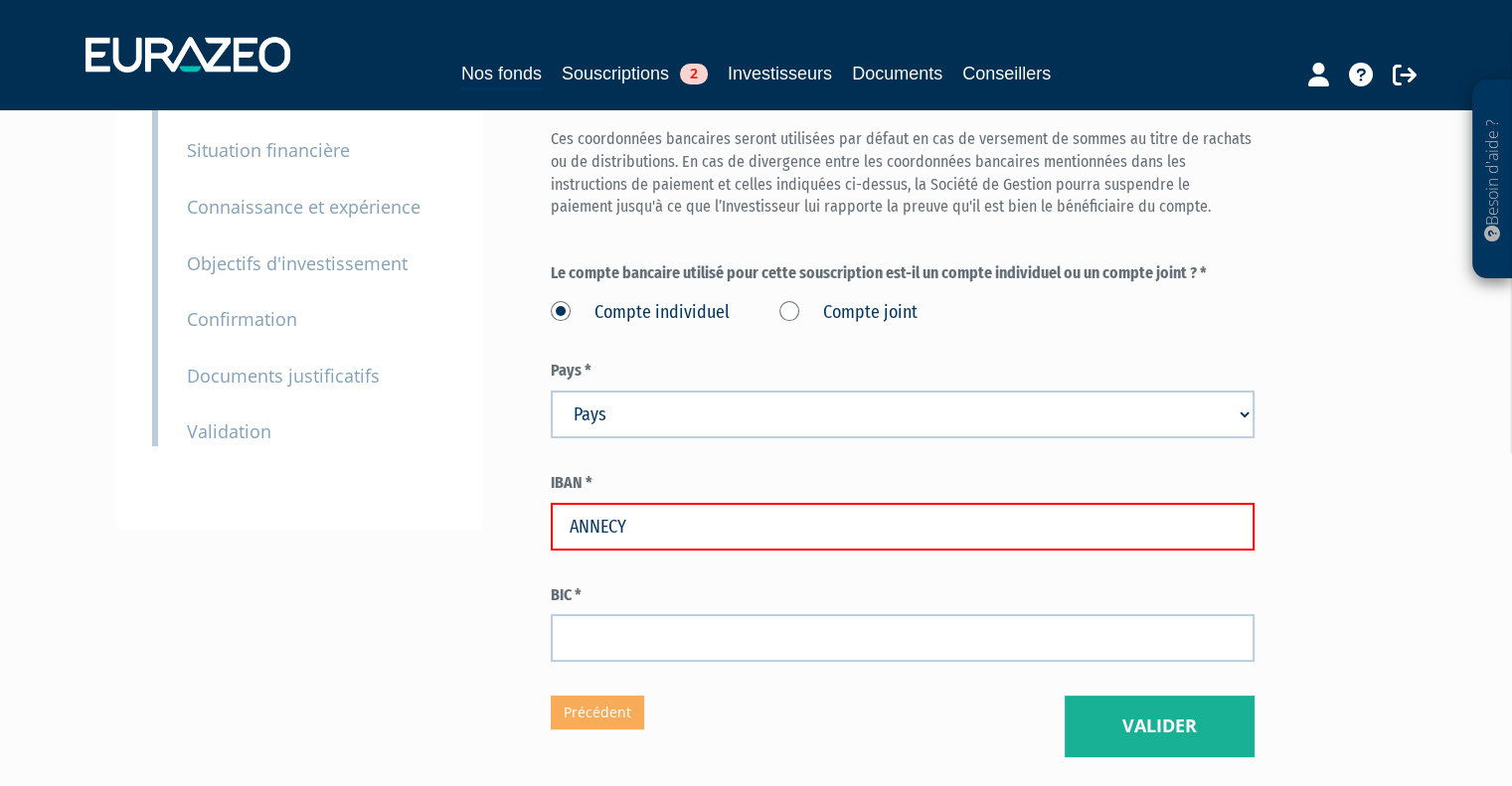
click at [667, 527] on input "ANNECY" at bounding box center [903, 527] width 704 height 48
drag, startPoint x: 667, startPoint y: 527, endPoint x: 499, endPoint y: 508, distance: 169.1
click at [499, 508] on div "Envoyer à l'investisseur 1 Identité 2 Coordonnées bancaires 3 Situation profess…" at bounding box center [756, 321] width 1249 height 872
paste input "[FINANCIAL_ID]"
type input "[FINANCIAL_ID]"
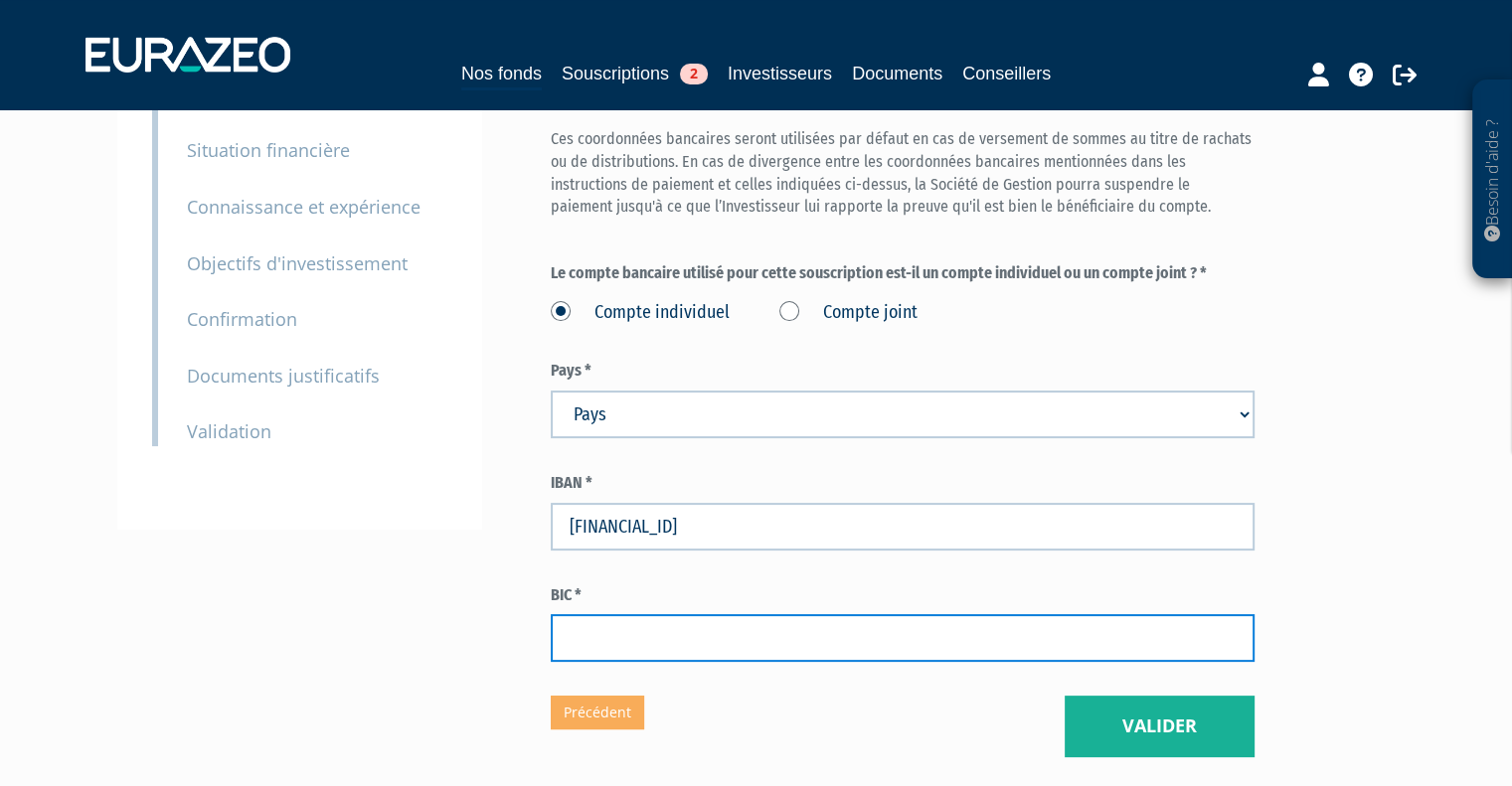
click at [615, 631] on input "text" at bounding box center [903, 638] width 704 height 48
paste input "C E P A F R P P 3 8 2"
type input "C E P A F R P P 3 8 2"
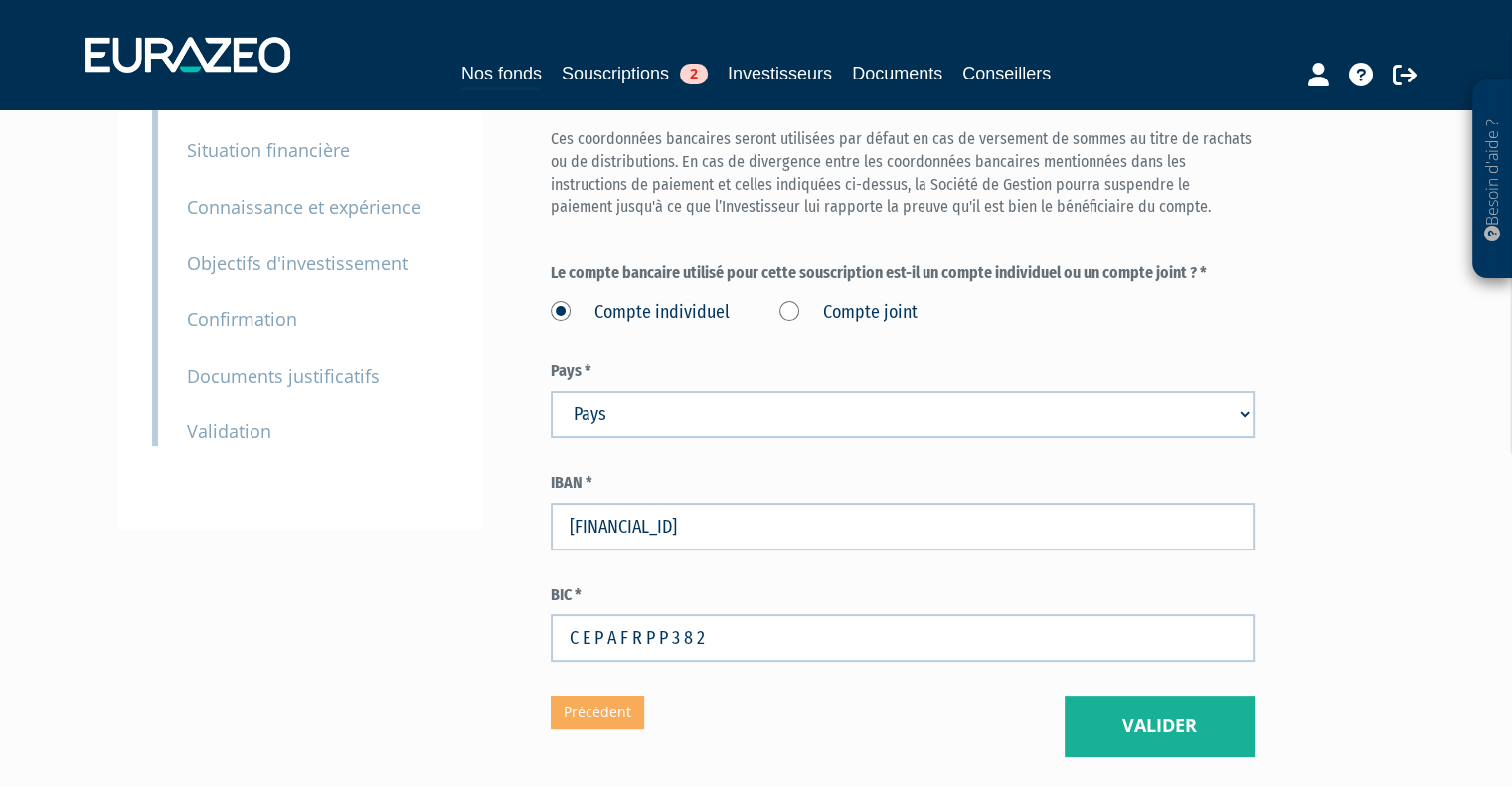
click at [429, 612] on div "Envoyer à l'investisseur 1 Identité 2 Coordonnées bancaires 3 Situation profess…" at bounding box center [756, 321] width 1249 height 872
click at [617, 410] on select "Pays [GEOGRAPHIC_DATA] [GEOGRAPHIC_DATA] [GEOGRAPHIC_DATA] [GEOGRAPHIC_DATA] [G…" at bounding box center [903, 414] width 704 height 48
select select "75"
click at [551, 391] on select "Pays [GEOGRAPHIC_DATA] [GEOGRAPHIC_DATA] [GEOGRAPHIC_DATA] [GEOGRAPHIC_DATA] [G…" at bounding box center [903, 414] width 704 height 48
click at [474, 539] on div "Envoyer à l'investisseur 1 Identité 2 Coordonnées bancaires 3 Situation profess…" at bounding box center [756, 321] width 1249 height 872
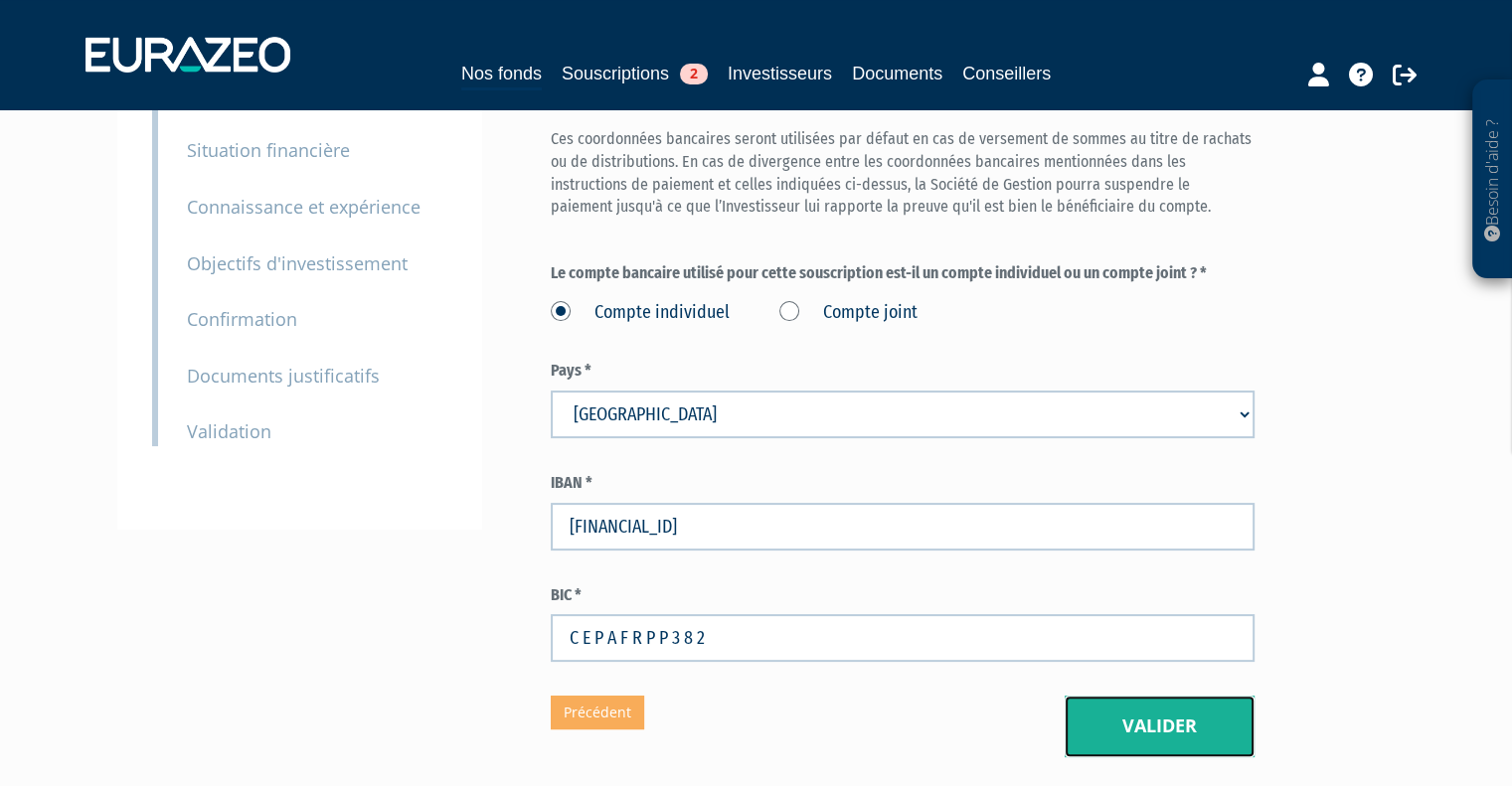
click at [1140, 722] on button "Valider" at bounding box center [1159, 726] width 190 height 62
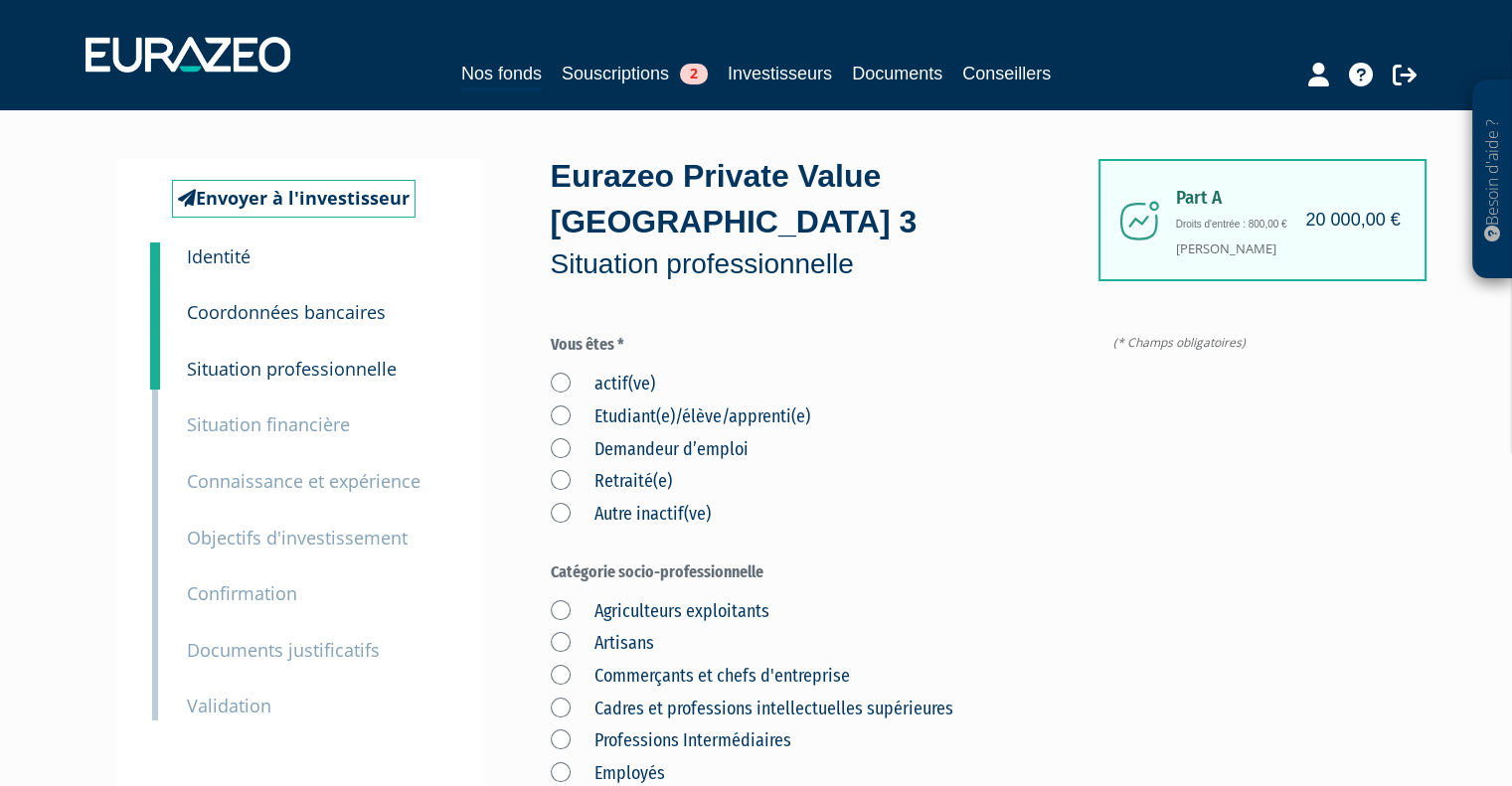
click at [553, 384] on label "actif(ve)" at bounding box center [602, 385] width 104 height 26
click at [0, 0] on input "actif(ve)" at bounding box center [0, 0] width 0 height 0
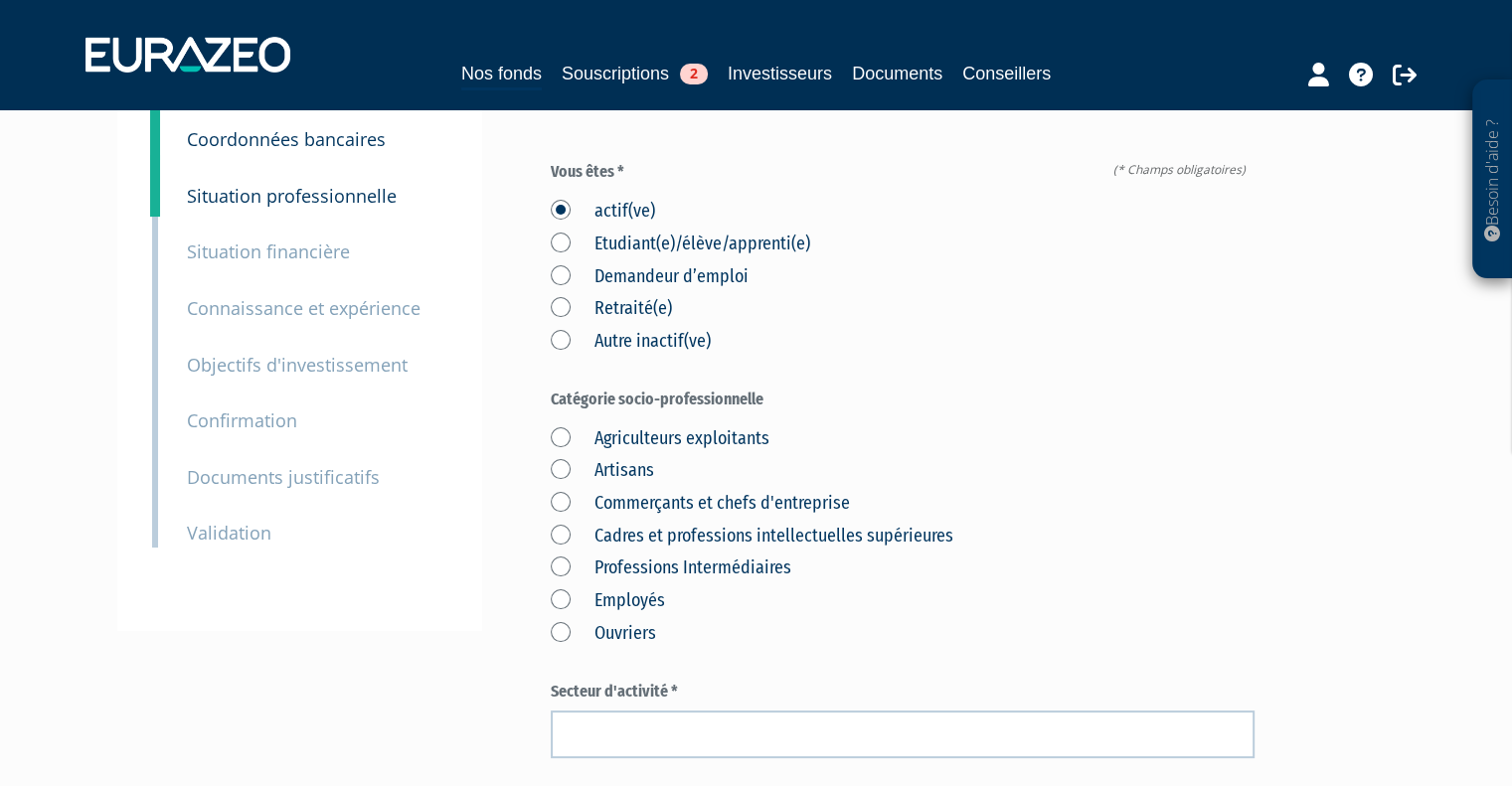
scroll to position [199, 0]
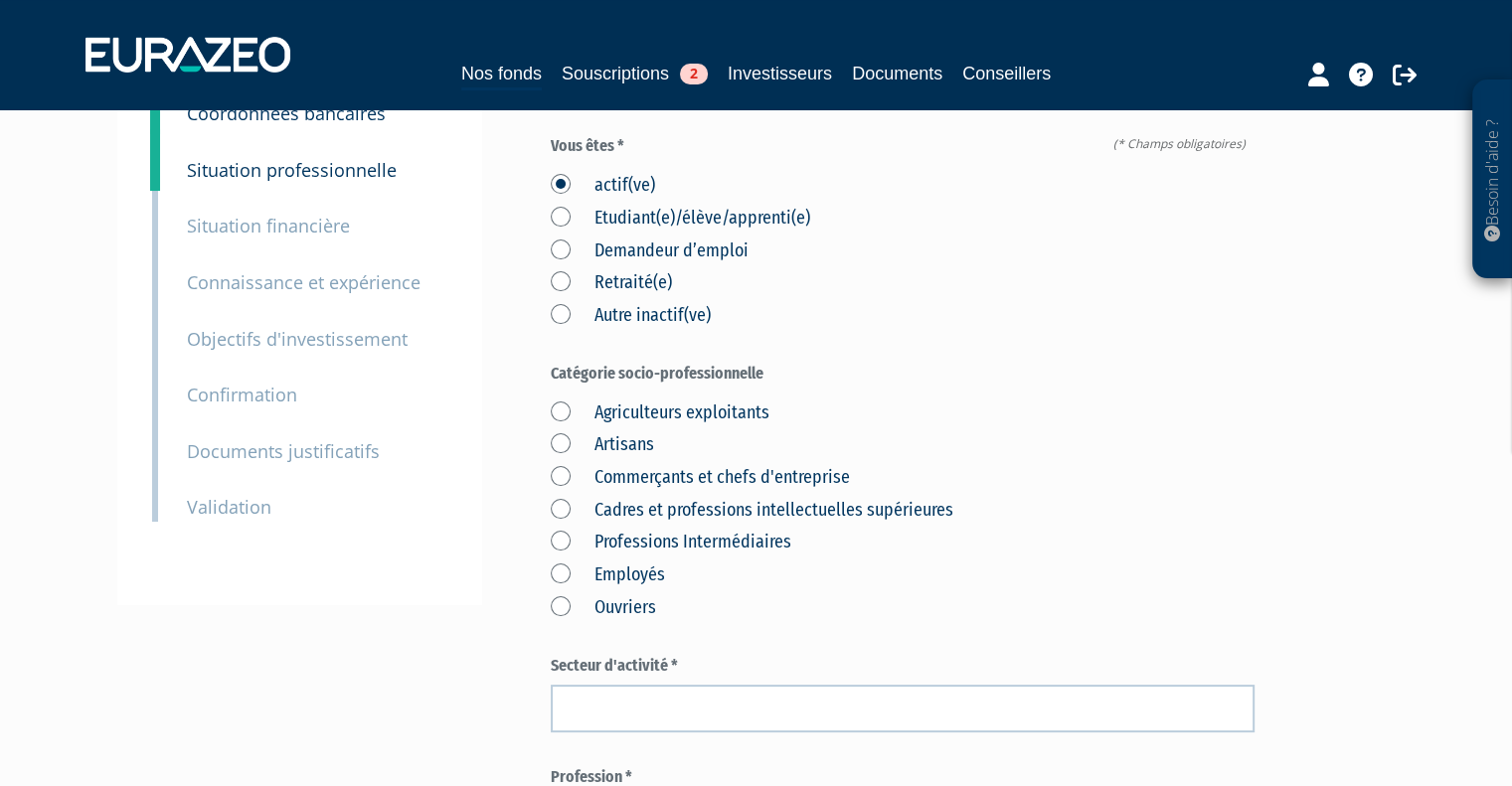
click at [558, 481] on label "Commerçants et chefs d'entreprise" at bounding box center [700, 478] width 299 height 26
click at [0, 0] on d\'entreprise "Commerçants et chefs d'entreprise" at bounding box center [0, 0] width 0 height 0
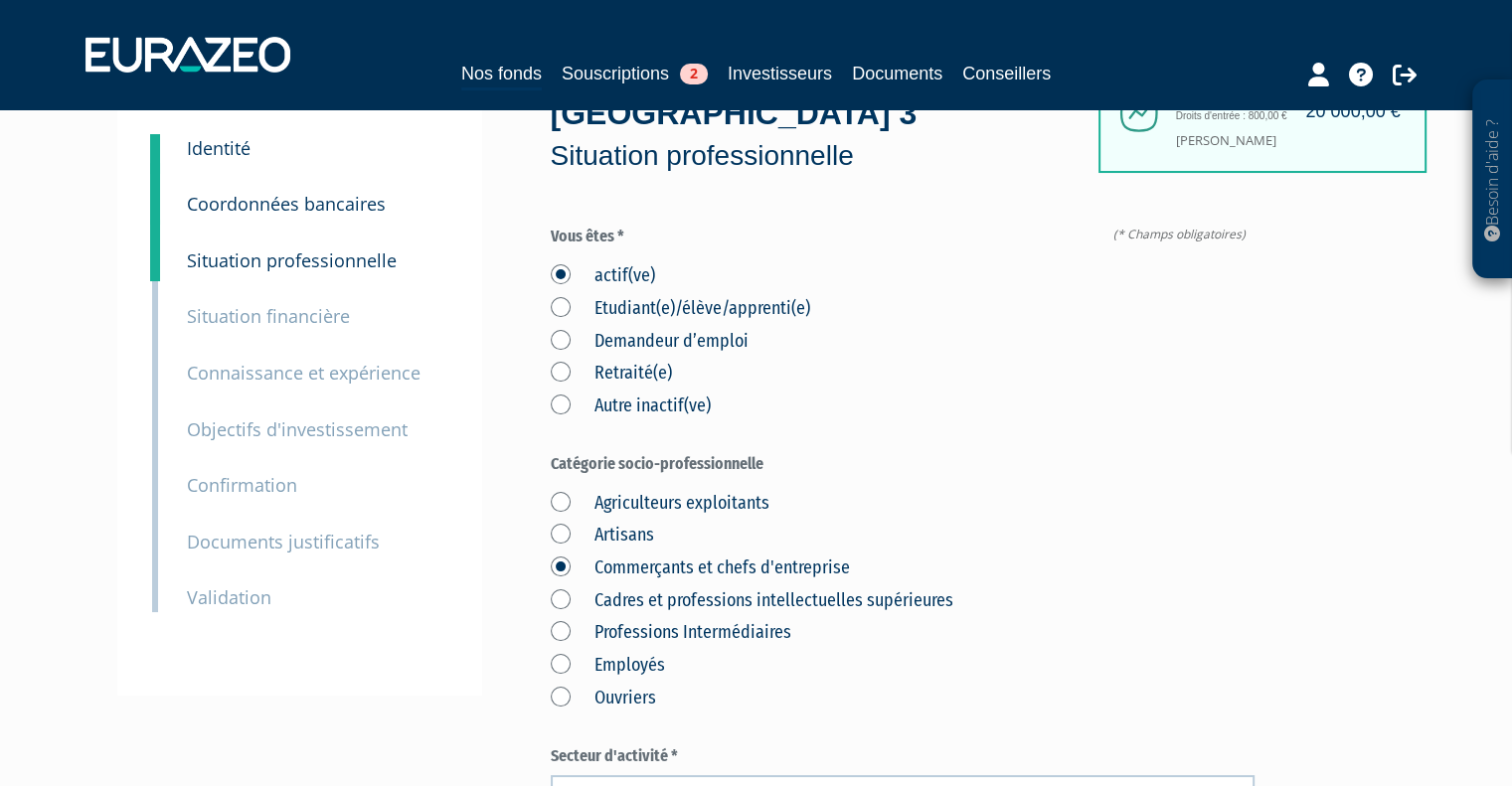
scroll to position [0, 0]
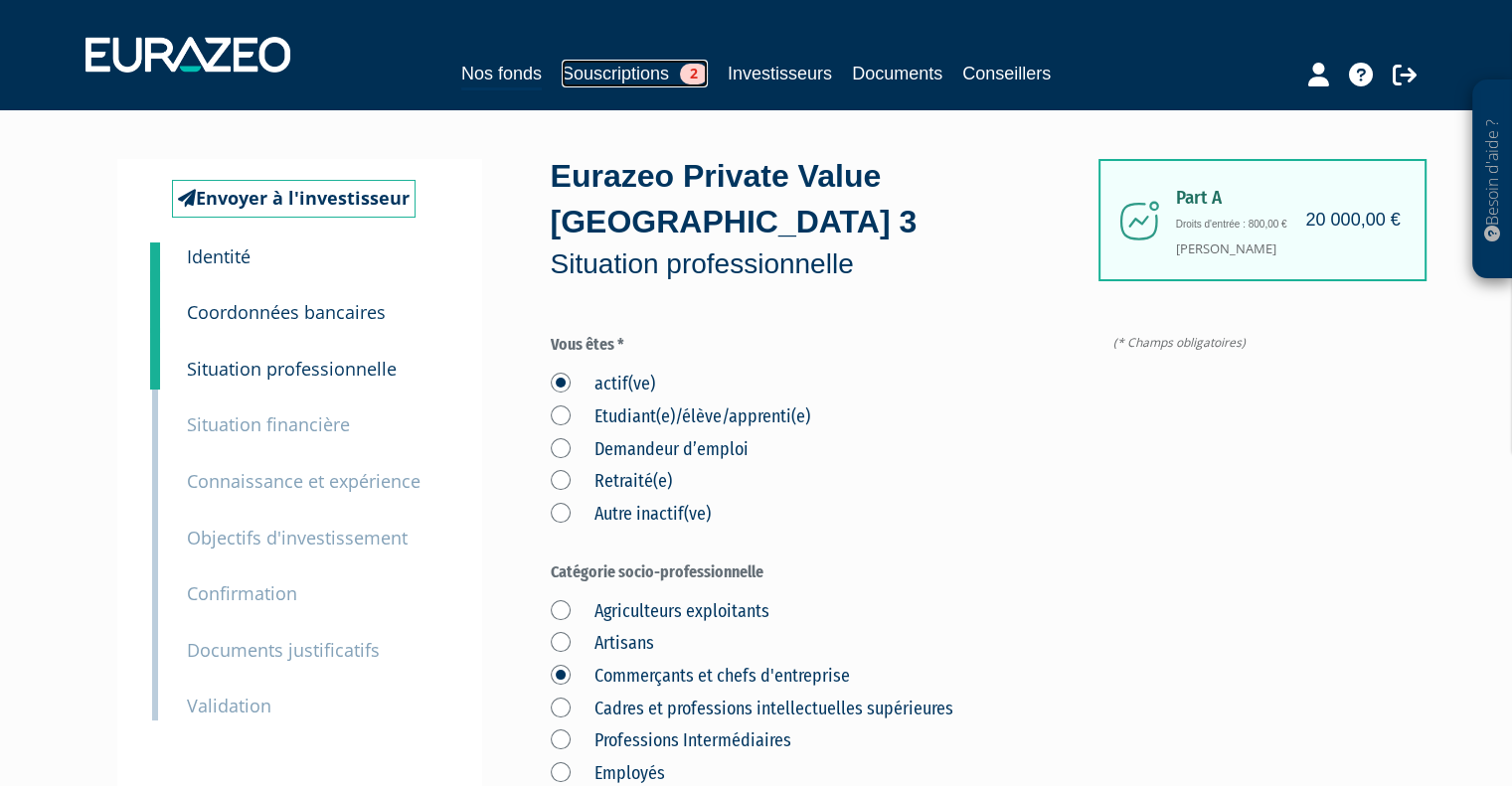
click at [604, 75] on link "Souscriptions 2" at bounding box center [634, 74] width 146 height 28
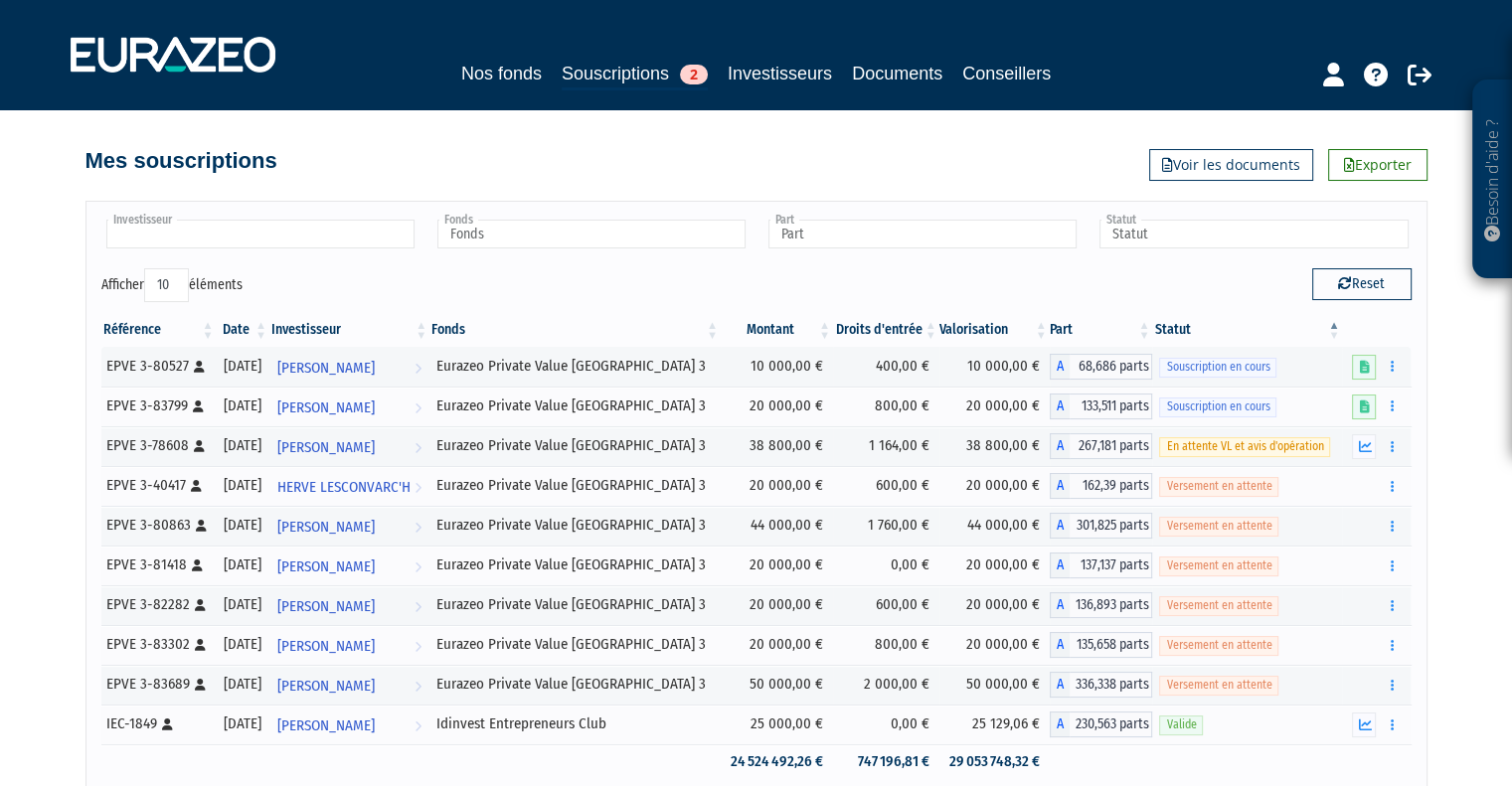
click at [219, 226] on input "text" at bounding box center [260, 234] width 308 height 29
type input "bazin"
click at [149, 269] on li "Sébastien BAZIN" at bounding box center [259, 265] width 314 height 25
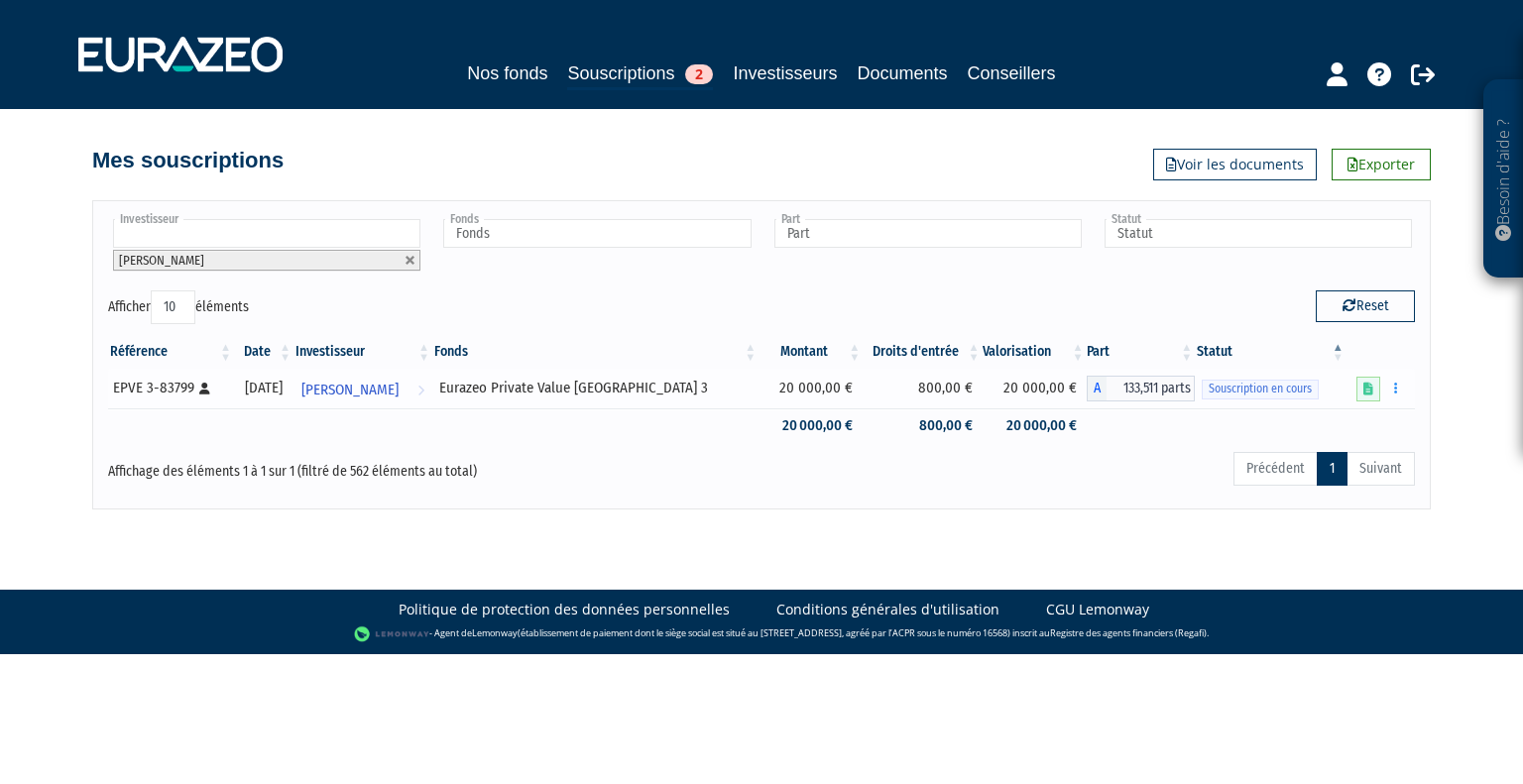
drag, startPoint x: 108, startPoint y: 384, endPoint x: 190, endPoint y: 385, distance: 82.0
click at [190, 385] on td "EPVE 3-83799 [Français] Personne physique" at bounding box center [171, 389] width 126 height 40
copy div "EPVE 3-83799"
